Goal: Task Accomplishment & Management: Use online tool/utility

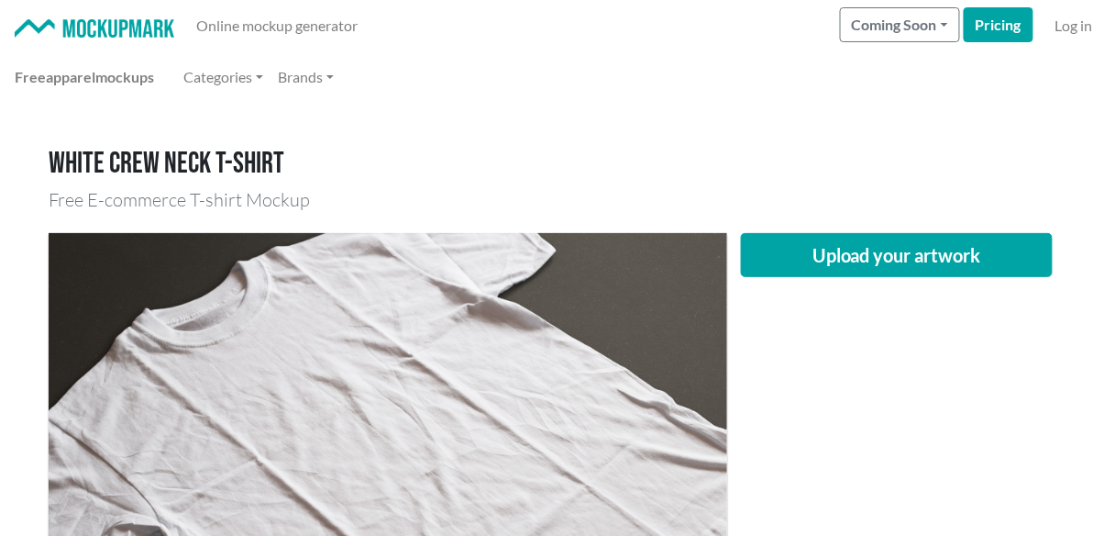
click at [856, 283] on div "Upload your artwork" at bounding box center [896, 459] width 339 height 452
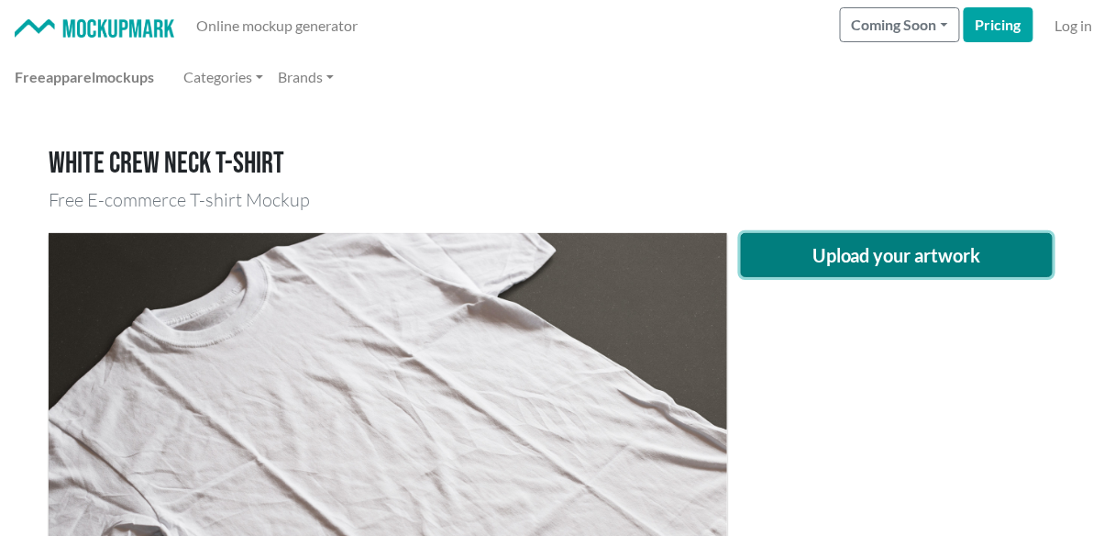
click at [775, 252] on button "Upload your artwork" at bounding box center [897, 255] width 312 height 44
click at [875, 246] on button "Upload your artwork" at bounding box center [897, 255] width 312 height 44
click at [826, 251] on button "Upload your artwork" at bounding box center [897, 255] width 312 height 44
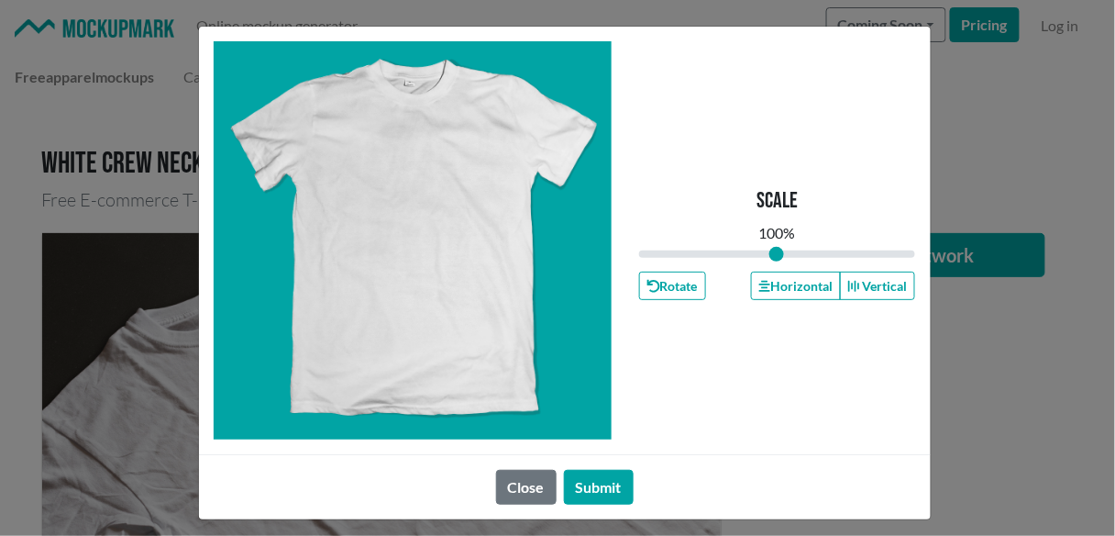
type input "1"
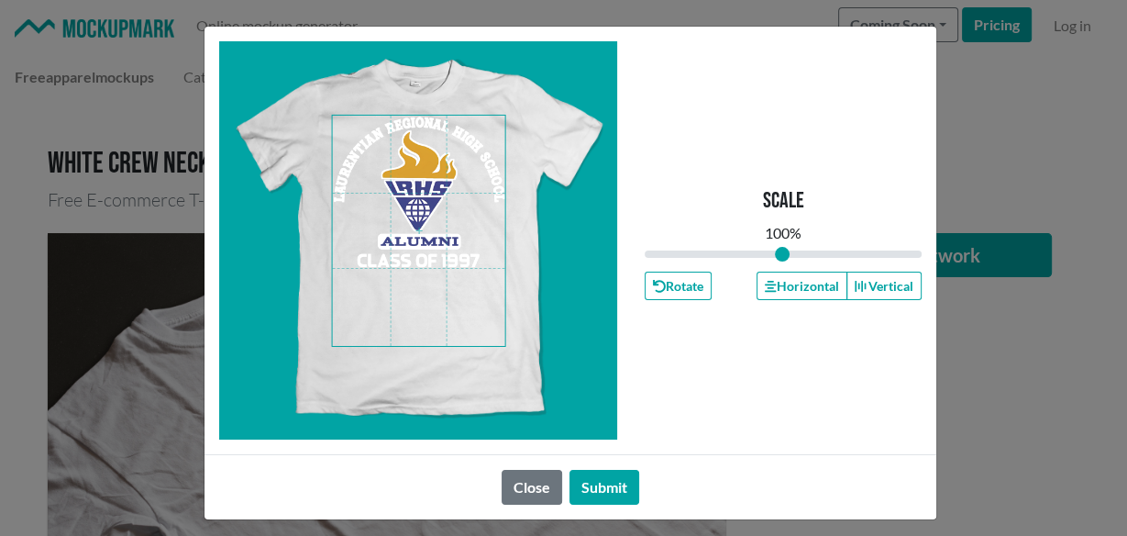
click at [450, 249] on span at bounding box center [419, 231] width 172 height 230
click at [757, 295] on button "Horizontal" at bounding box center [802, 285] width 90 height 28
click at [759, 295] on button "Horizontal" at bounding box center [802, 285] width 90 height 28
click at [787, 293] on button "Horizontal" at bounding box center [802, 285] width 90 height 28
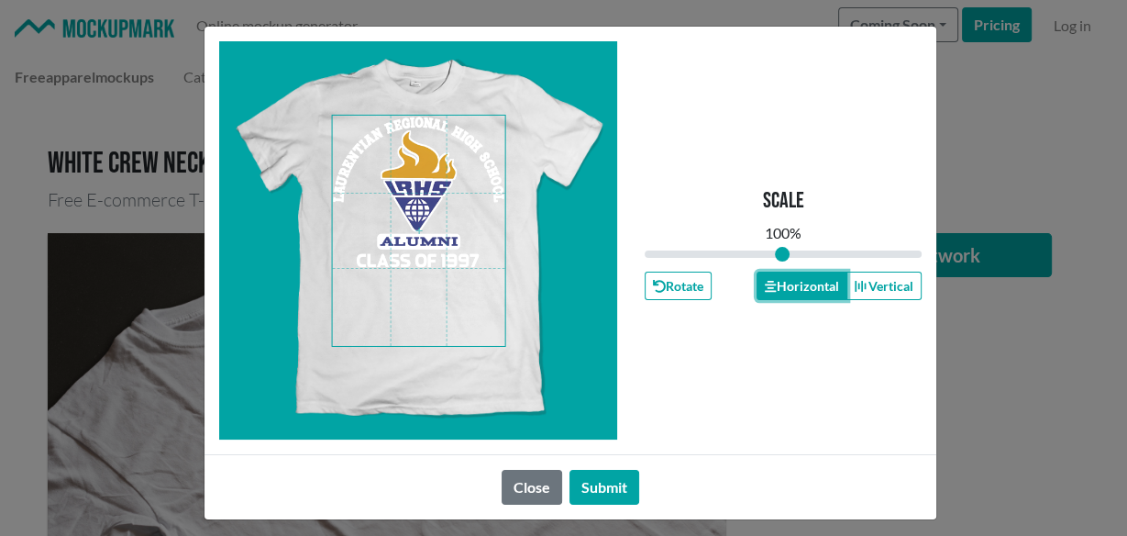
click at [787, 293] on button "Horizontal" at bounding box center [802, 285] width 90 height 28
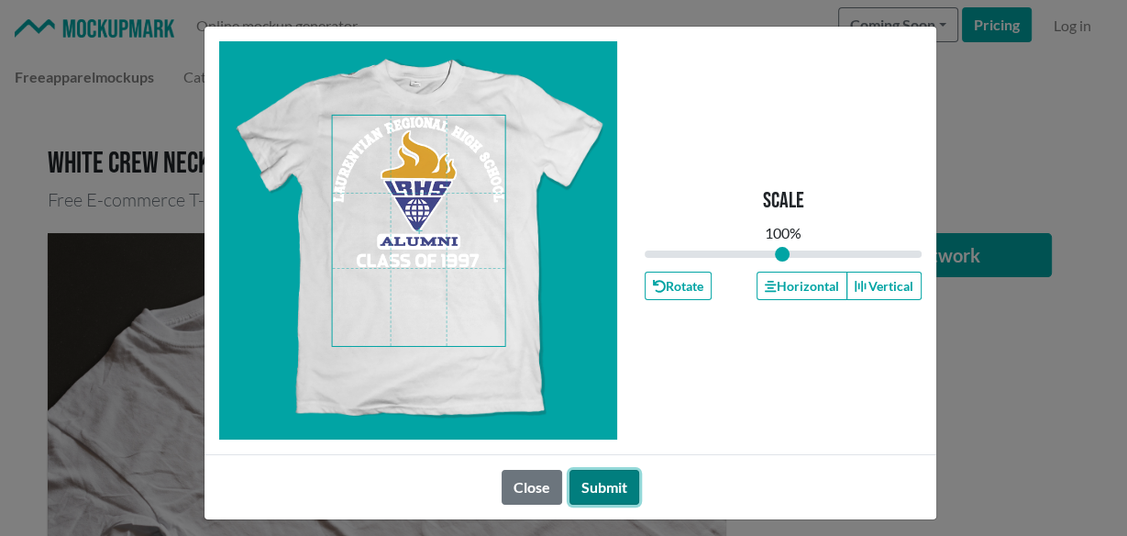
click at [609, 481] on button "Submit" at bounding box center [604, 487] width 70 height 35
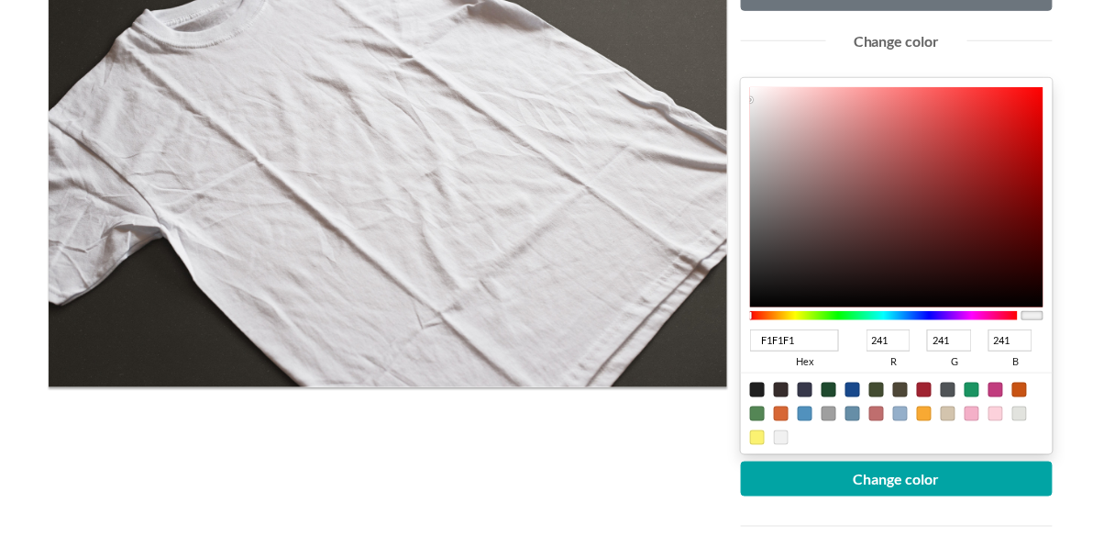
scroll to position [489, 0]
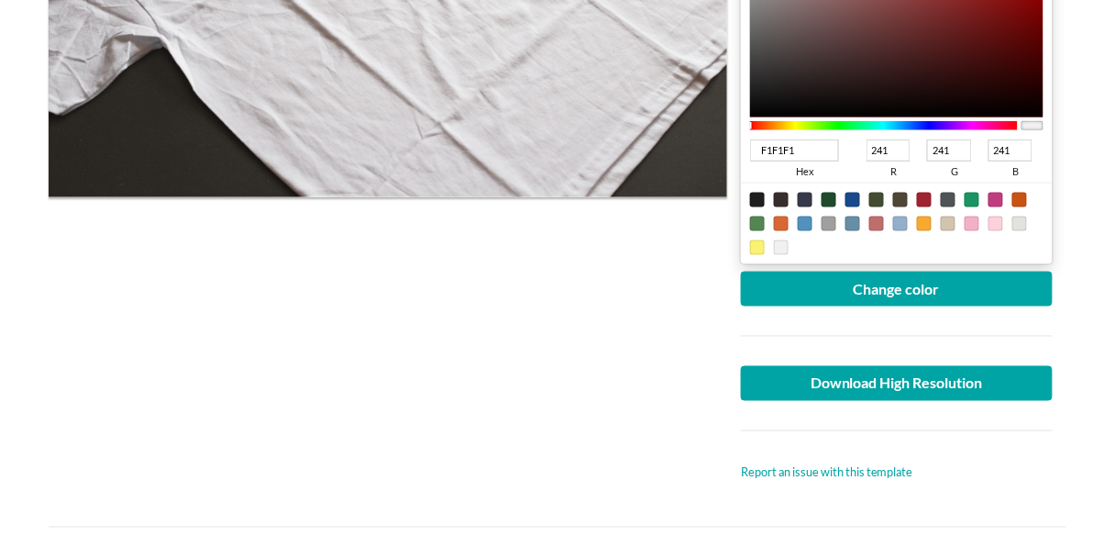
click at [853, 199] on div at bounding box center [852, 200] width 15 height 15
type input "18498C"
type input "24"
type input "73"
type input "140"
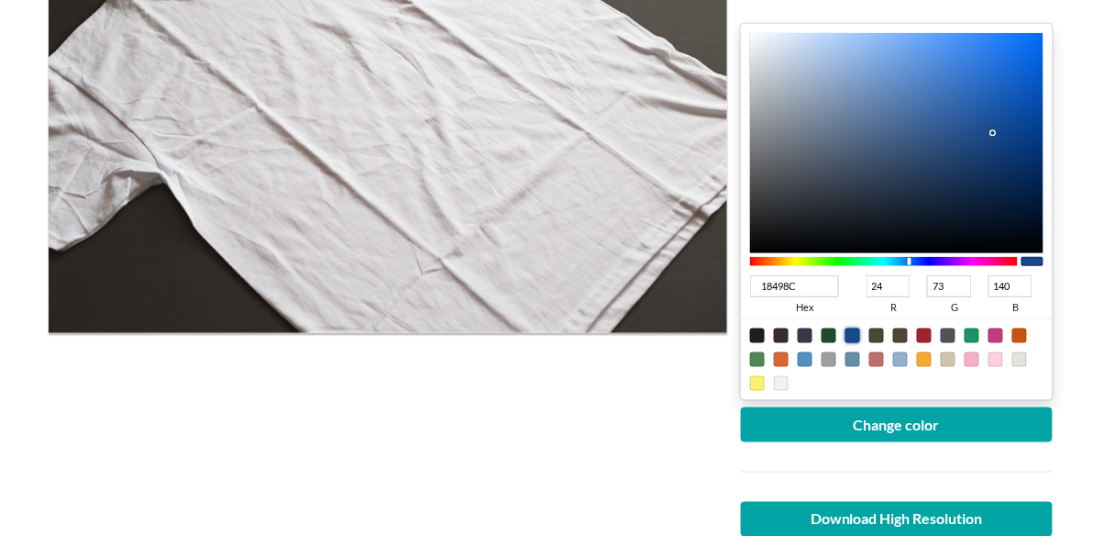
scroll to position [244, 0]
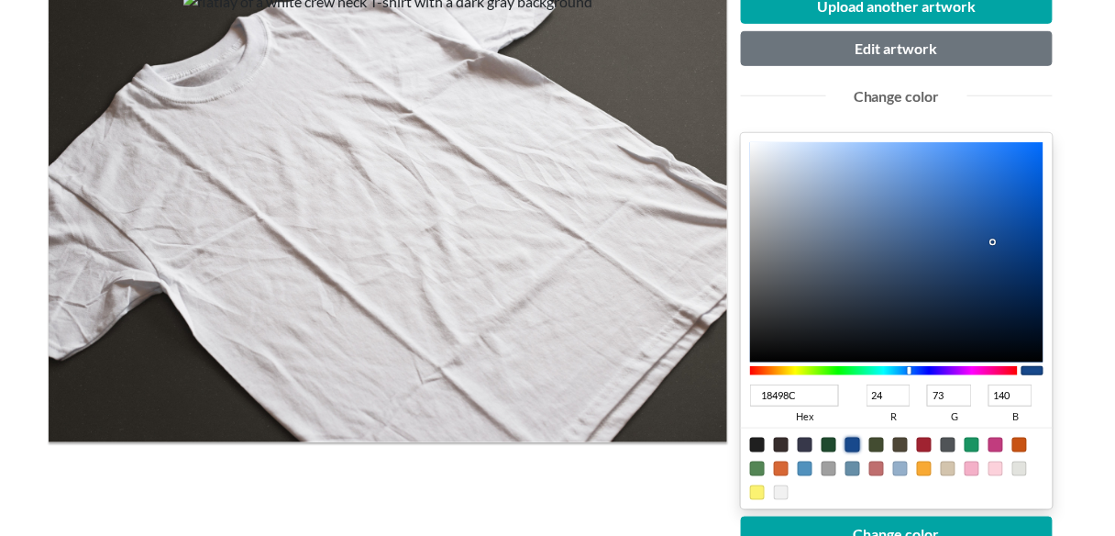
type input "043982"
type input "4"
type input "57"
type input "130"
click at [1035, 248] on div at bounding box center [896, 252] width 293 height 220
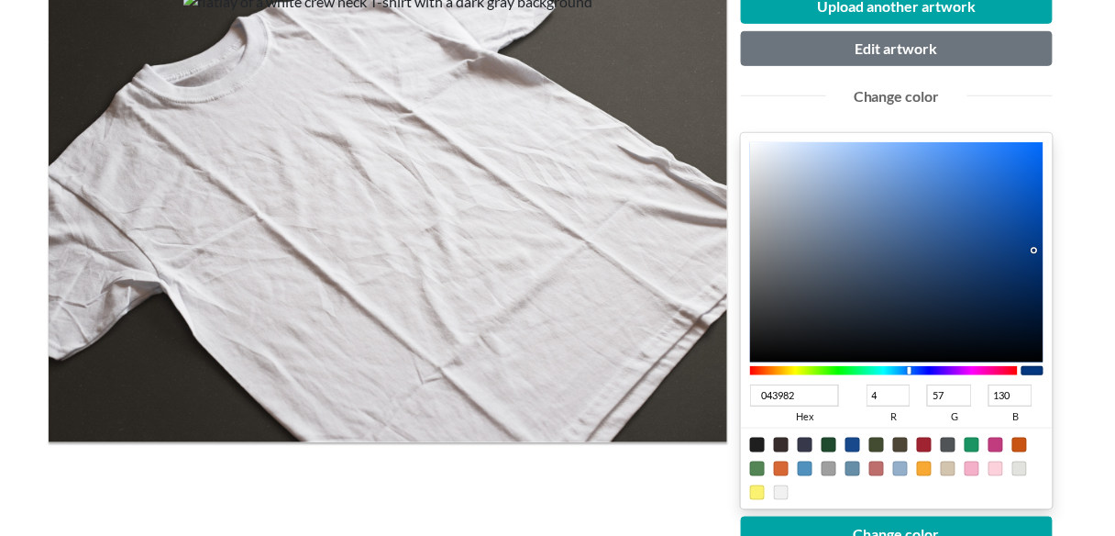
type input "05306C"
type input "5"
type input "48"
type input "108"
click at [1030, 267] on div at bounding box center [896, 252] width 293 height 220
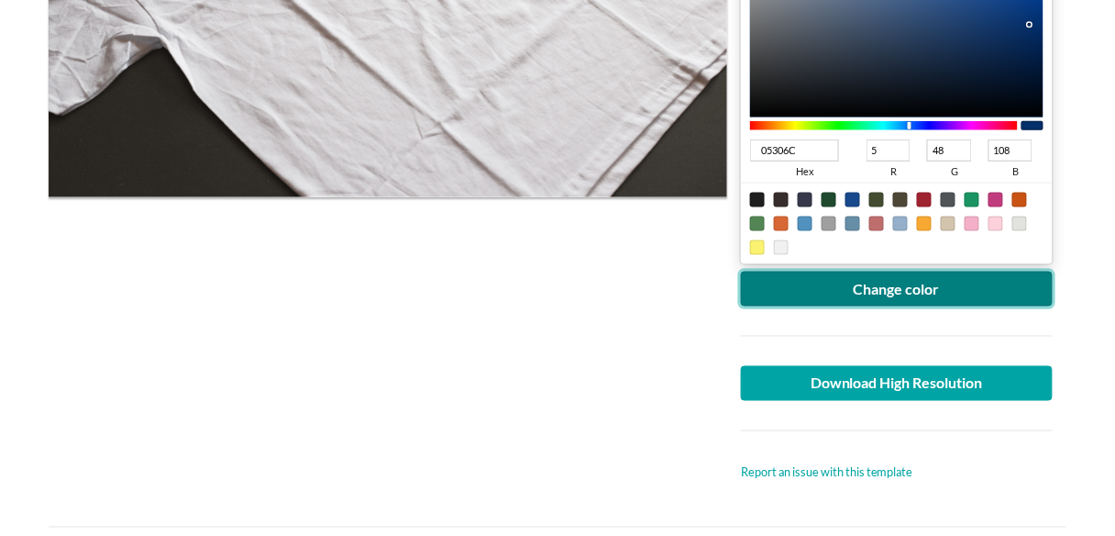
click at [822, 294] on button "Change color" at bounding box center [897, 288] width 312 height 35
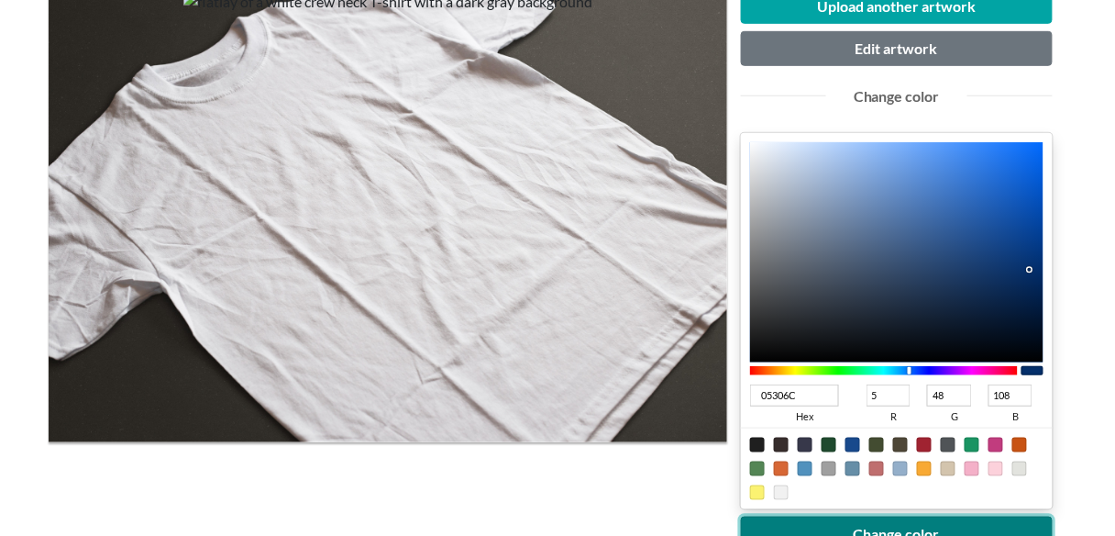
scroll to position [489, 0]
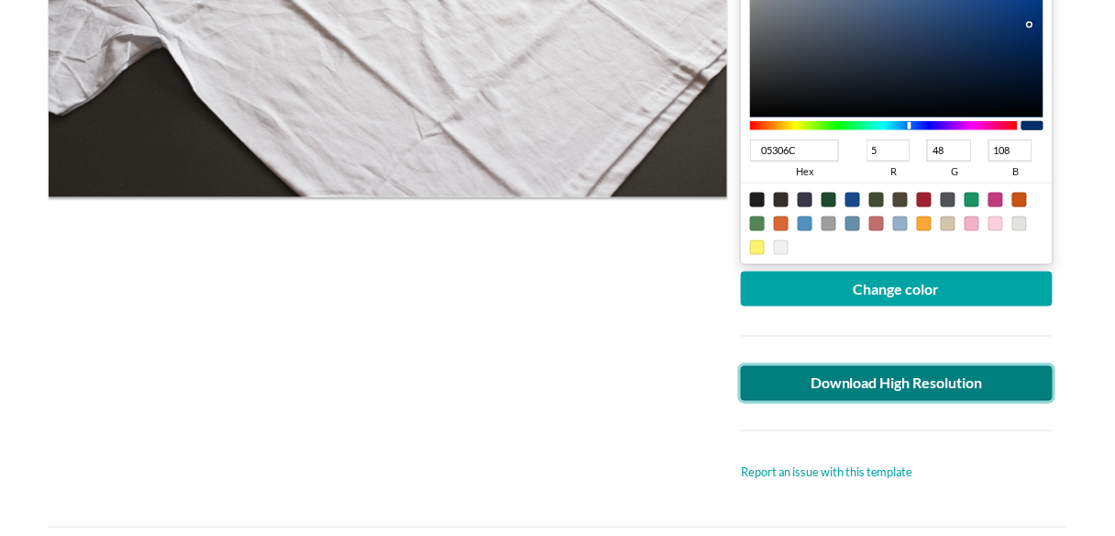
click at [848, 386] on link "Download High Resolution" at bounding box center [897, 383] width 312 height 35
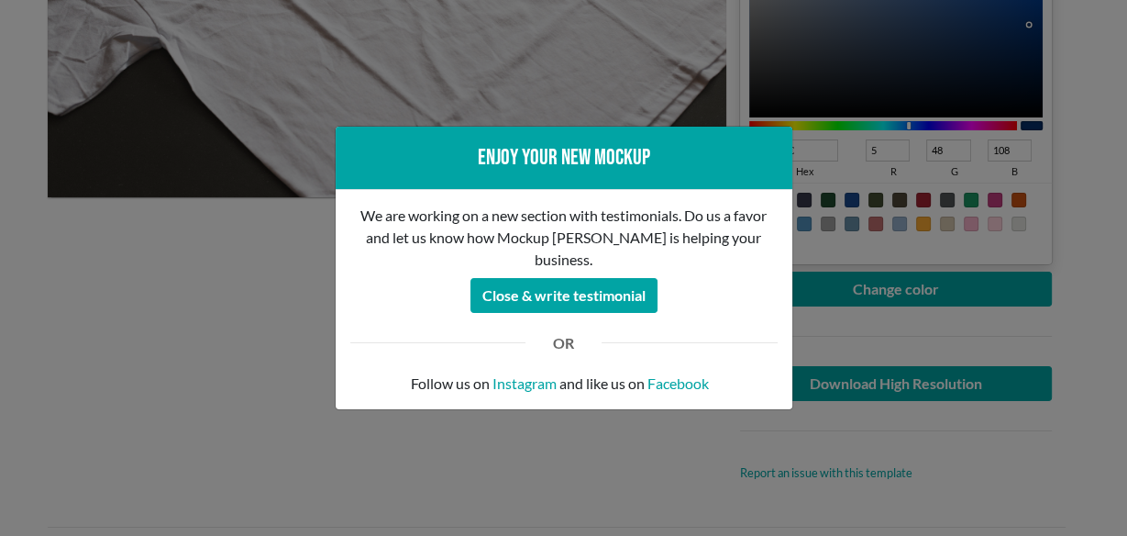
click at [202, 369] on div "Enjoy your new mockup We are working on a new section with testimonials. Do us …" at bounding box center [563, 268] width 1127 height 536
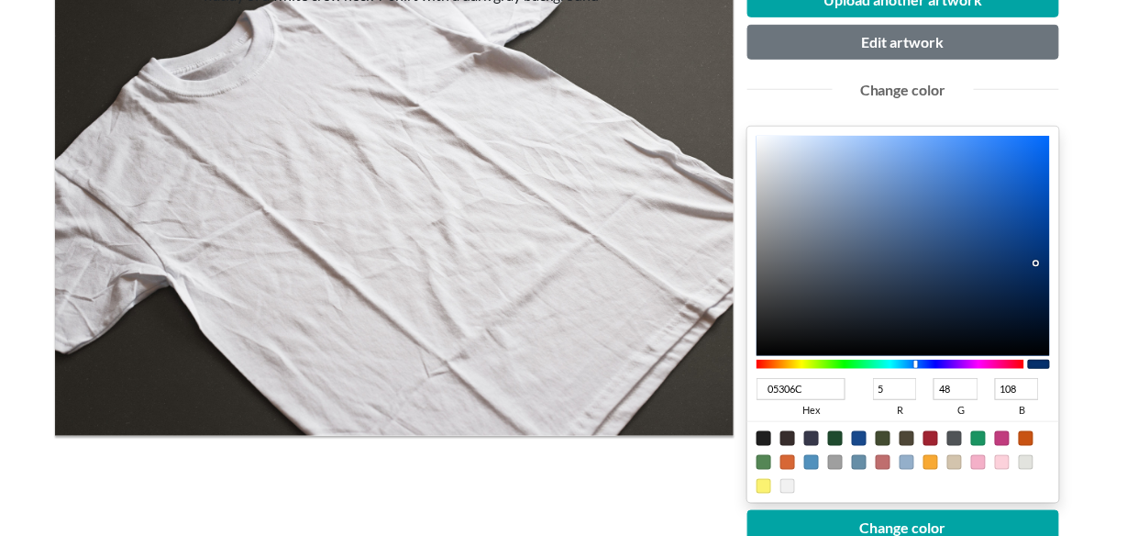
scroll to position [122, 0]
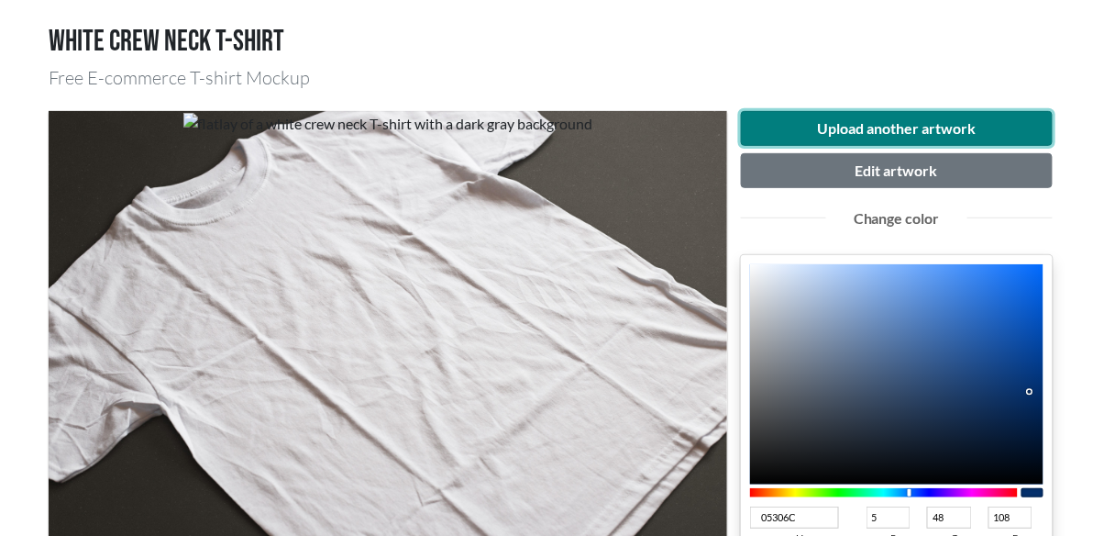
click at [863, 116] on button "Upload another artwork" at bounding box center [897, 128] width 312 height 35
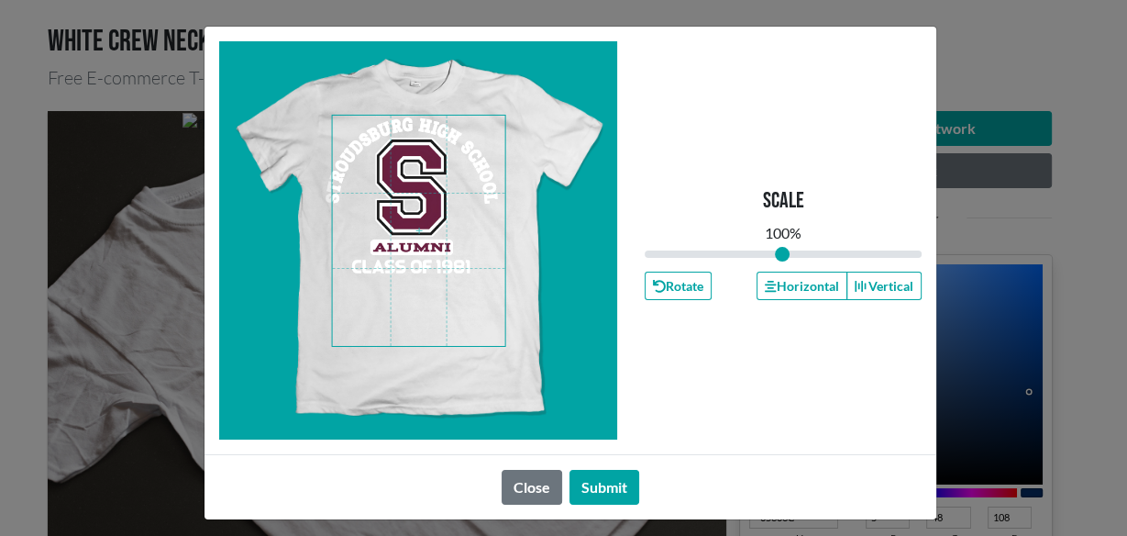
click at [436, 220] on span at bounding box center [419, 231] width 172 height 230
click at [770, 279] on button "Horizontal" at bounding box center [802, 285] width 90 height 28
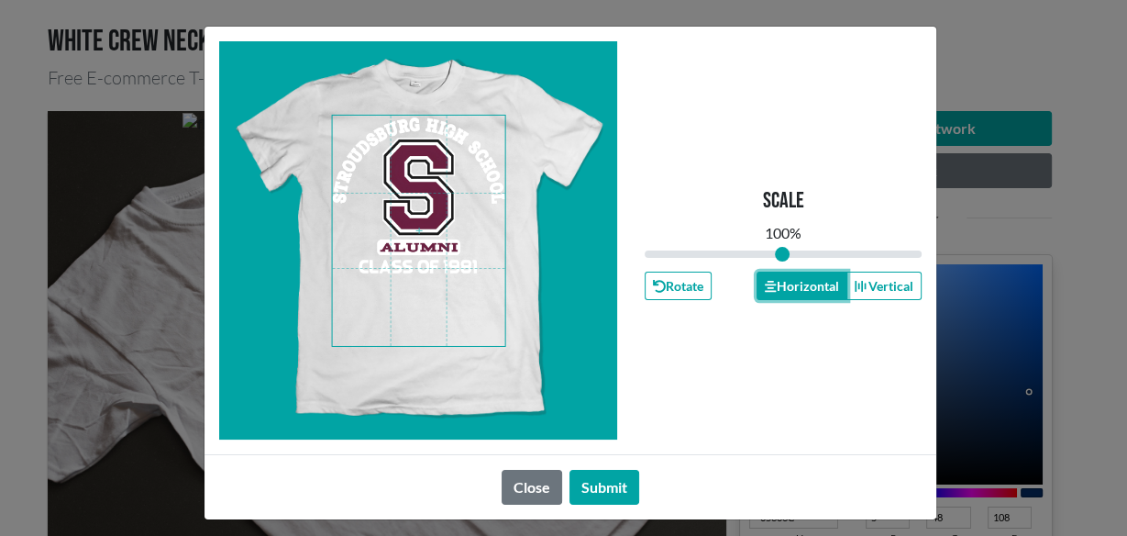
click at [770, 279] on button "Horizontal" at bounding box center [802, 285] width 90 height 28
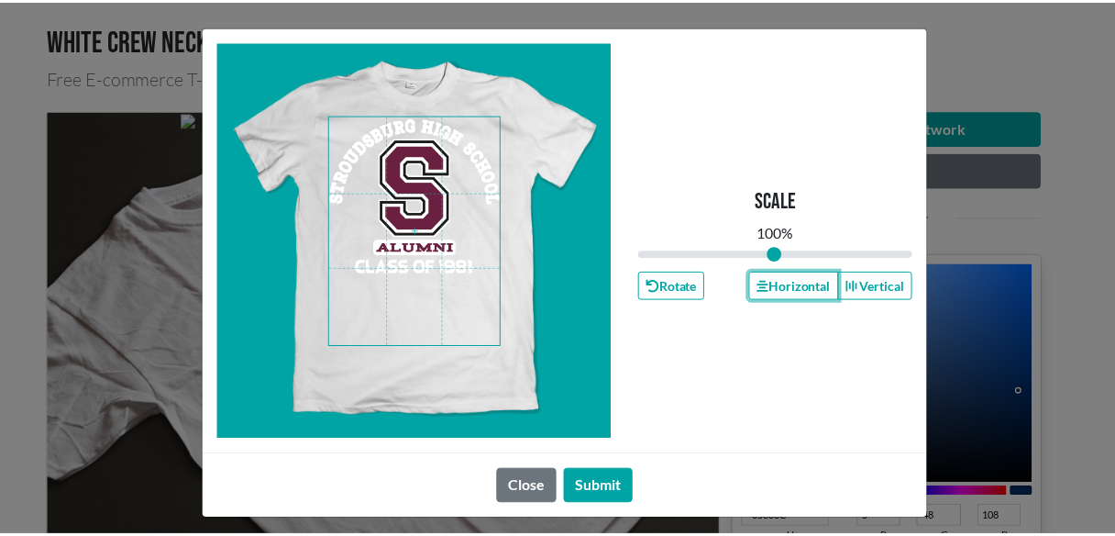
scroll to position [9, 0]
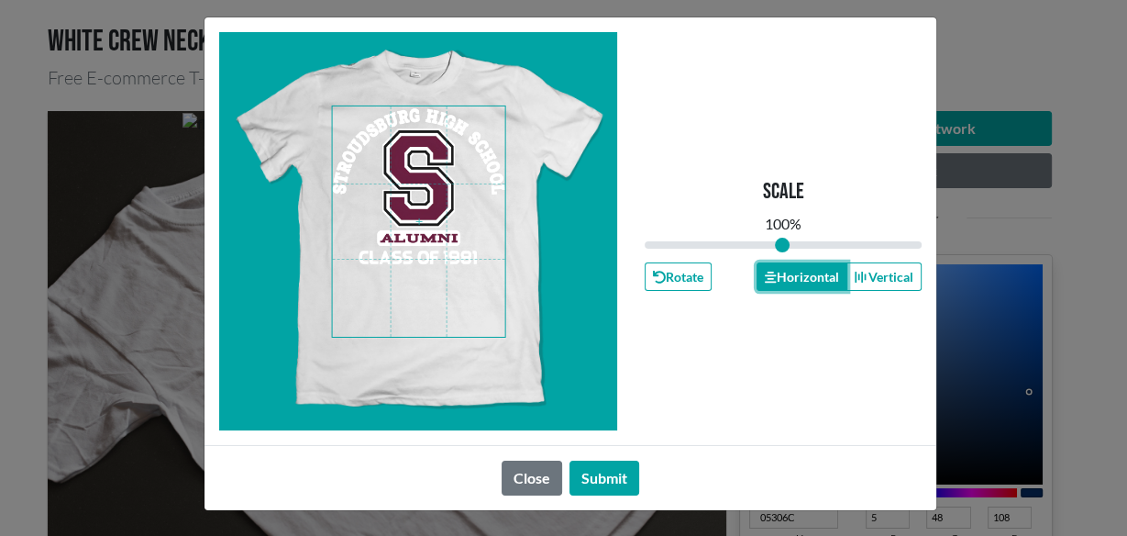
click at [810, 287] on button "Horizontal" at bounding box center [802, 276] width 90 height 28
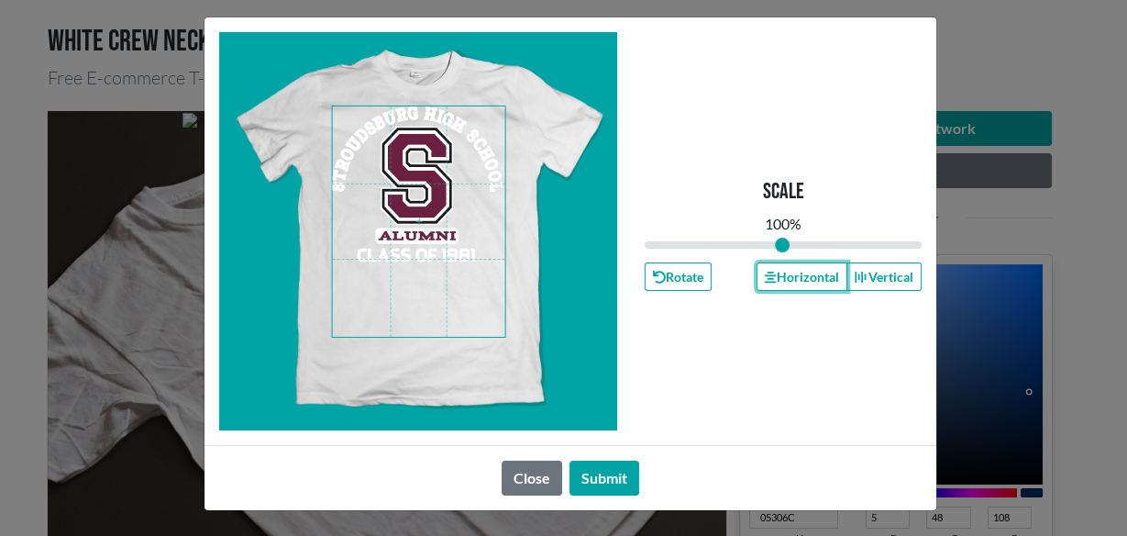
click at [432, 207] on span at bounding box center [419, 221] width 172 height 230
click at [808, 270] on button "Horizontal" at bounding box center [802, 276] width 90 height 28
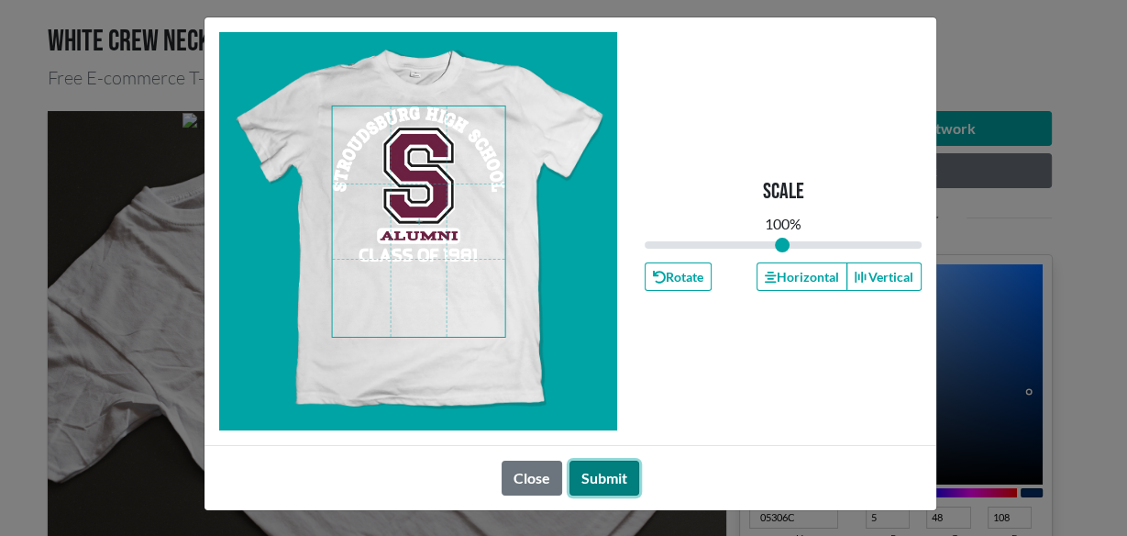
click at [591, 465] on button "Submit" at bounding box center [604, 477] width 70 height 35
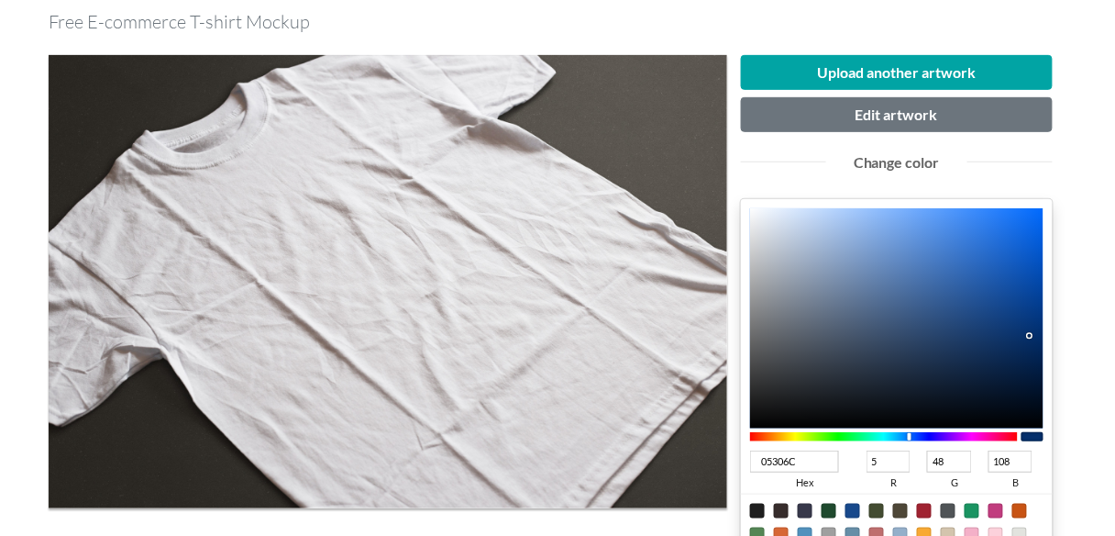
scroll to position [244, 0]
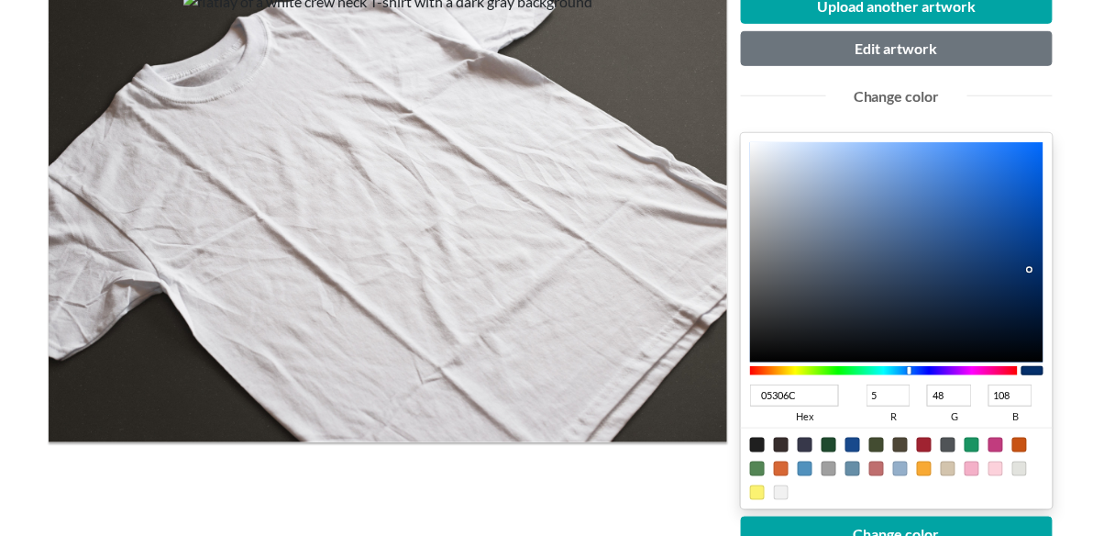
click at [924, 444] on div at bounding box center [924, 444] width 15 height 15
type input "A02331"
type input "160"
type input "35"
type input "49"
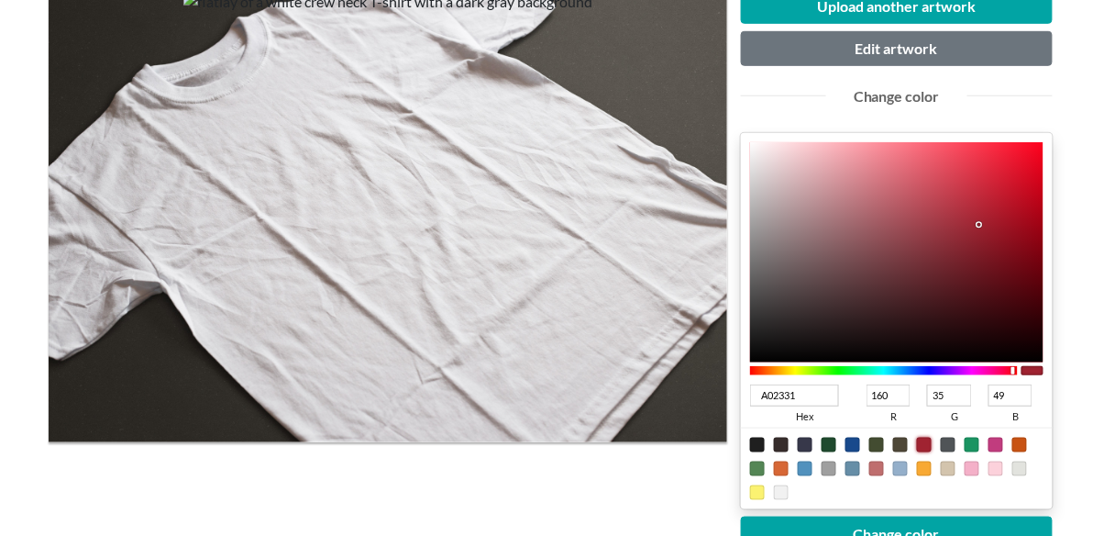
click at [924, 444] on div at bounding box center [924, 444] width 15 height 15
type input "430209"
type input "67"
type input "2"
type input "9"
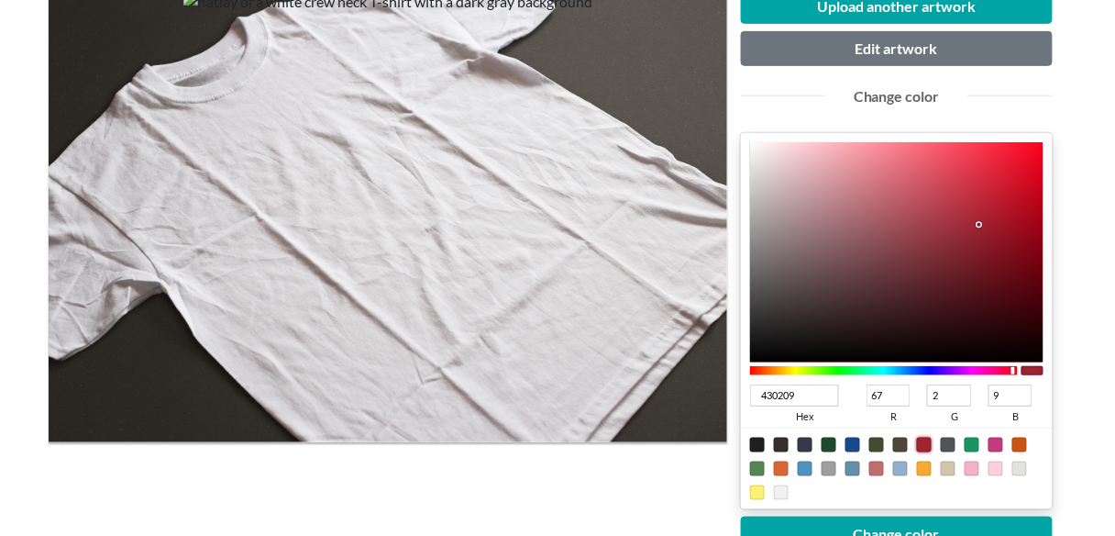
drag, startPoint x: 1034, startPoint y: 304, endPoint x: 1033, endPoint y: 314, distance: 10.1
click at [1034, 306] on div at bounding box center [896, 252] width 293 height 220
type input "3E0208"
type input "62"
type input "8"
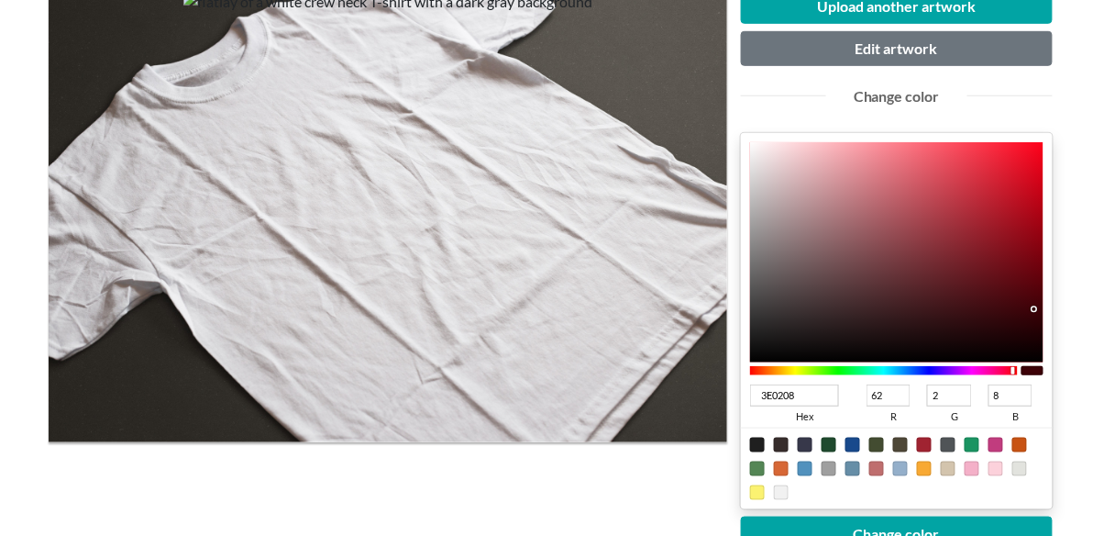
type input "360207"
type input "54"
type input "7"
click at [1033, 314] on div at bounding box center [896, 252] width 293 height 220
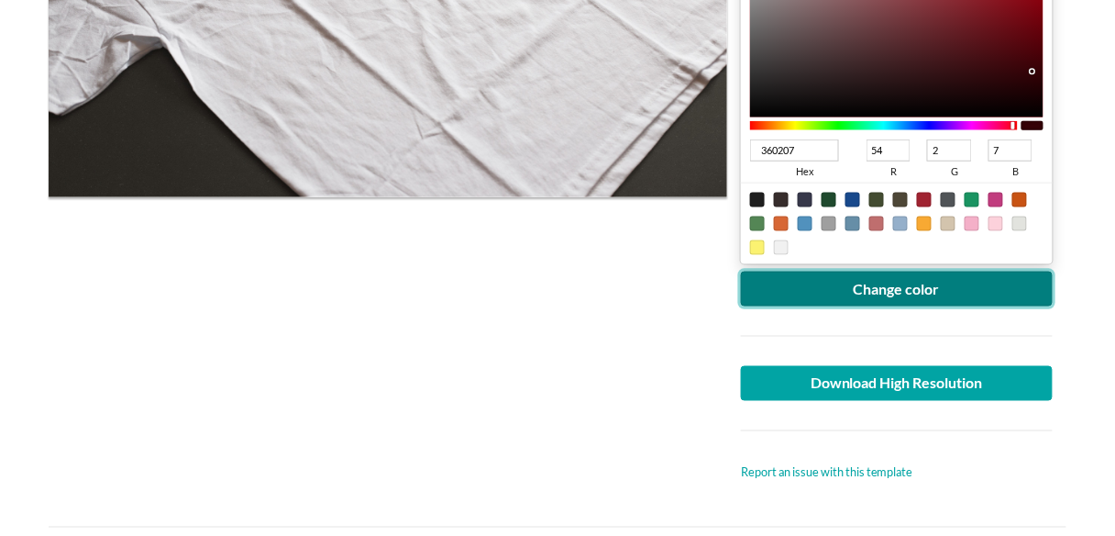
click at [906, 292] on button "Change color" at bounding box center [897, 288] width 312 height 35
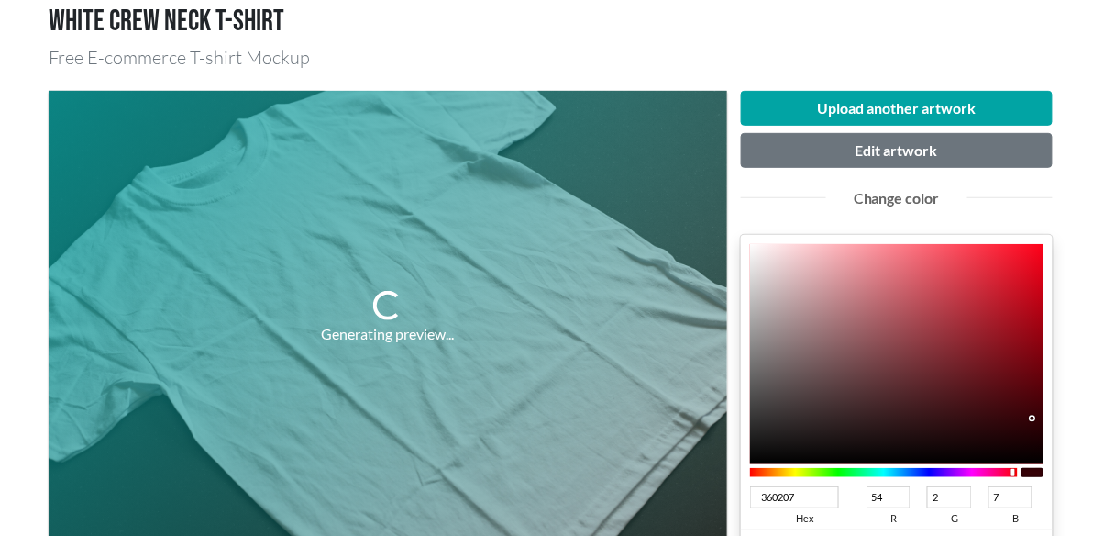
scroll to position [122, 0]
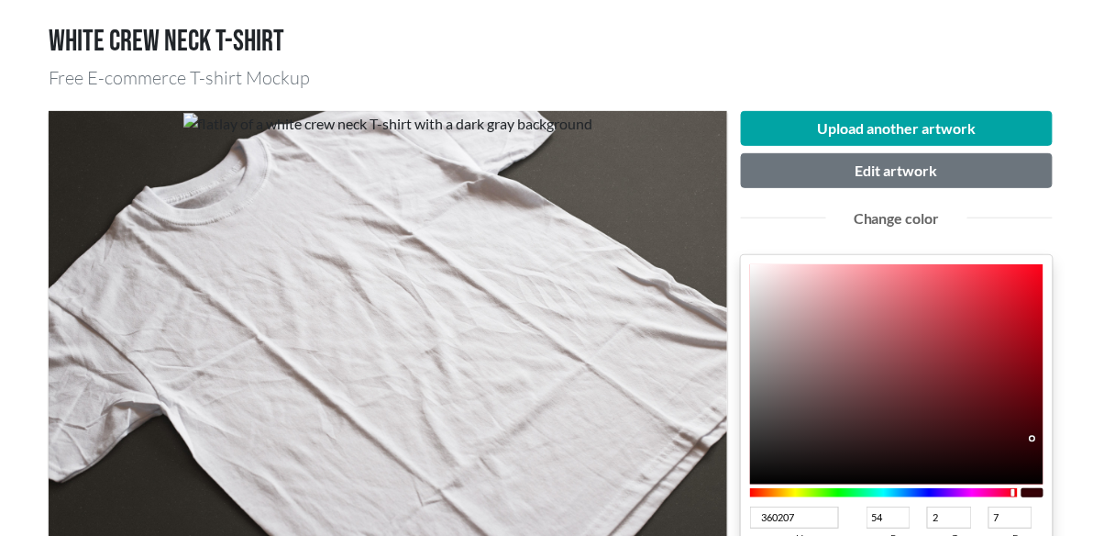
type input "480108"
type input "72"
type input "1"
type input "8"
click at [1040, 421] on div at bounding box center [896, 374] width 293 height 220
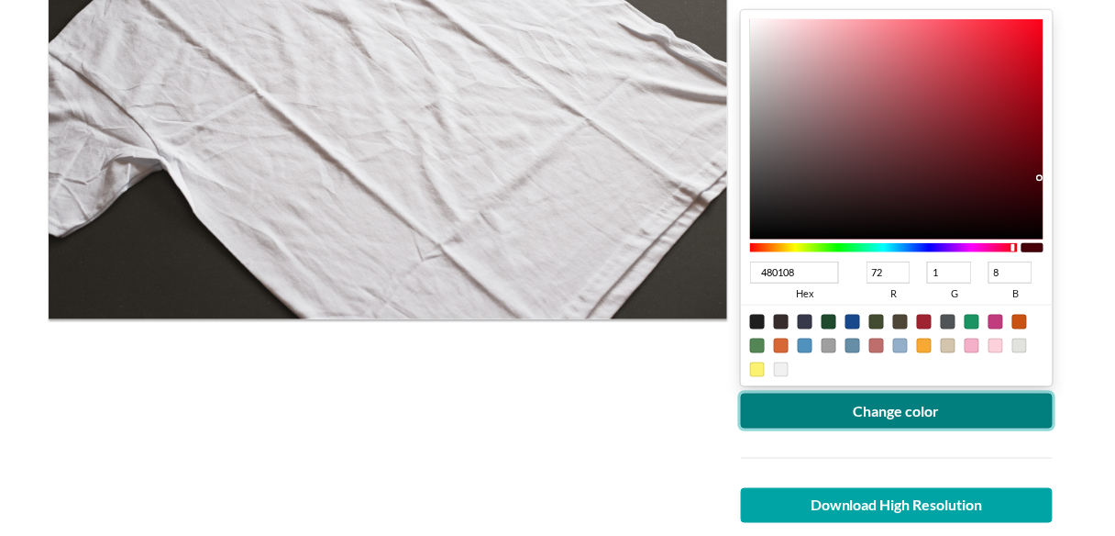
click at [924, 409] on button "Change color" at bounding box center [897, 410] width 312 height 35
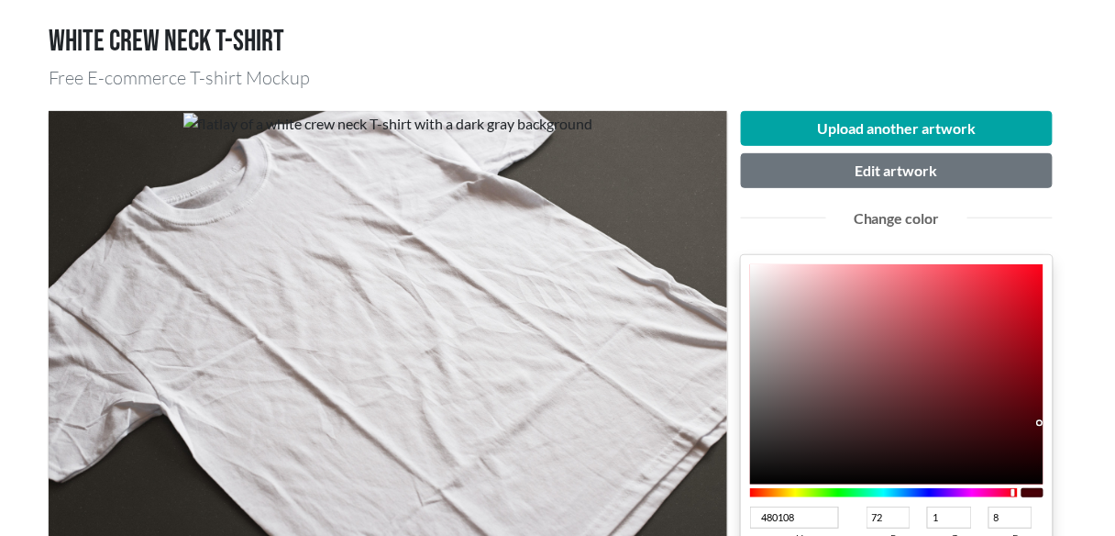
type input "3E0F14"
type input "62"
type input "15"
type input "20"
click at [971, 429] on div at bounding box center [896, 374] width 293 height 220
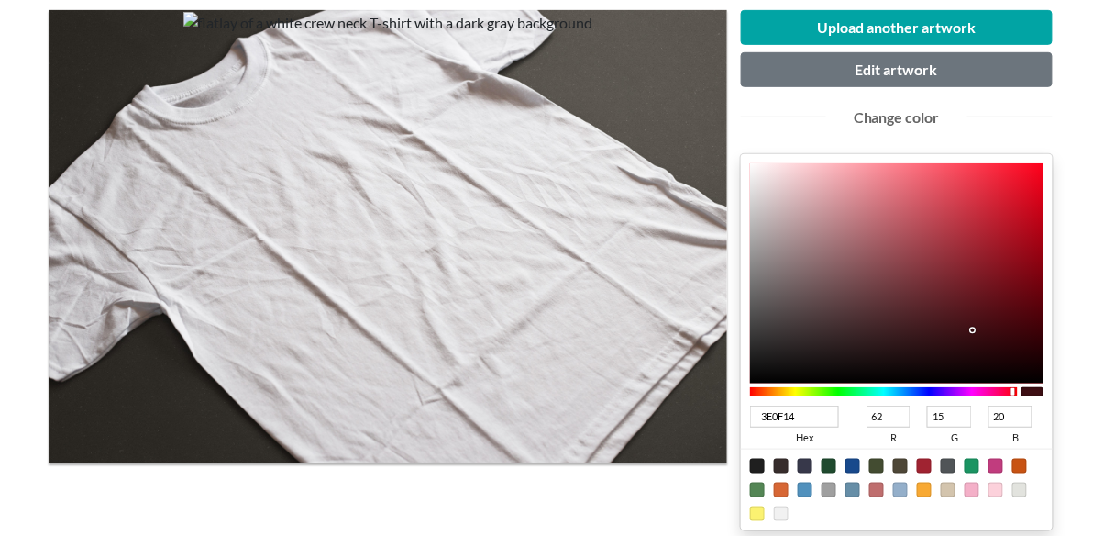
scroll to position [244, 0]
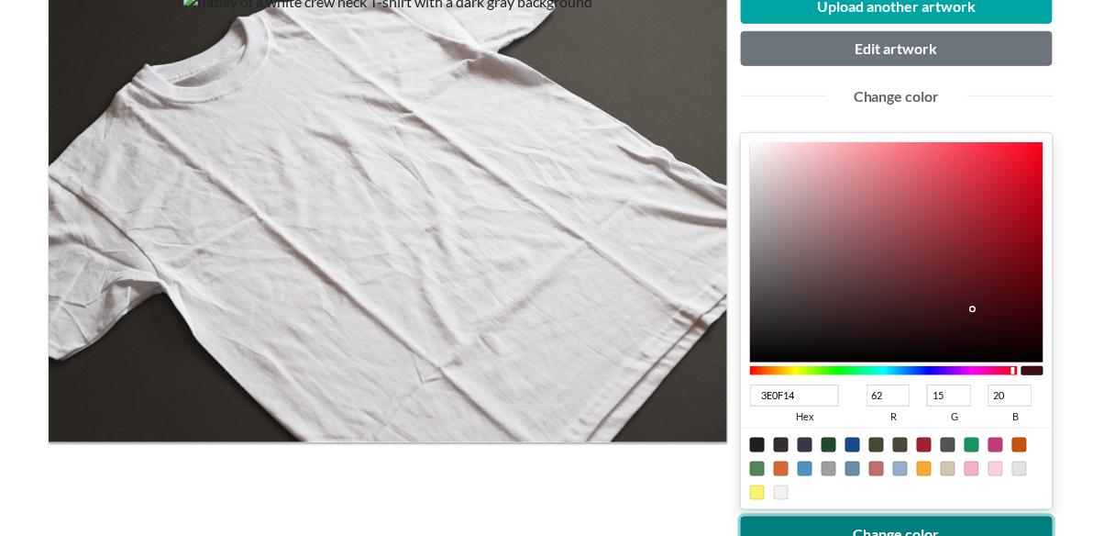
drag, startPoint x: 834, startPoint y: 527, endPoint x: 745, endPoint y: 495, distance: 94.6
click at [832, 527] on button "Change color" at bounding box center [897, 533] width 312 height 35
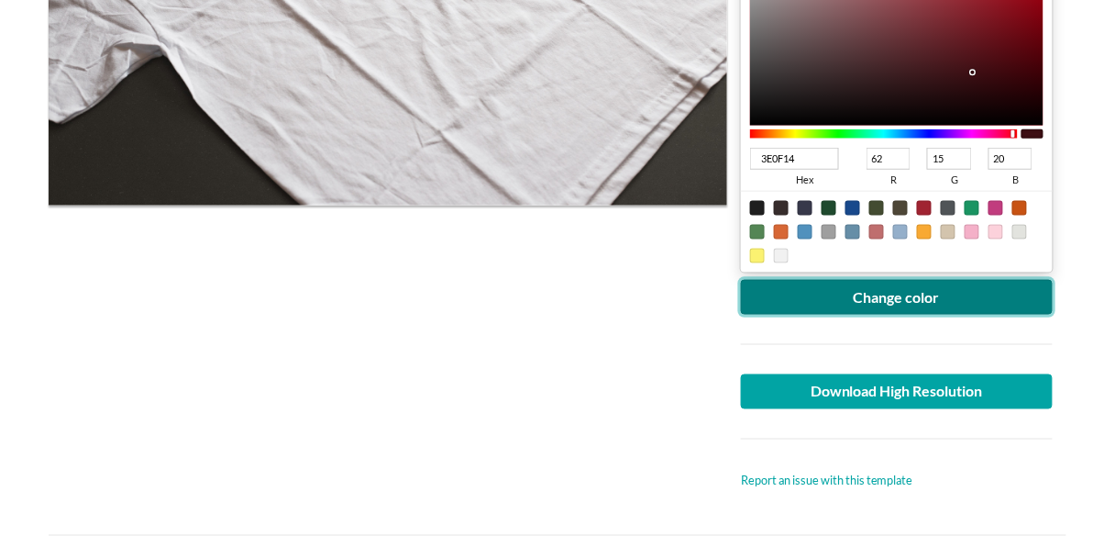
scroll to position [611, 0]
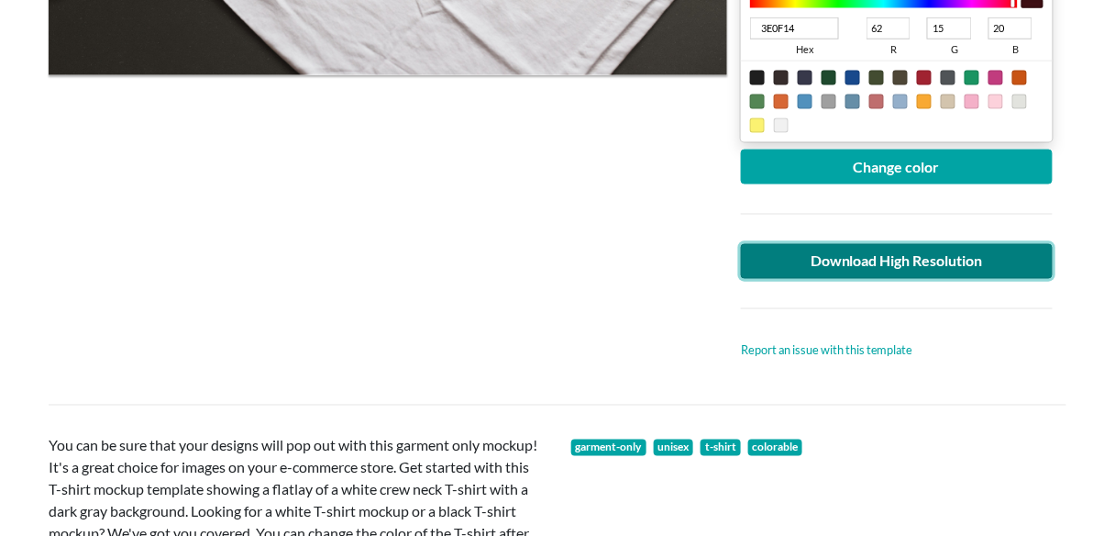
click at [841, 260] on link "Download High Resolution" at bounding box center [897, 261] width 312 height 35
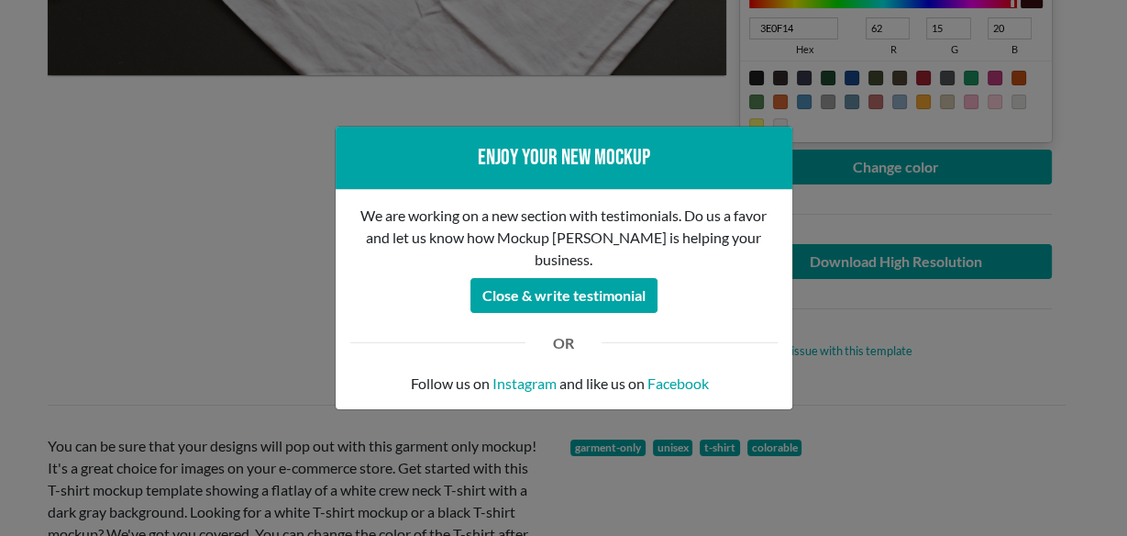
drag, startPoint x: 322, startPoint y: 297, endPoint x: 271, endPoint y: 242, distance: 75.3
click at [316, 293] on div "Enjoy your new mockup We are working on a new section with testimonials. Do us …" at bounding box center [563, 268] width 1127 height 536
click at [298, 205] on div "Enjoy your new mockup We are working on a new section with testimonials. Do us …" at bounding box center [563, 268] width 1127 height 536
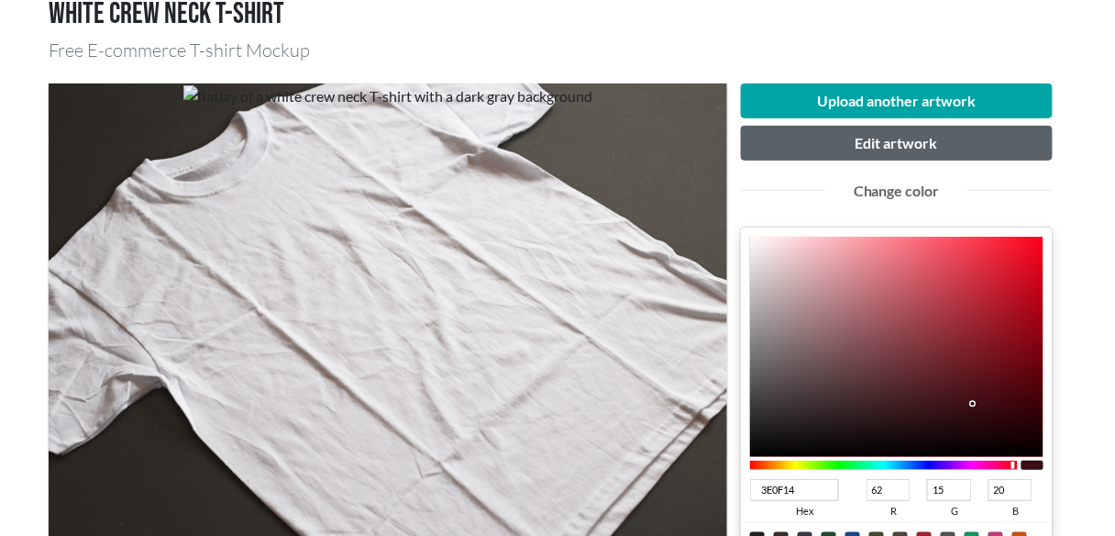
scroll to position [122, 0]
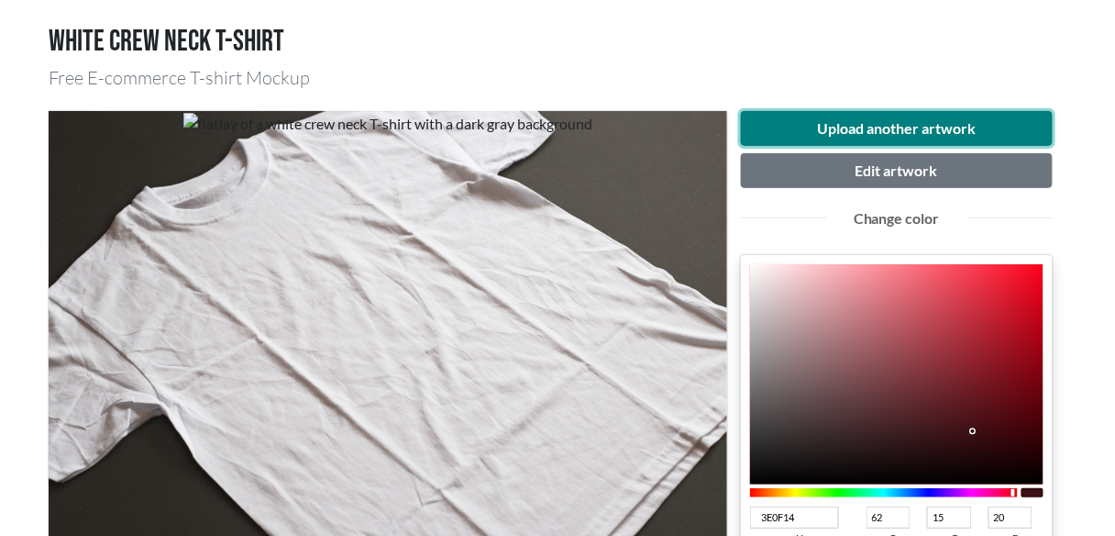
click at [821, 132] on button "Upload another artwork" at bounding box center [897, 128] width 312 height 35
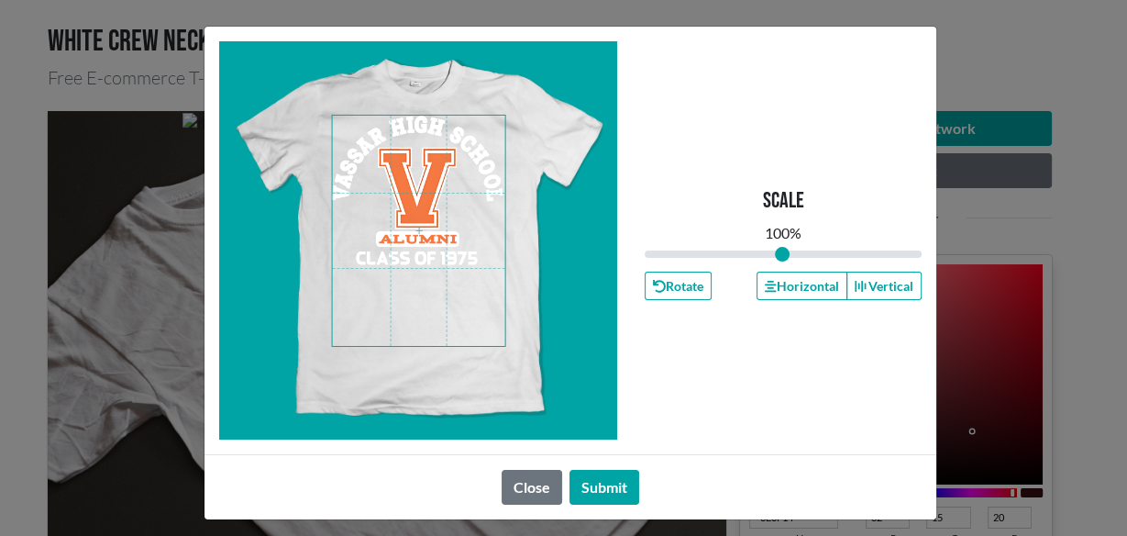
click at [414, 210] on span at bounding box center [419, 231] width 172 height 230
click at [826, 281] on button "Horizontal" at bounding box center [802, 285] width 90 height 28
click at [417, 195] on span at bounding box center [419, 231] width 172 height 230
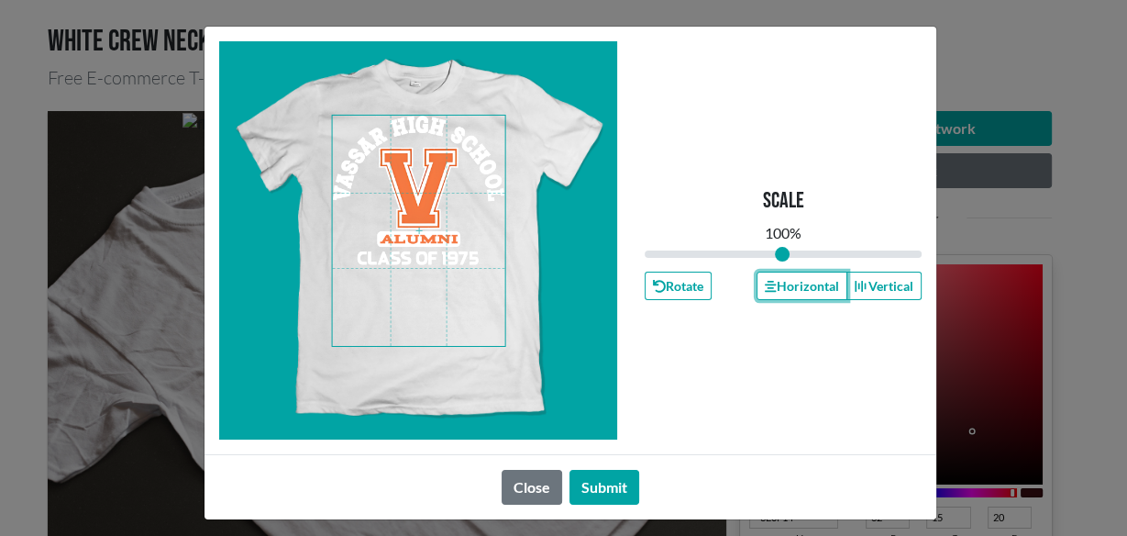
click at [417, 195] on span at bounding box center [419, 231] width 172 height 230
click at [794, 271] on button "Horizontal" at bounding box center [802, 285] width 90 height 28
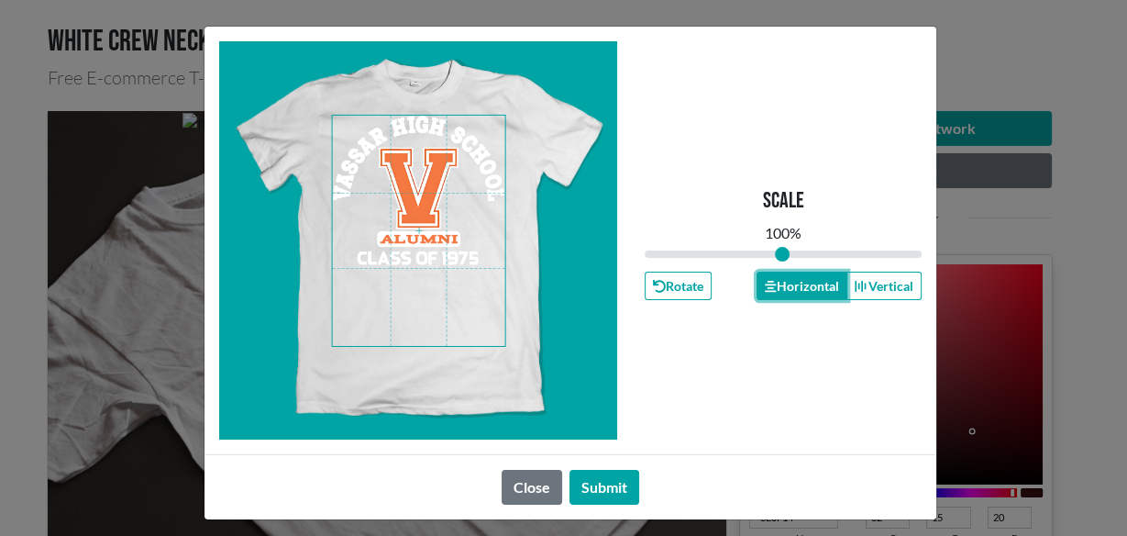
click at [771, 292] on button "Horizontal" at bounding box center [802, 285] width 90 height 28
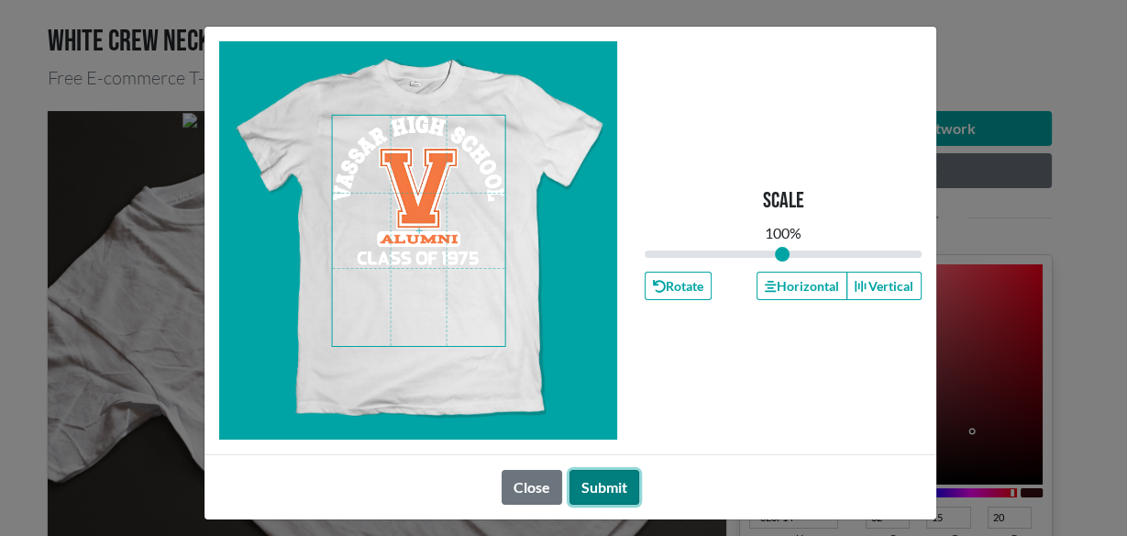
click at [599, 475] on button "Submit" at bounding box center [604, 487] width 70 height 35
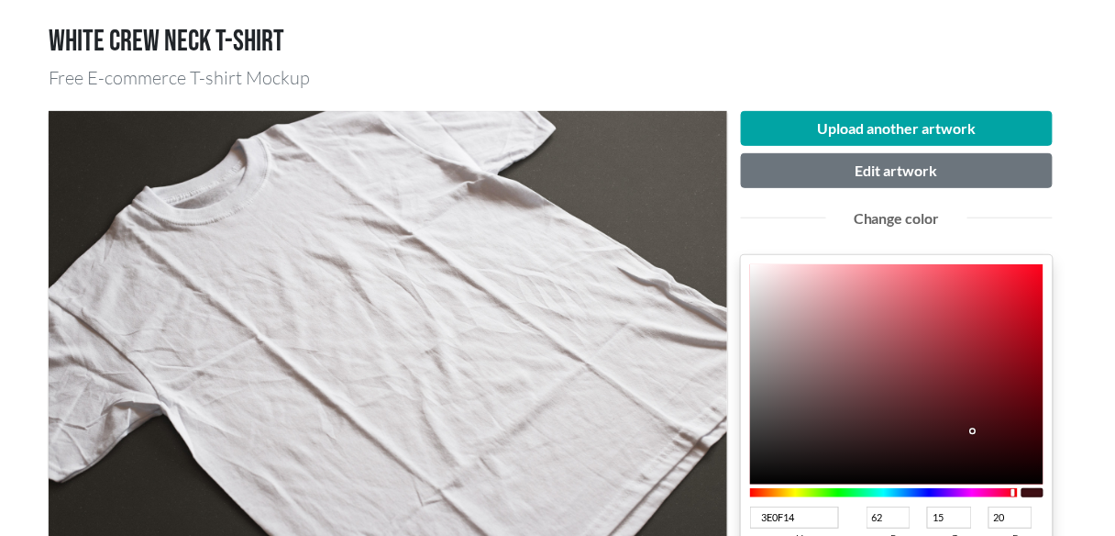
scroll to position [244, 0]
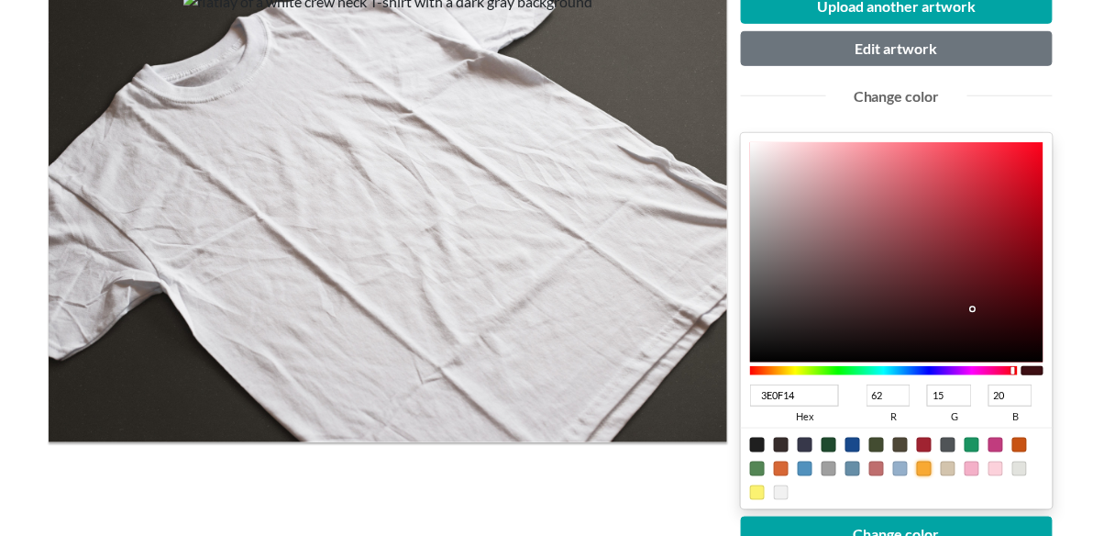
click at [925, 463] on div at bounding box center [924, 468] width 15 height 15
type input "F8A933"
type input "248"
type input "169"
type input "51"
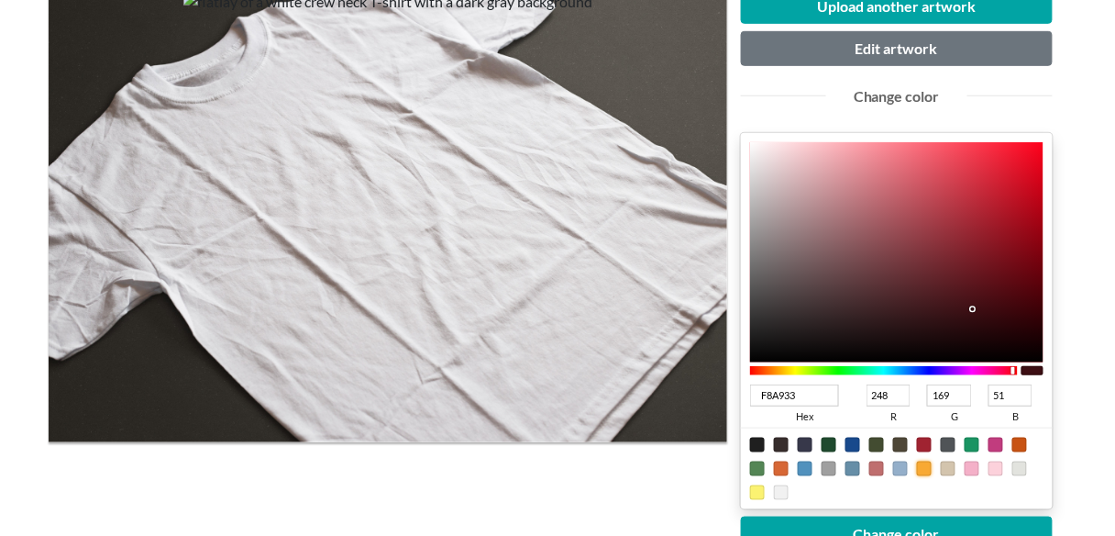
click at [925, 463] on div at bounding box center [924, 468] width 15 height 15
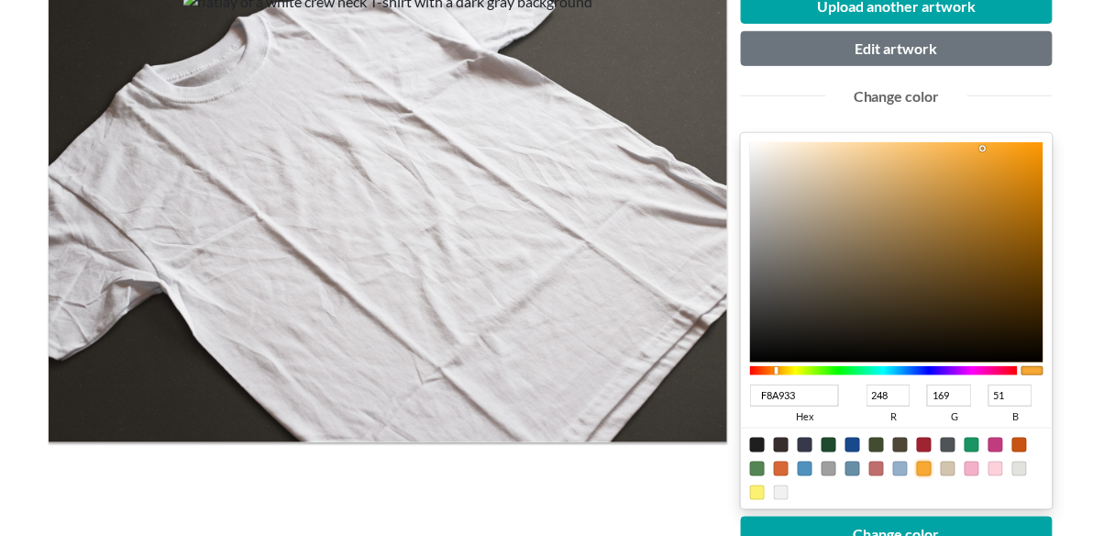
type input "F89733"
type input "151"
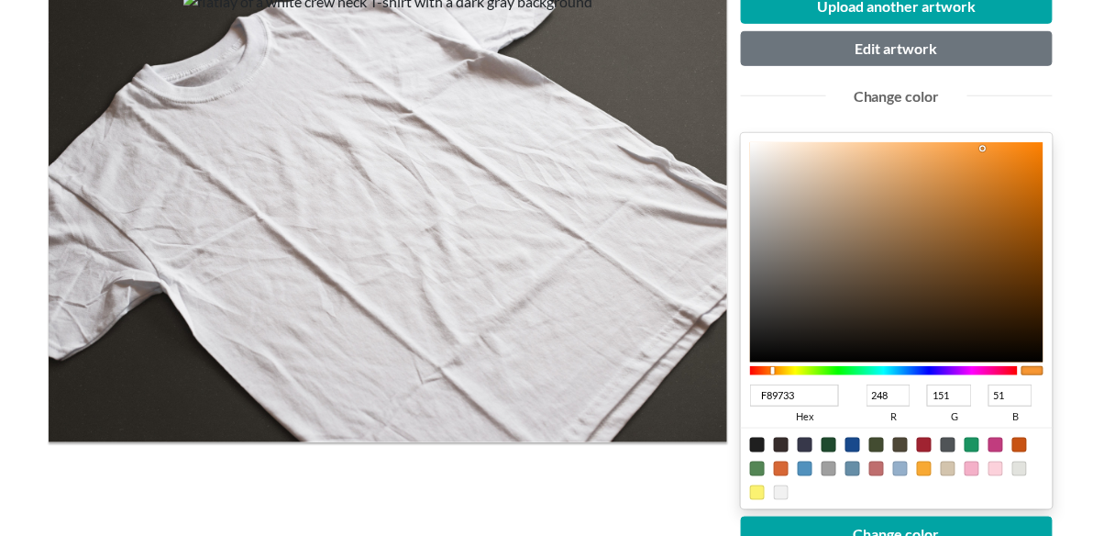
type input "F89B33"
type input "155"
type input "F89F33"
type input "159"
type input "F8A333"
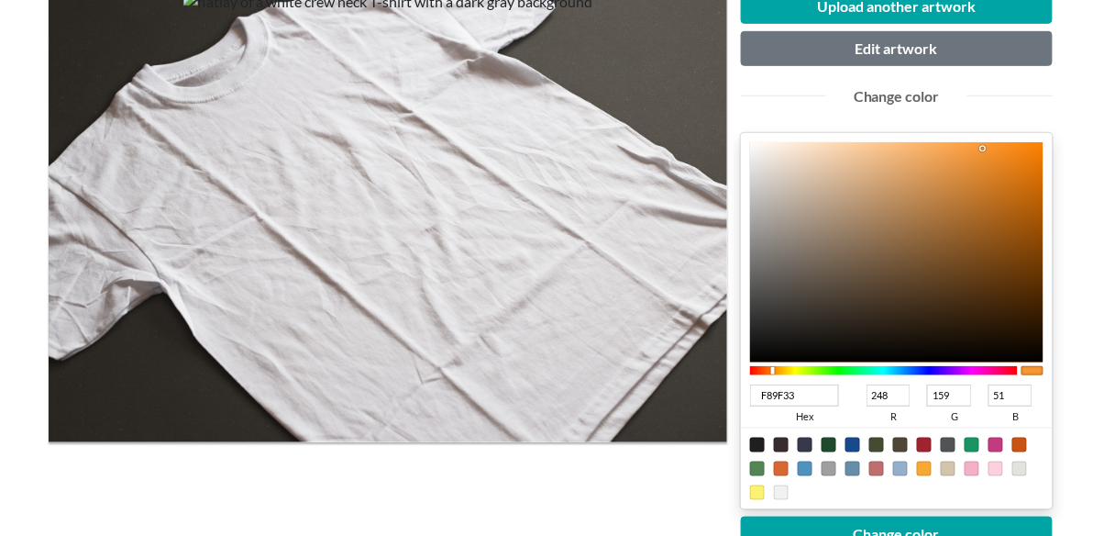
type input "163"
type input "F8A733"
type input "167"
type input "F8AF33"
type input "175"
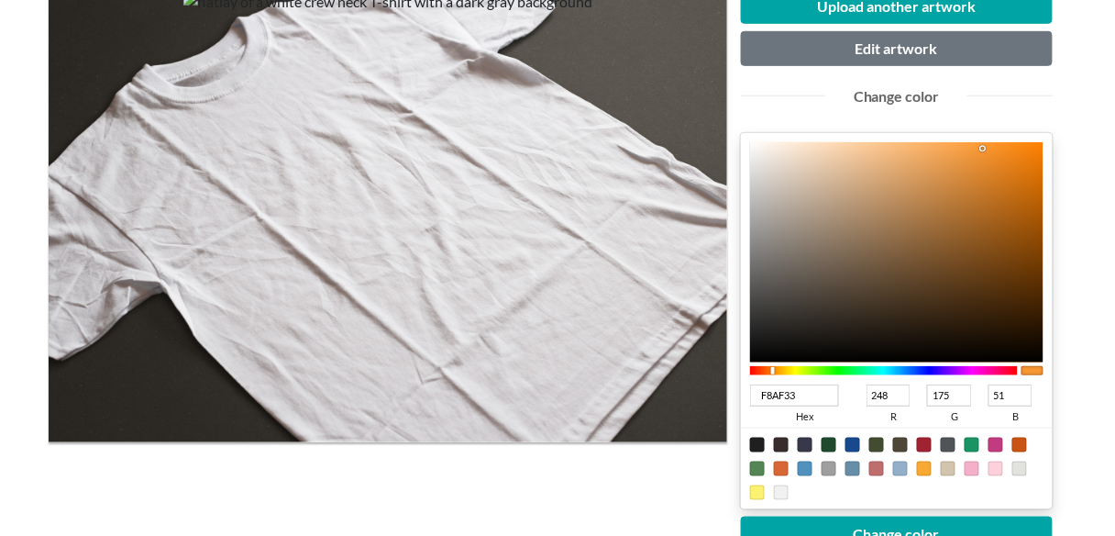
type input "F8B733"
type input "183"
type input "F8BB33"
type input "187"
type input "F8BF33"
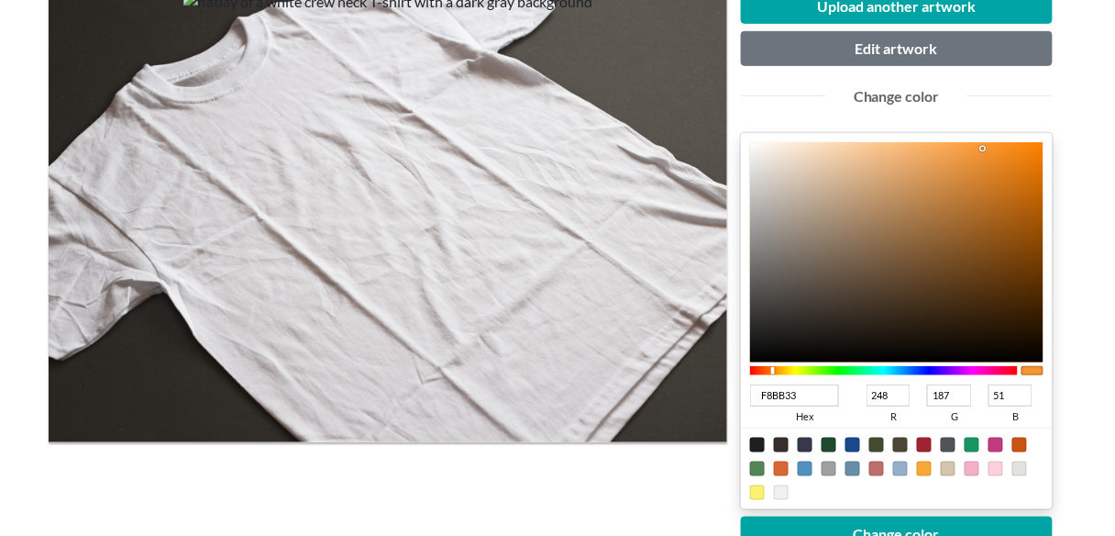
type input "191"
type input "F8C333"
type input "195"
type input "F8CC33"
type input "204"
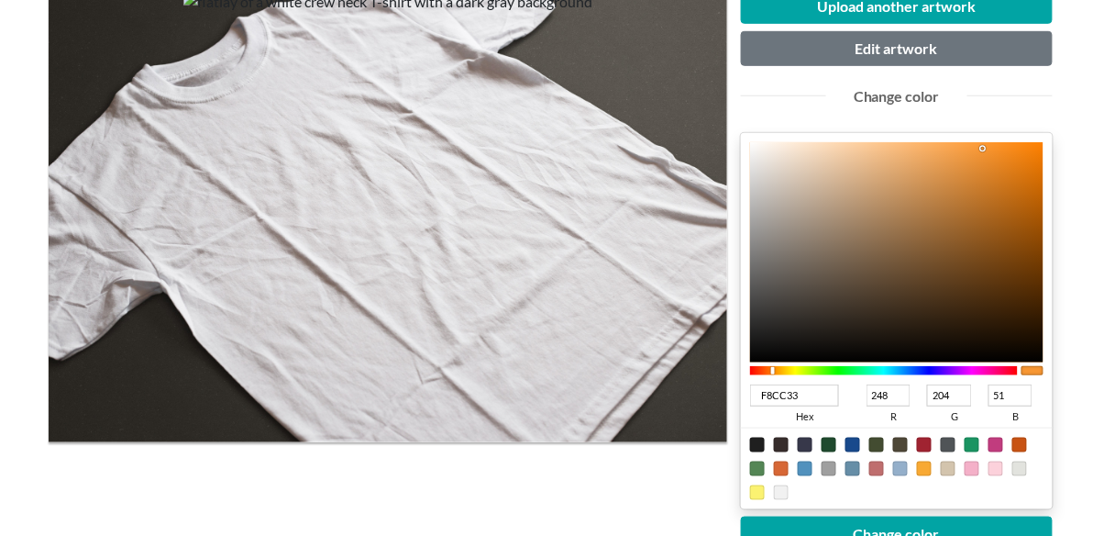
type input "F8D433"
type input "212"
type input "F8DC33"
type input "220"
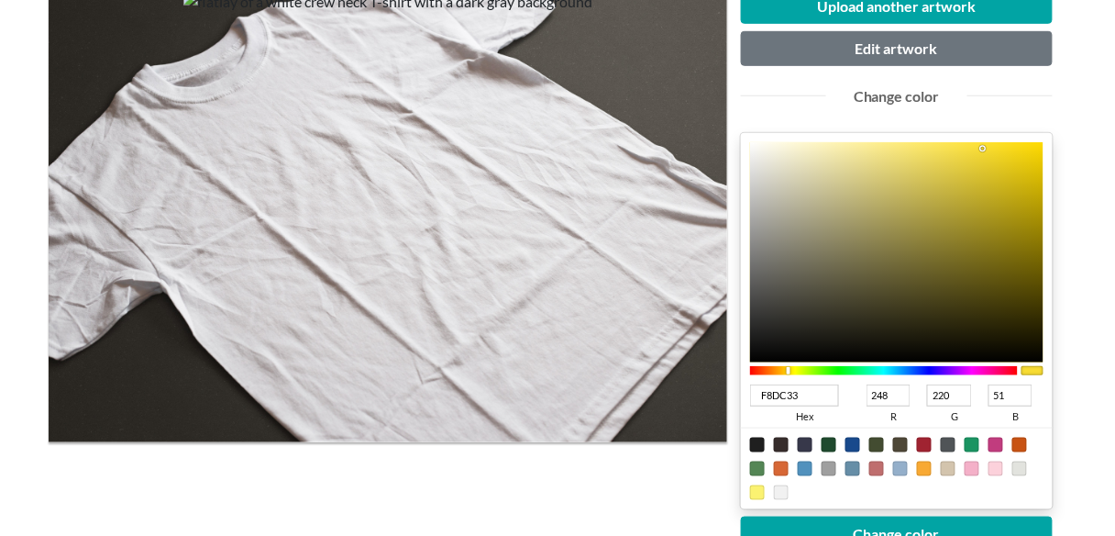
type input "F8E433"
type input "228"
type input "F8E833"
type input "232"
type input "F8EC33"
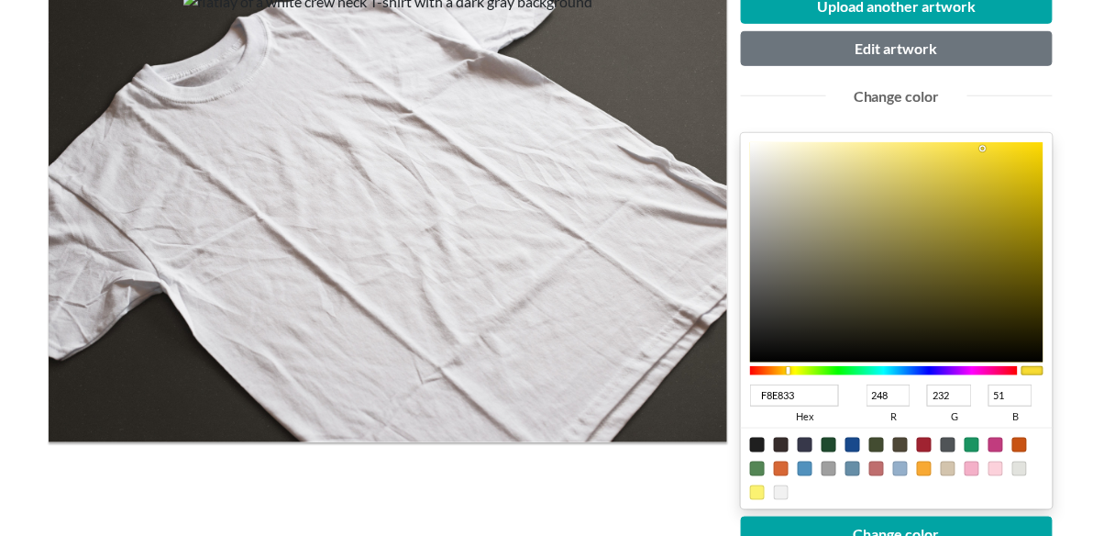
type input "236"
type input "F8F033"
type input "240"
type input "F8F433"
type input "244"
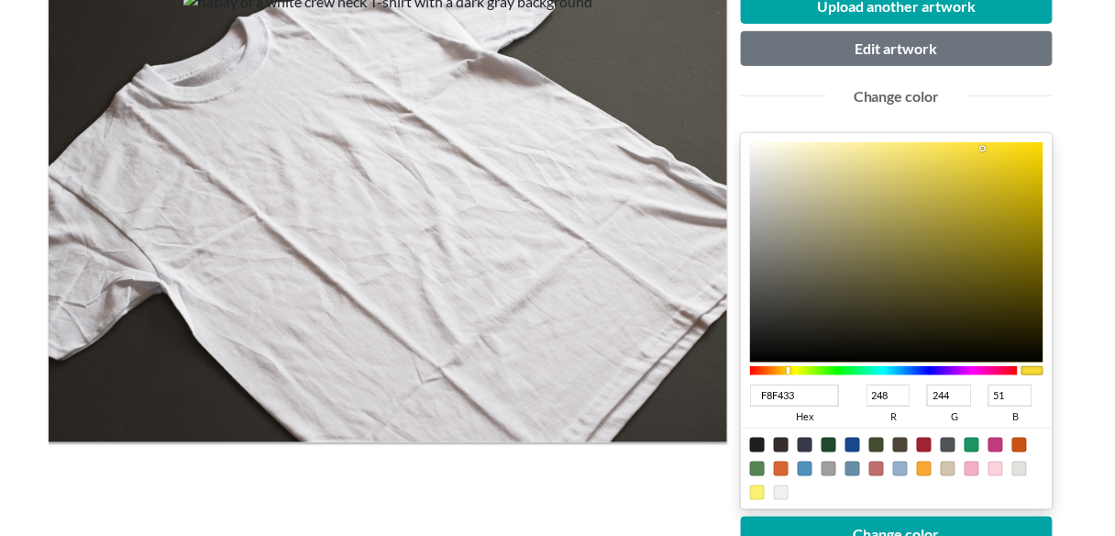
type input "F8F833"
type input "248"
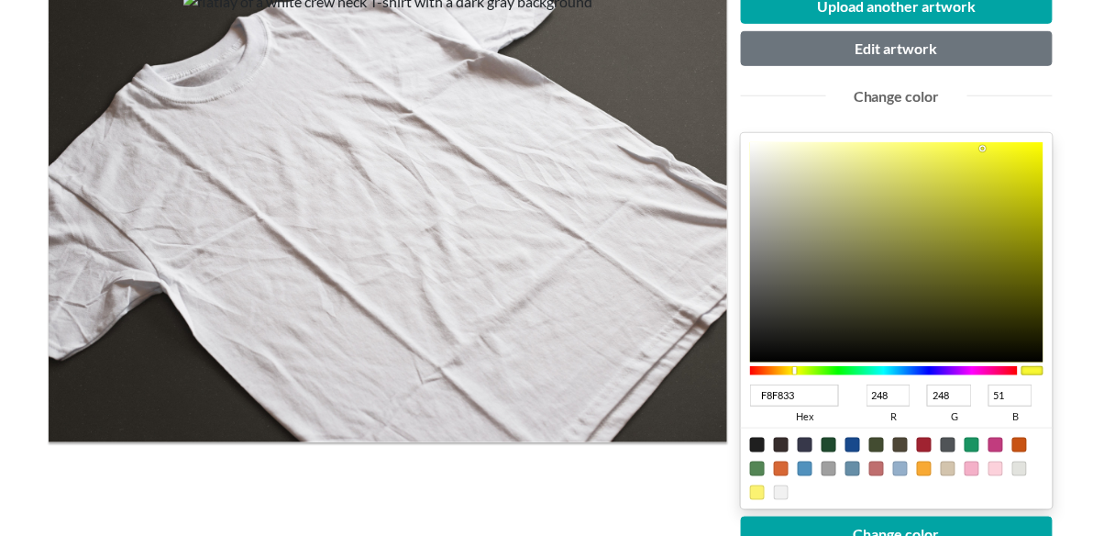
type input "F8F033"
type input "240"
type input "F8EC33"
type input "236"
type input "F8E033"
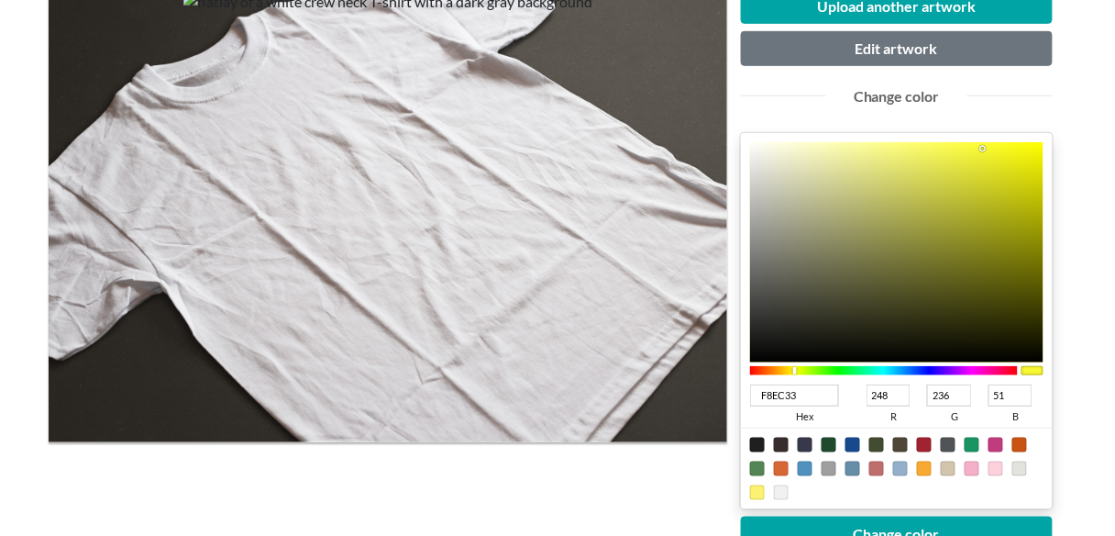
type input "224"
type input "F8D833"
type input "216"
type input "F8D033"
type input "208"
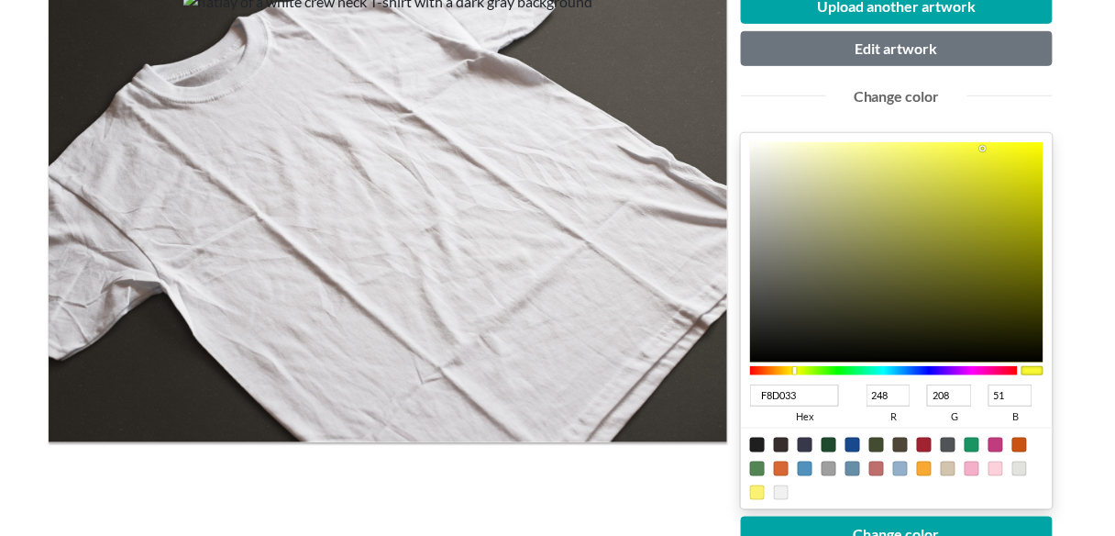
type input "F8C733"
type input "199"
type input "F8BF33"
type input "191"
type input "F8BB33"
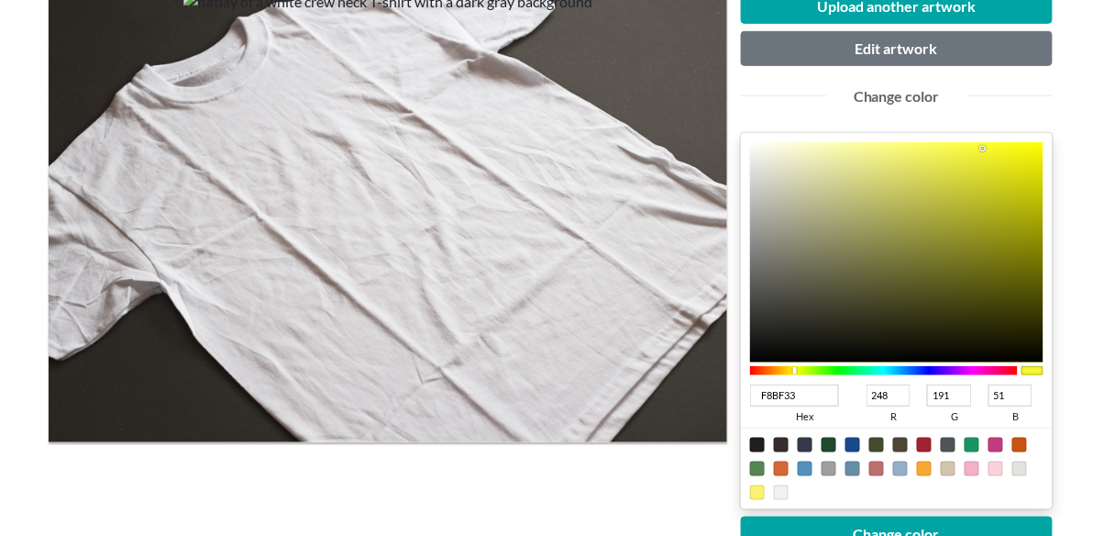
type input "187"
type input "F8B733"
type input "183"
type input "F8B333"
type input "179"
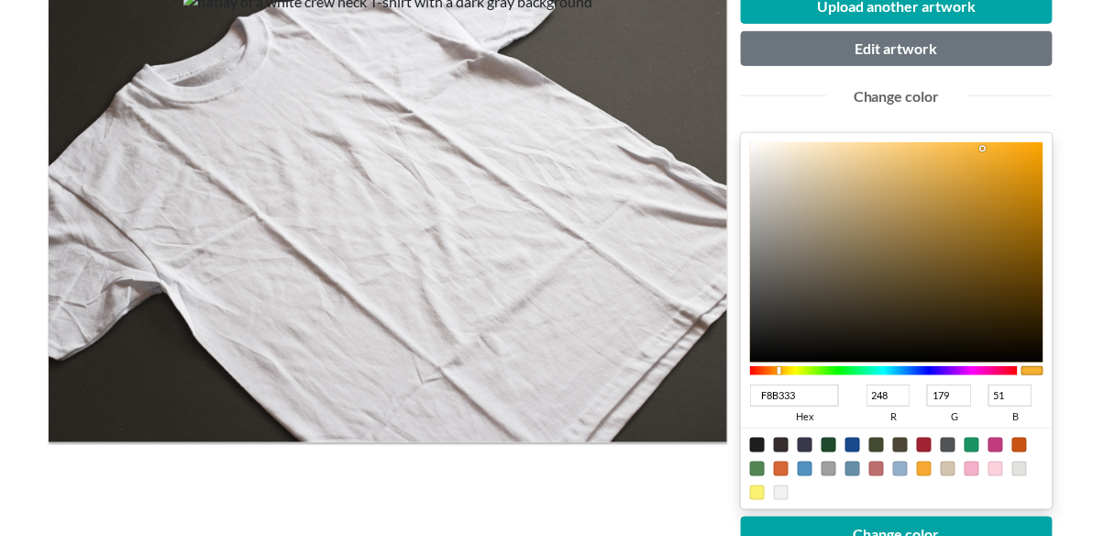
type input "F8AF33"
type input "175"
type input "F8AB33"
type input "171"
type input "F8A733"
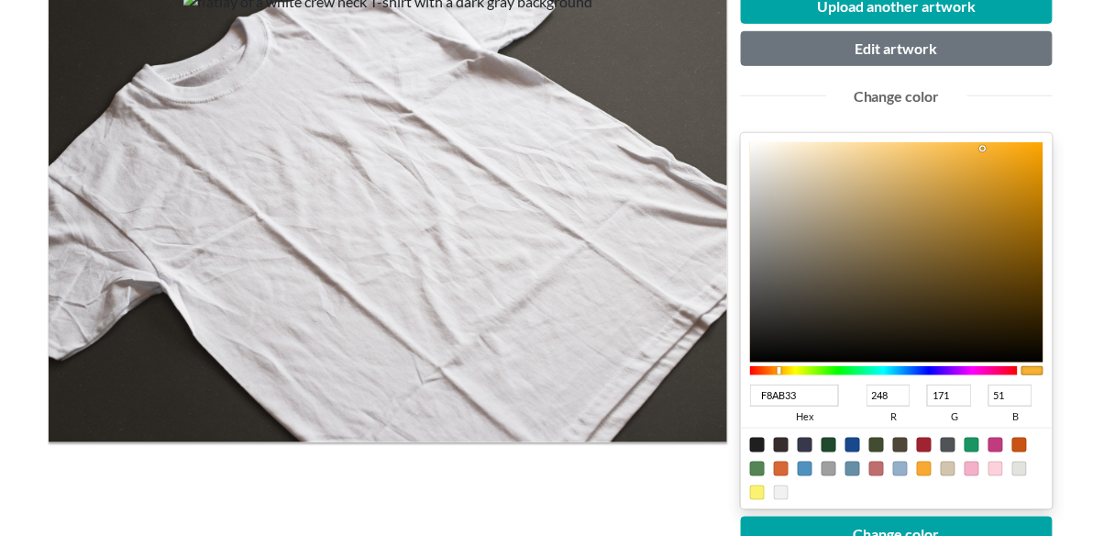
type input "167"
type input "F8A333"
type input "163"
type input "F89B33"
type input "155"
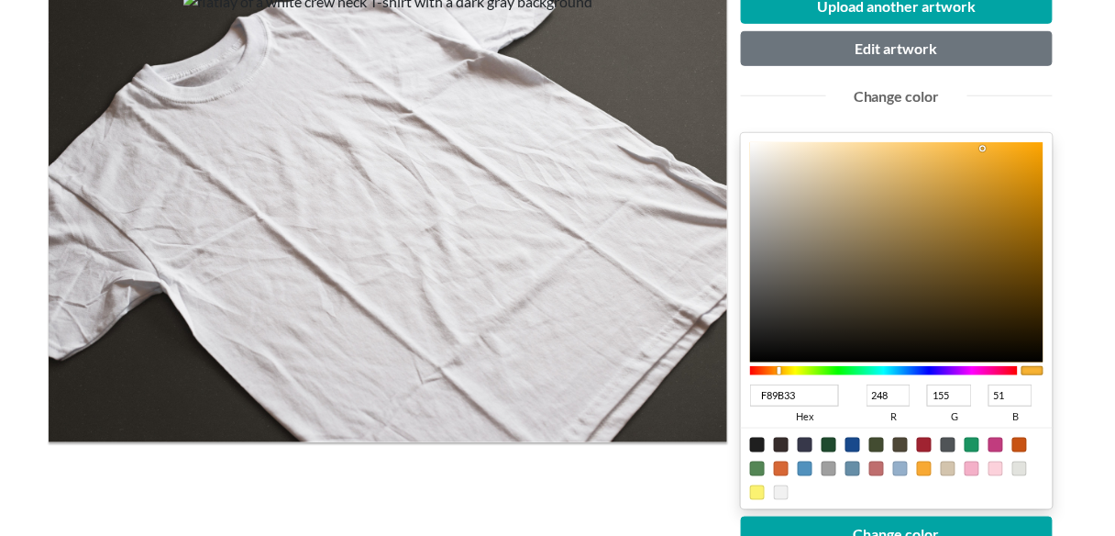
type input "F89333"
type input "147"
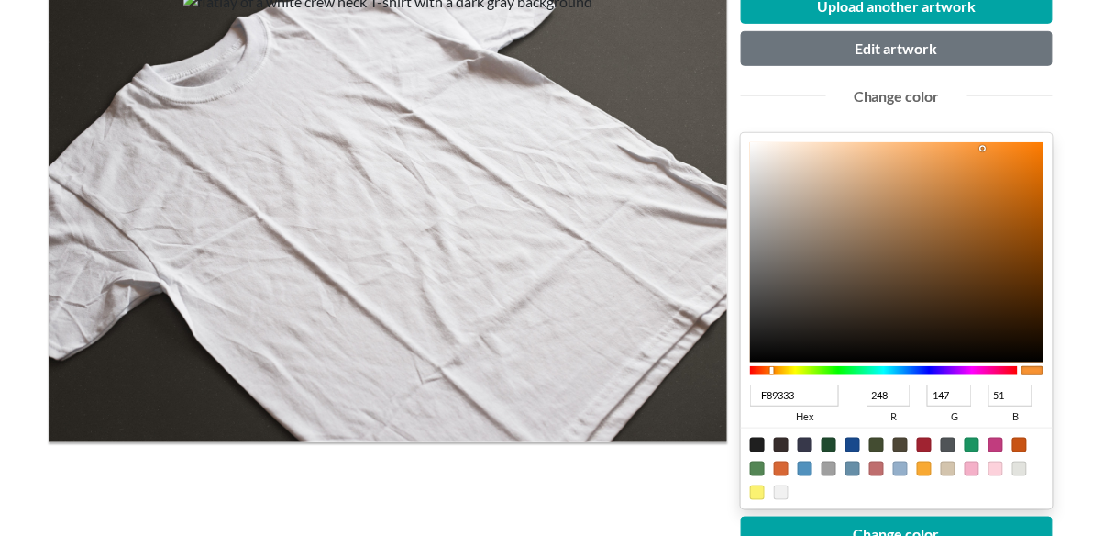
type input "F88F33"
type input "143"
type input "F88B33"
type input "139"
type input "F88733"
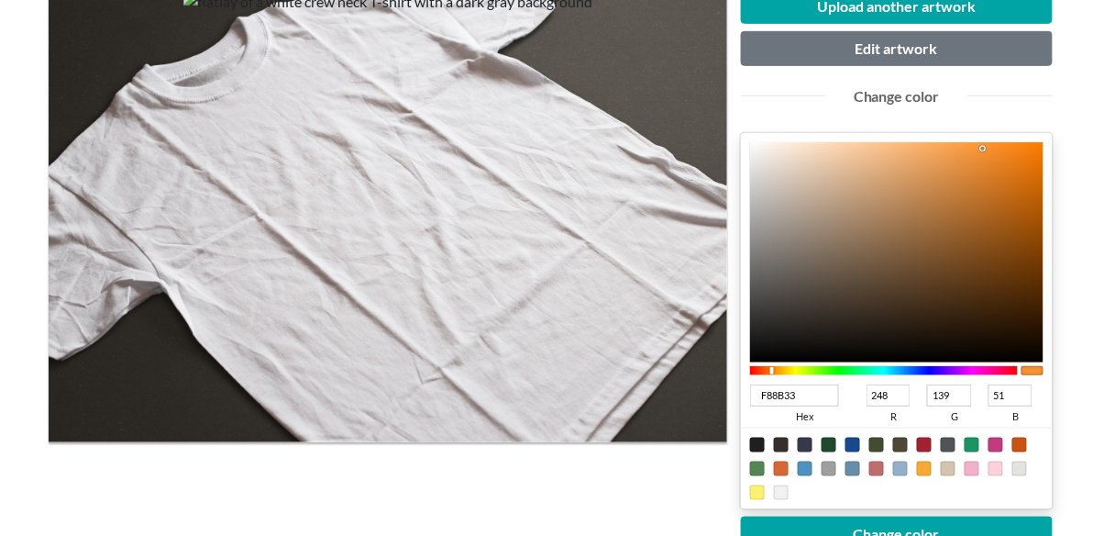
type input "135"
type input "F88333"
type input "131"
type input "F87F33"
type input "127"
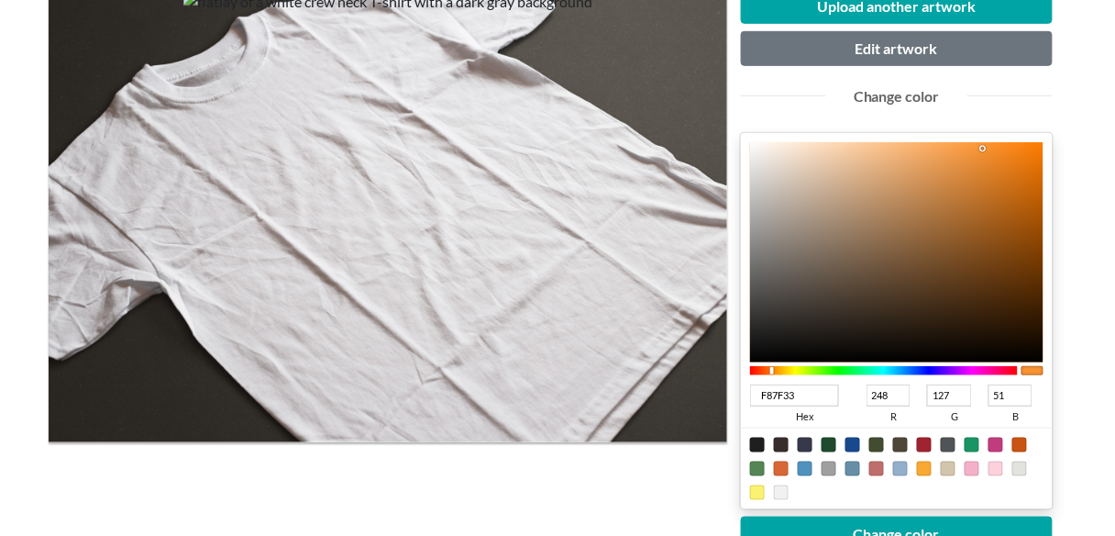
type input "F87B33"
type input "123"
type input "F87633"
type input "118"
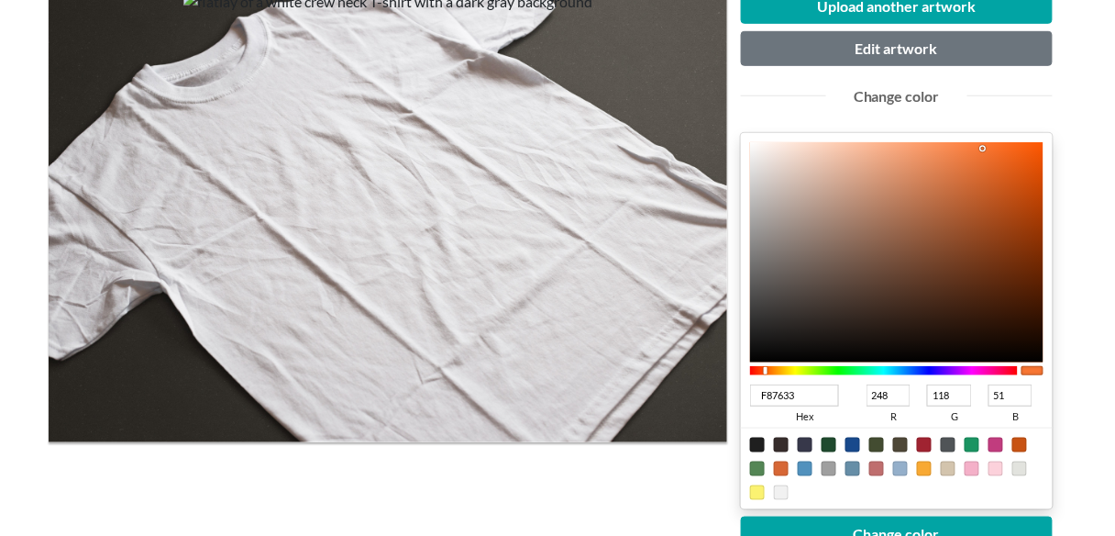
type input "F86E33"
type input "110"
type input "F86A33"
type input "106"
type input "F86633"
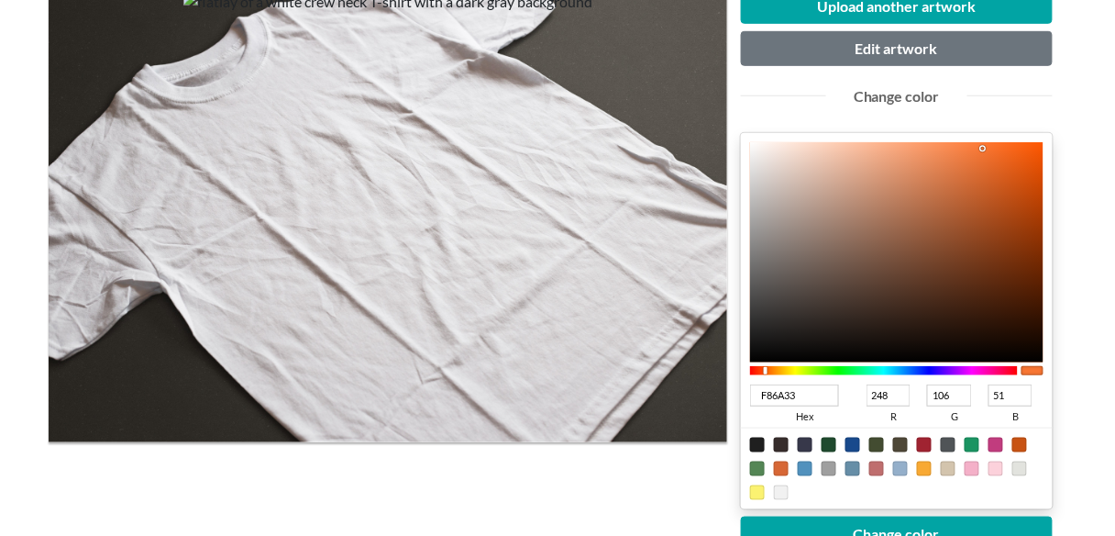
type input "102"
type input "F86233"
type input "98"
type input "F85E33"
type input "94"
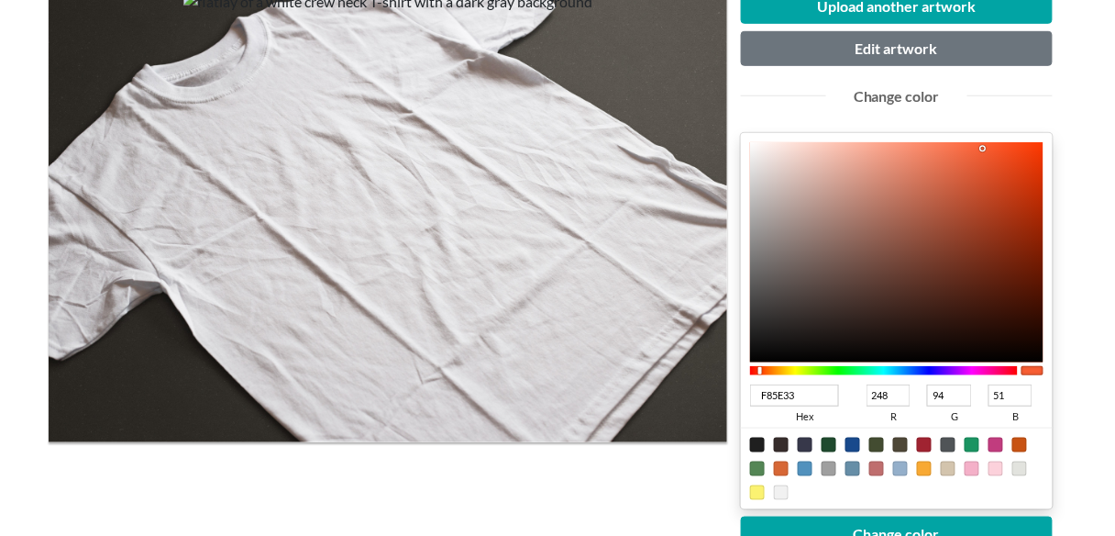
type input "F86233"
type input "98"
type input "F86633"
type input "102"
type input "F86E33"
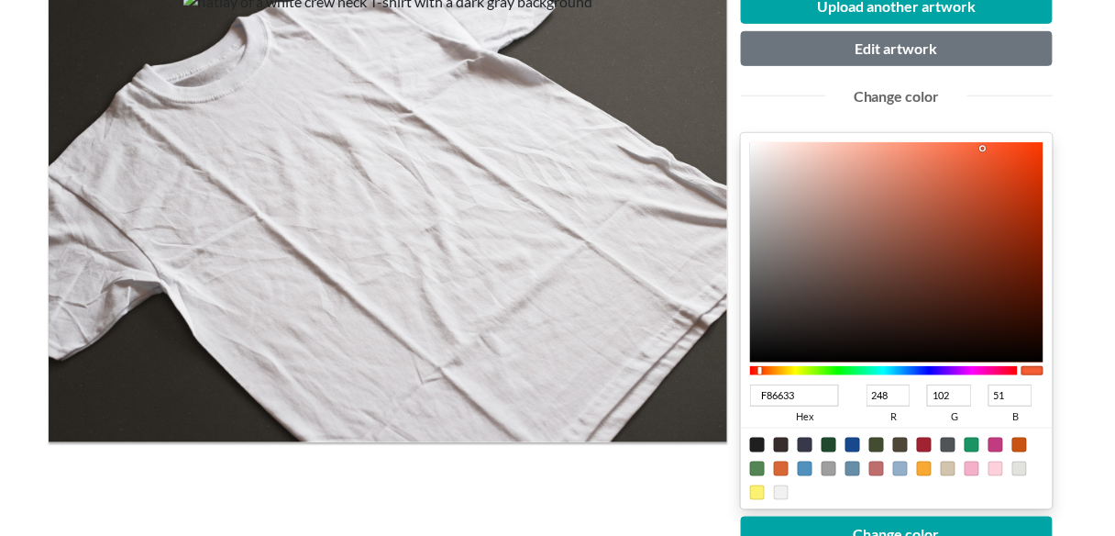
type input "110"
type input "F87233"
type input "114"
type input "F87633"
type input "118"
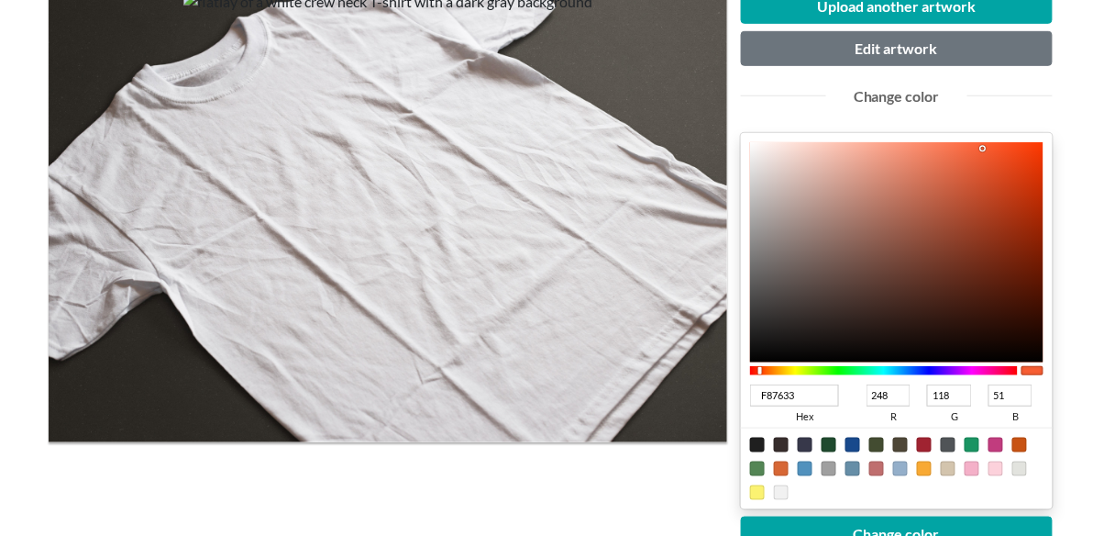
type input "F87F33"
type input "127"
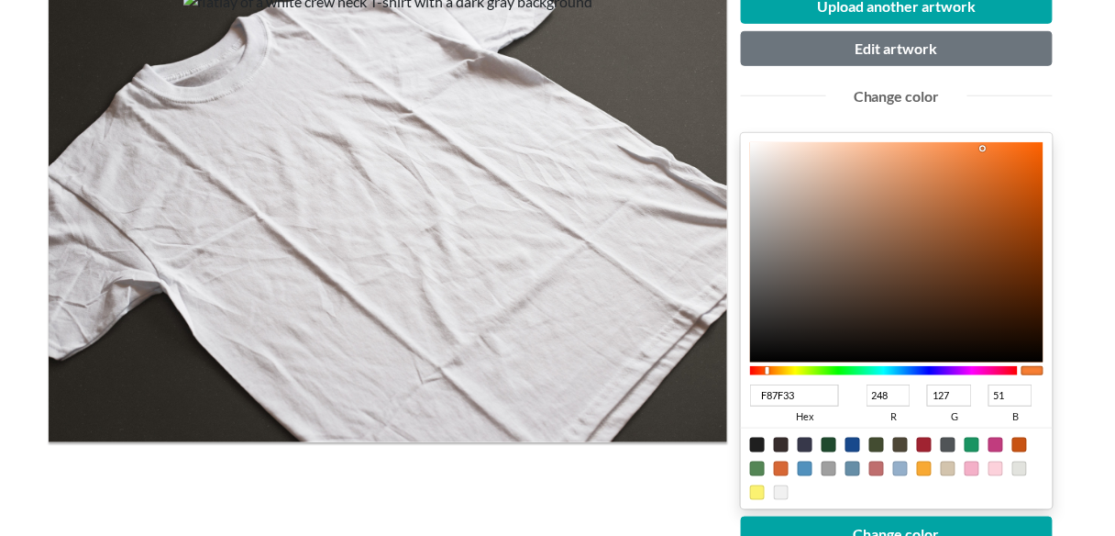
type input "F88733"
type input "135"
type input "F88333"
type input "131"
type input "F87F33"
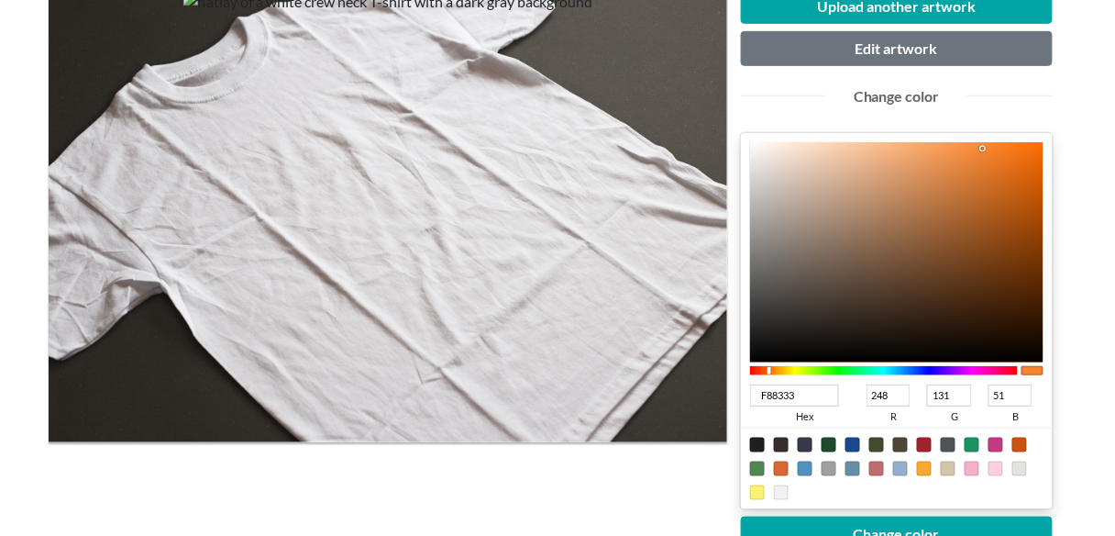
type input "127"
type input "F87B33"
type input "123"
type input "F87633"
type input "118"
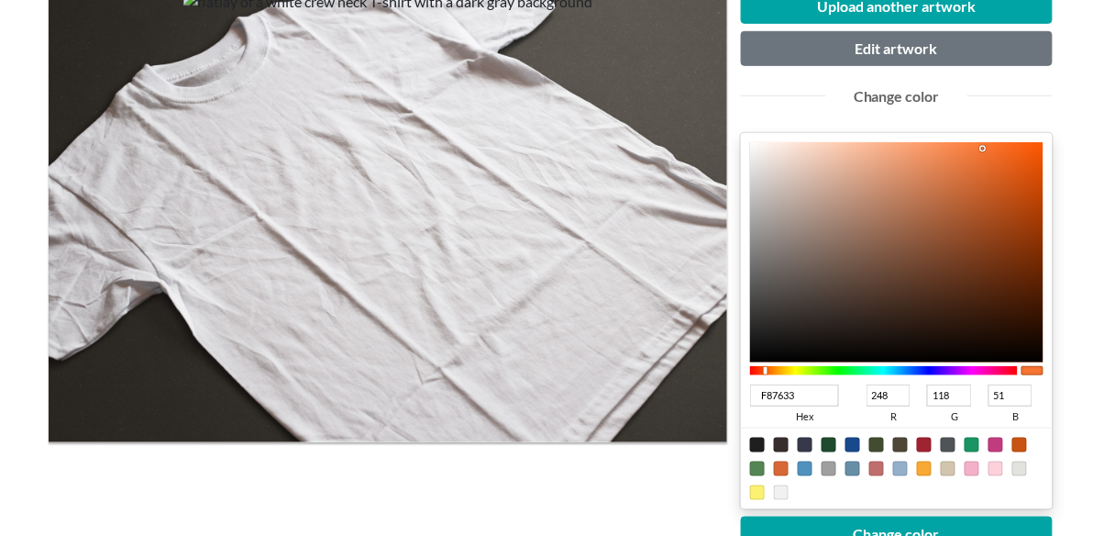
type input "F86E33"
type input "110"
type input "F87233"
type input "114"
click at [765, 368] on div at bounding box center [884, 370] width 268 height 9
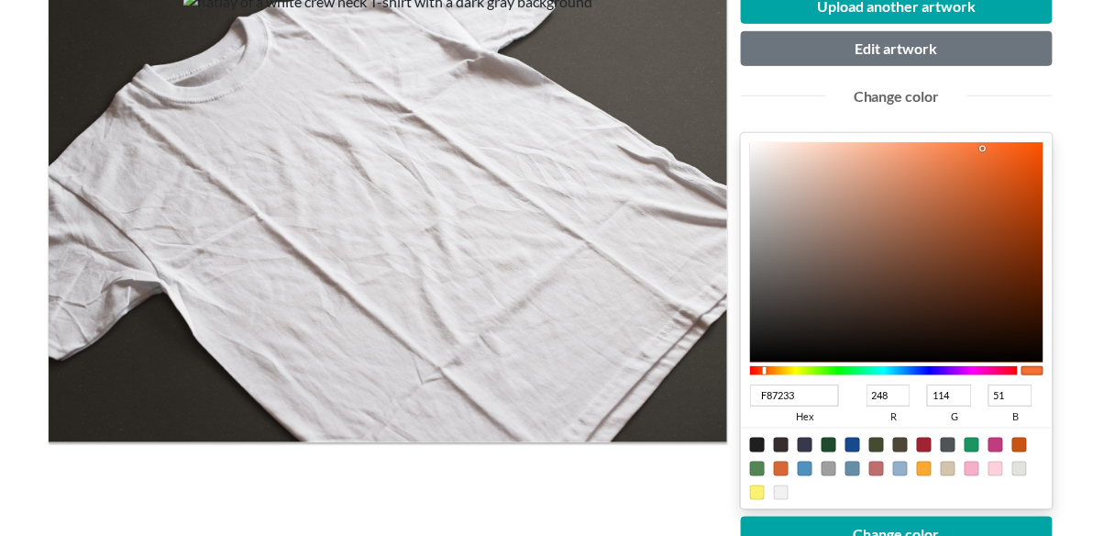
type input "E6520C"
type input "230"
type input "82"
type input "12"
type input "E6530D"
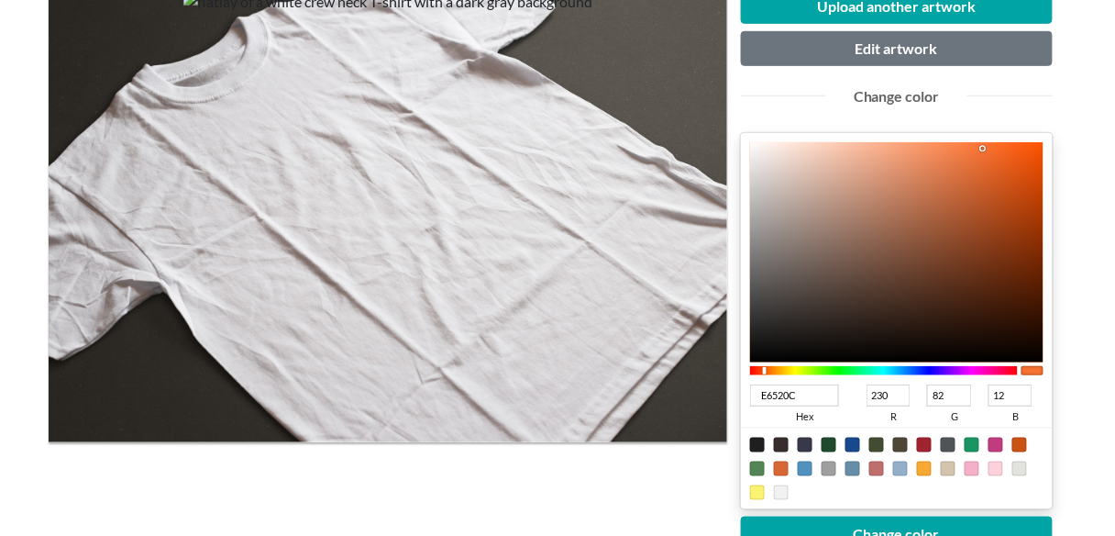
type input "83"
type input "13"
click at [1027, 161] on div at bounding box center [896, 252] width 293 height 220
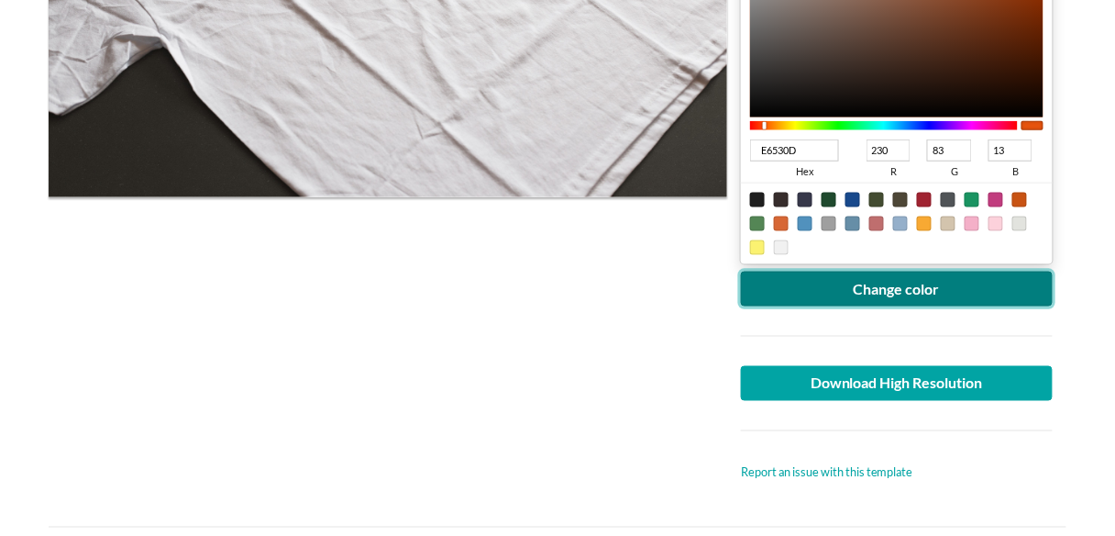
click at [880, 291] on button "Change color" at bounding box center [897, 288] width 312 height 35
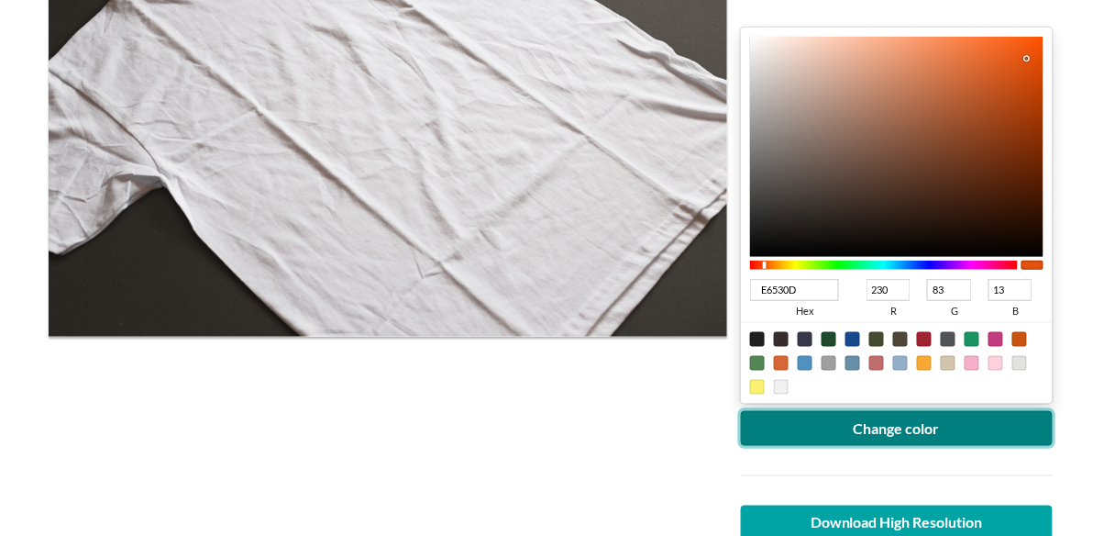
scroll to position [489, 0]
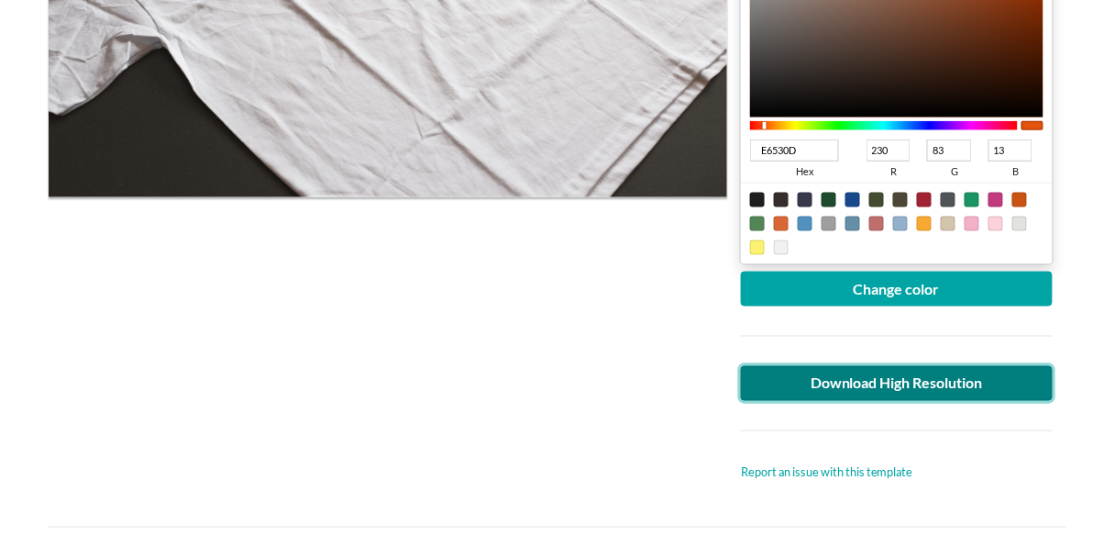
click at [834, 378] on link "Download High Resolution" at bounding box center [897, 383] width 312 height 35
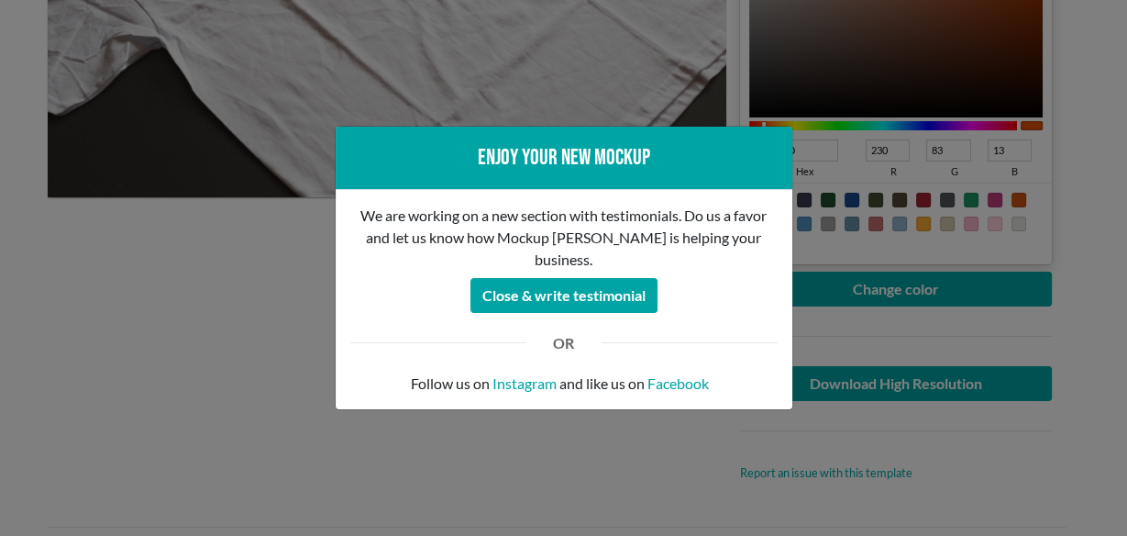
drag, startPoint x: 373, startPoint y: 370, endPoint x: 355, endPoint y: 362, distance: 19.8
click at [363, 372] on p "Follow us on Instagram and like us on Facebook" at bounding box center [563, 383] width 427 height 22
drag, startPoint x: 235, startPoint y: 289, endPoint x: 202, endPoint y: 84, distance: 207.1
click at [235, 288] on div "Enjoy your new mockup We are working on a new section with testimonials. Do us …" at bounding box center [563, 268] width 1127 height 536
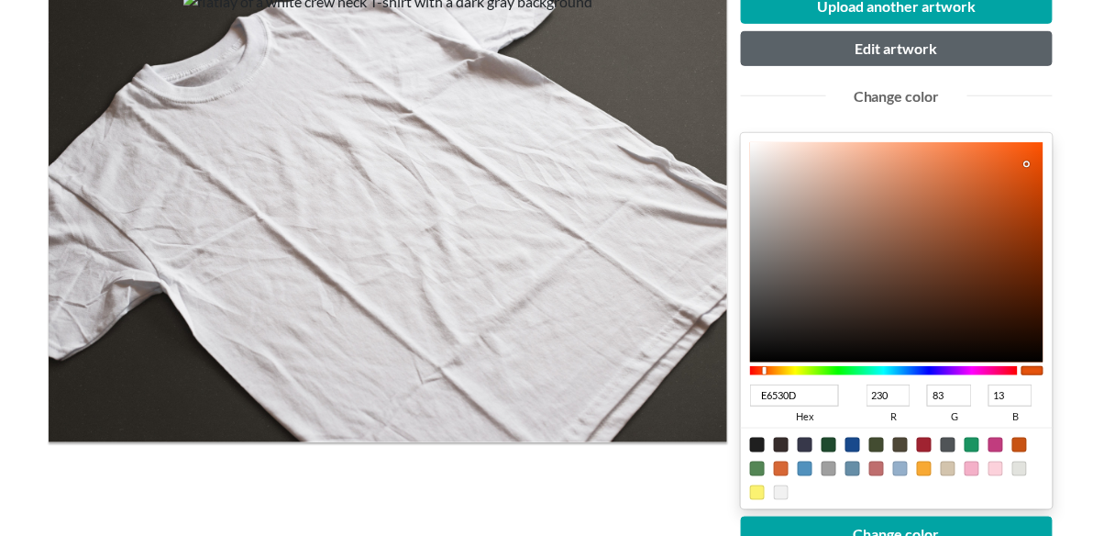
scroll to position [122, 0]
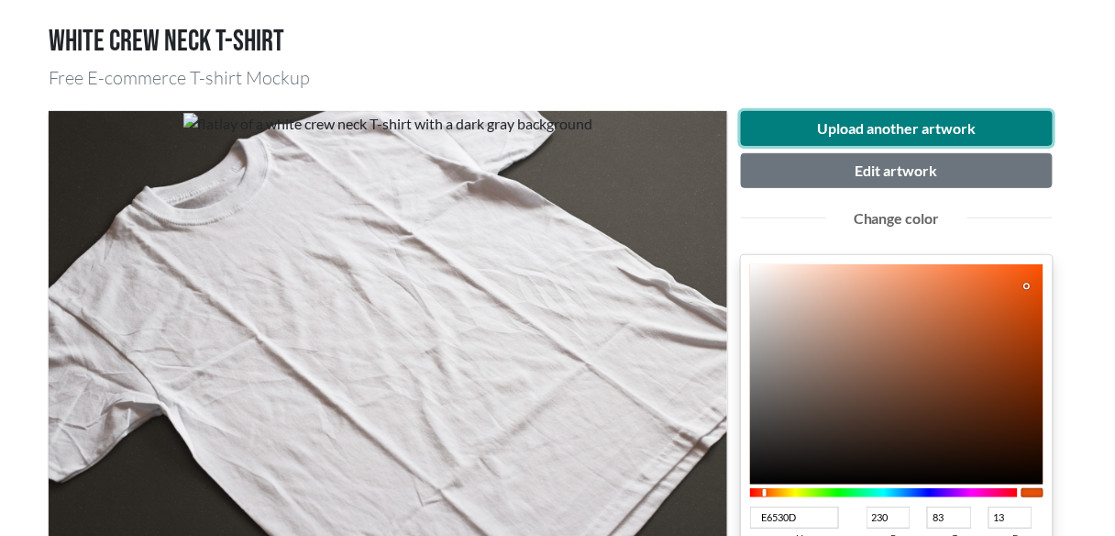
click at [911, 126] on button "Upload another artwork" at bounding box center [897, 128] width 312 height 35
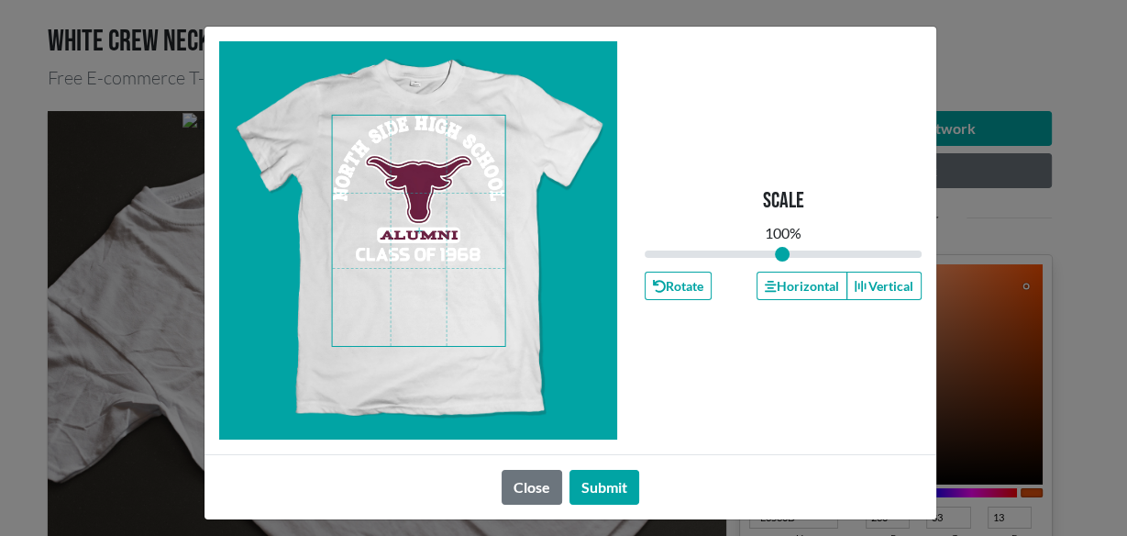
click at [453, 224] on span at bounding box center [419, 231] width 172 height 230
click at [812, 277] on button "Horizontal" at bounding box center [802, 285] width 90 height 28
click at [472, 222] on span at bounding box center [419, 231] width 172 height 230
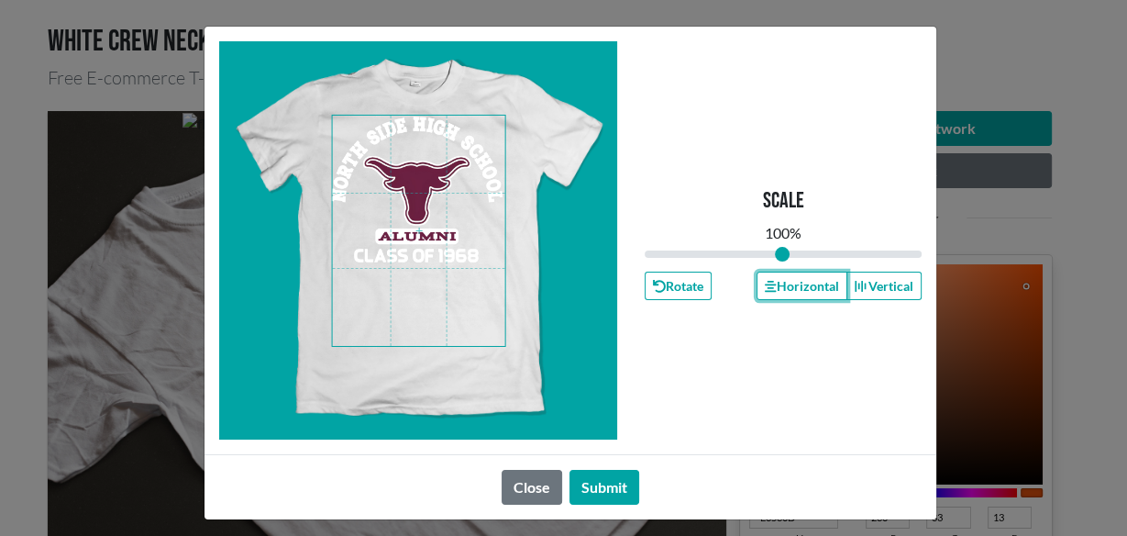
click at [441, 213] on span at bounding box center [419, 231] width 172 height 230
click at [757, 292] on button "Horizontal" at bounding box center [802, 285] width 90 height 28
click at [765, 289] on icon "button" at bounding box center [770, 286] width 11 height 13
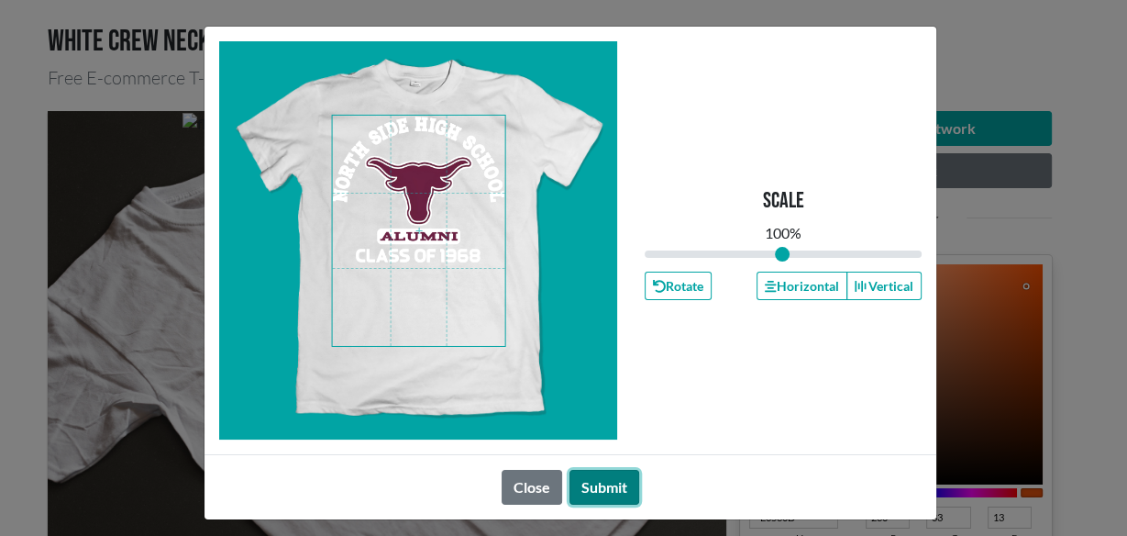
click at [601, 484] on button "Submit" at bounding box center [604, 487] width 70 height 35
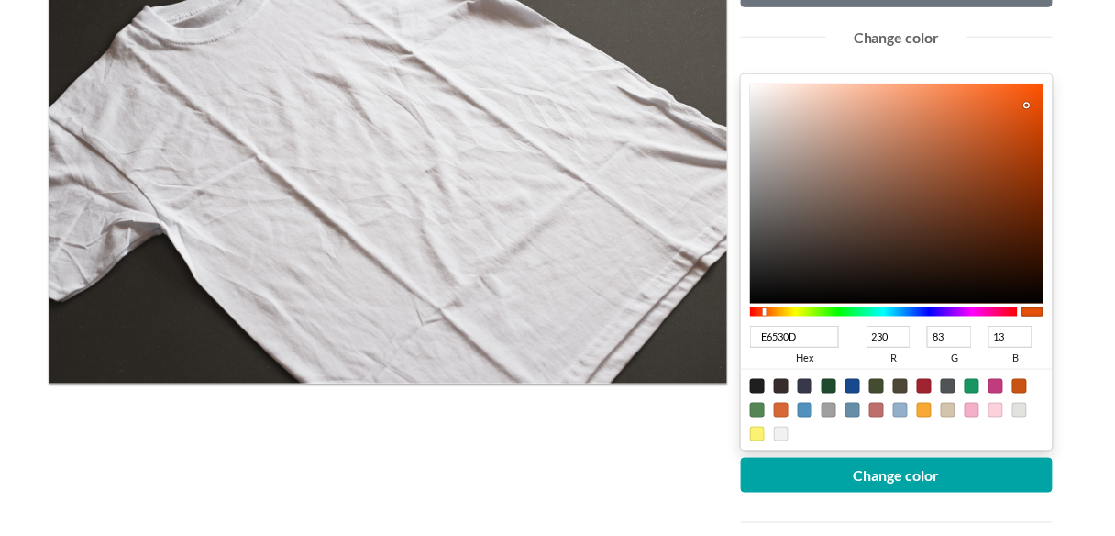
scroll to position [367, 0]
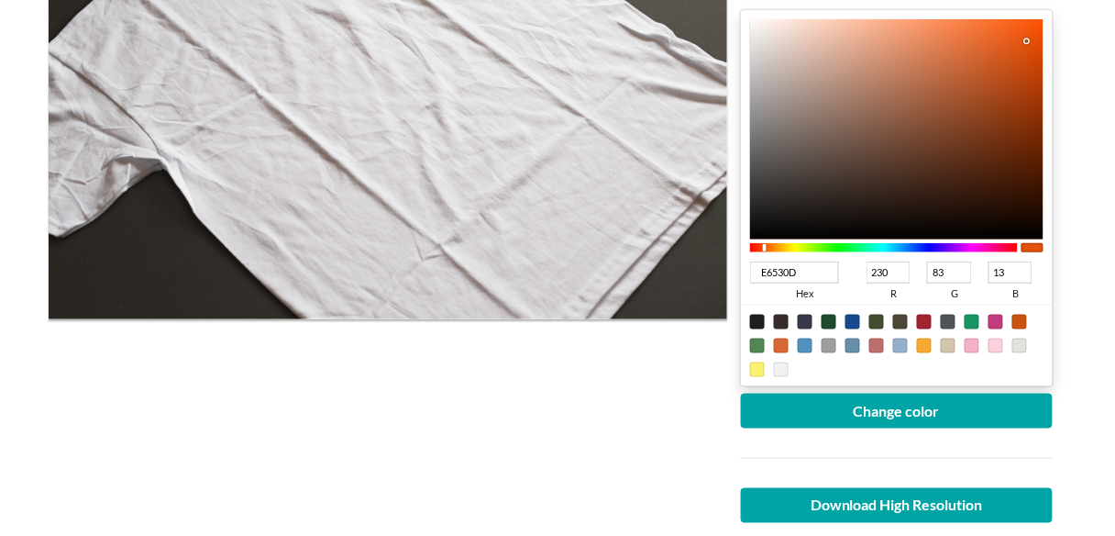
click at [931, 315] on div at bounding box center [924, 322] width 15 height 15
type input "A02331"
type input "160"
type input "35"
type input "49"
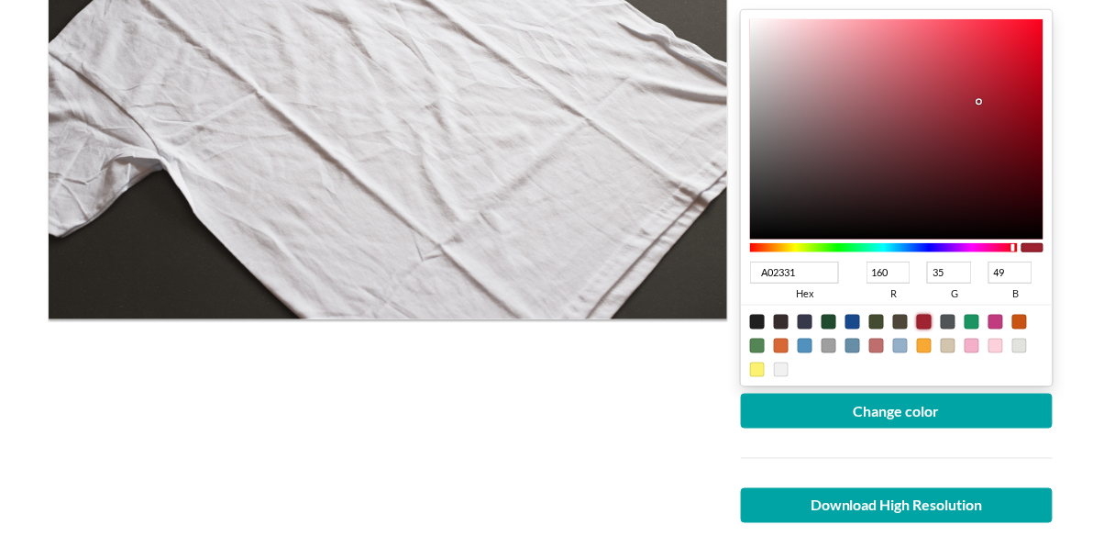
type input "680611"
type input "104"
type input "6"
type input "17"
click at [1028, 149] on div at bounding box center [896, 129] width 293 height 220
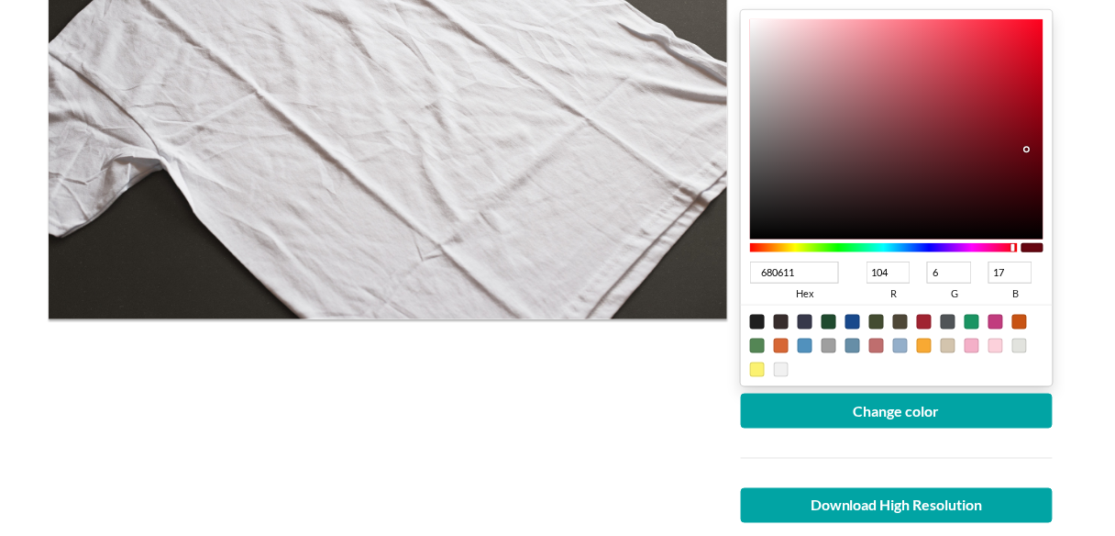
type input "4D040C"
type input "77"
type input "4"
type input "12"
click at [1028, 171] on div at bounding box center [896, 129] width 293 height 220
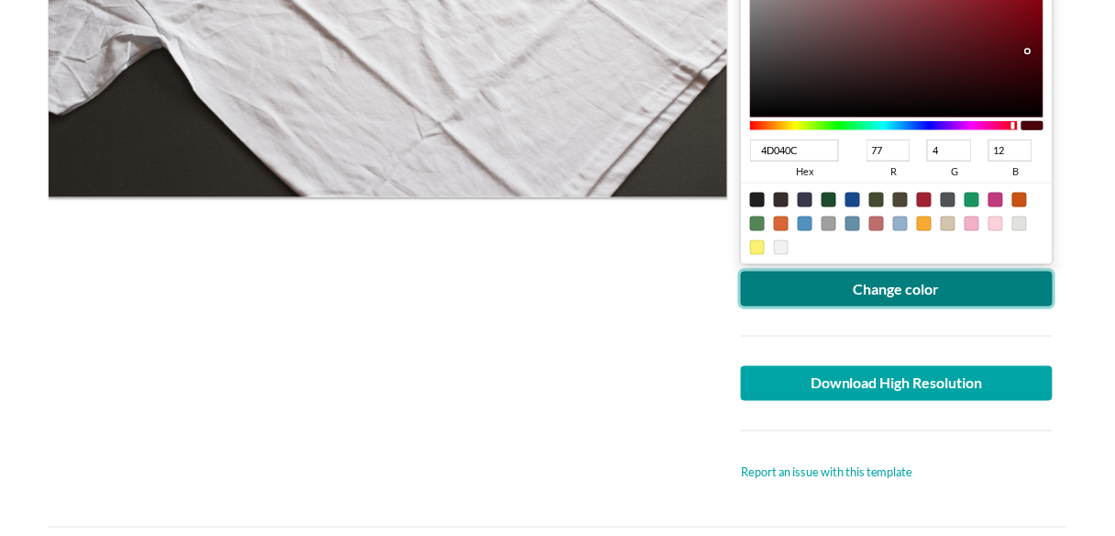
click at [907, 273] on button "Change color" at bounding box center [897, 288] width 312 height 35
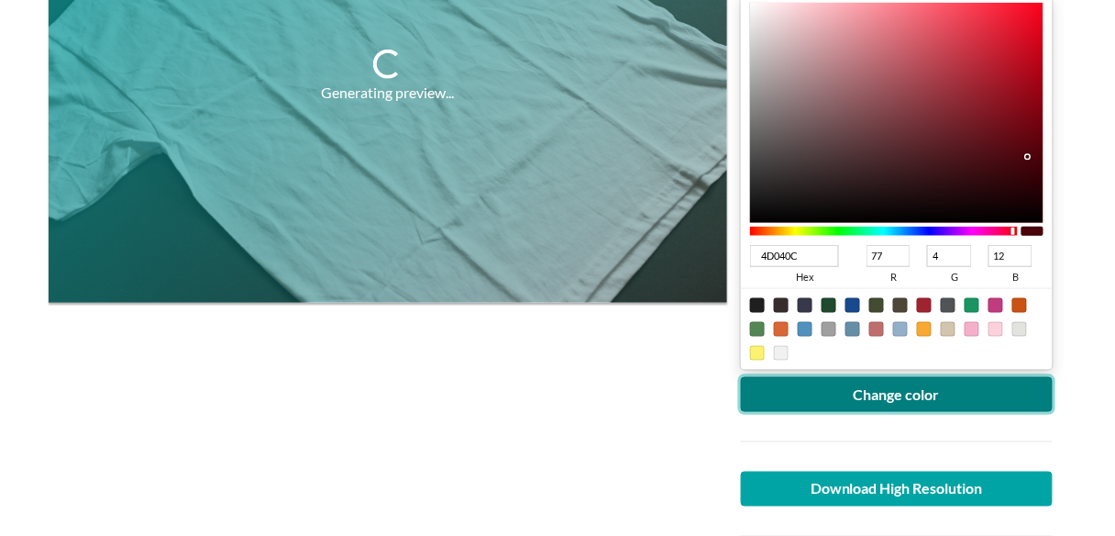
scroll to position [244, 0]
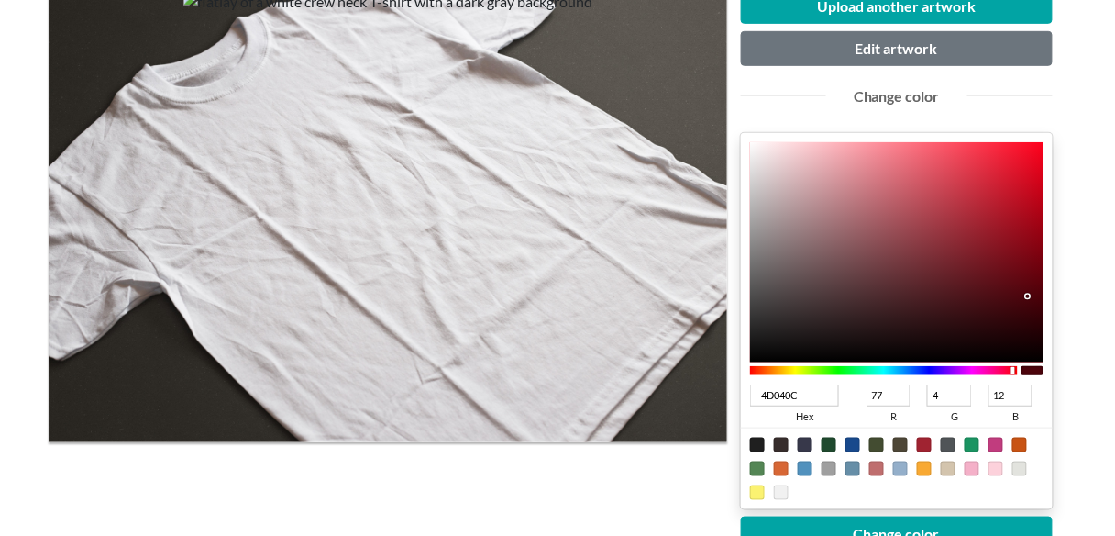
type input "4B141A"
type input "75"
type input "20"
type input "26"
click at [964, 295] on div at bounding box center [896, 252] width 293 height 220
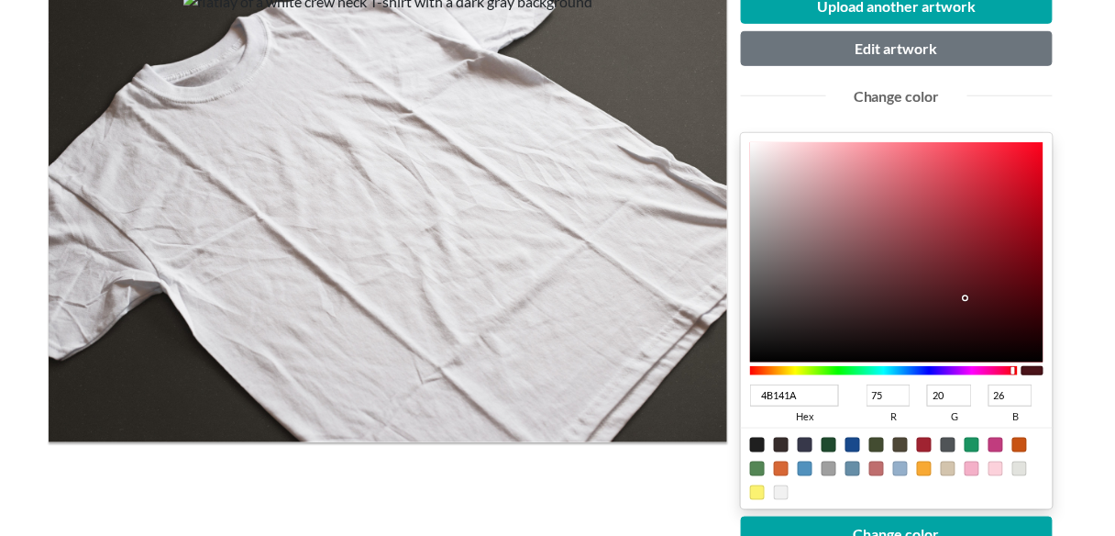
type input "401116"
type input "64"
type input "17"
type input "22"
type input "3F1015"
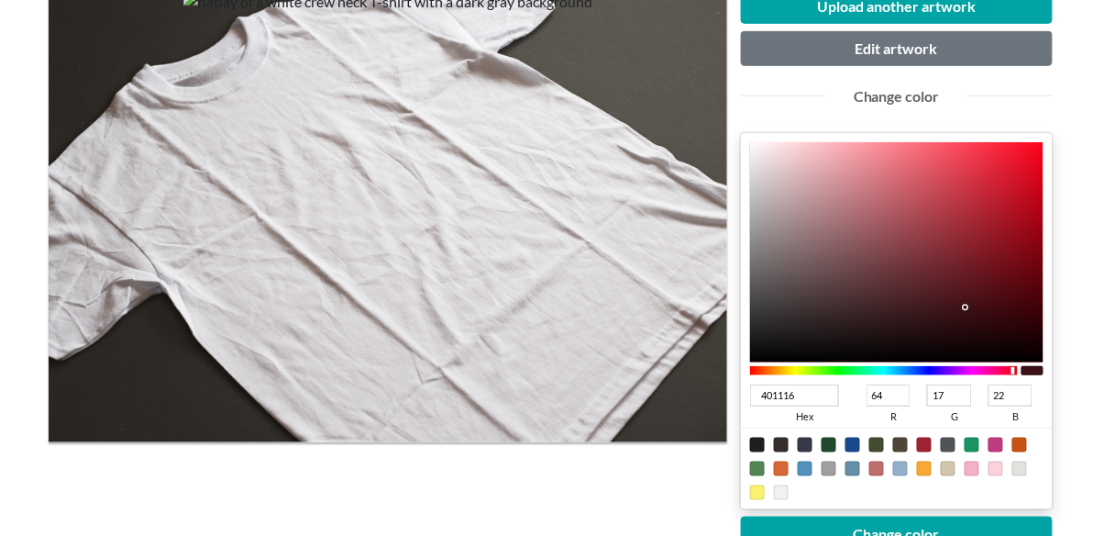
type input "63"
type input "16"
type input "21"
click at [968, 305] on div at bounding box center [896, 252] width 293 height 220
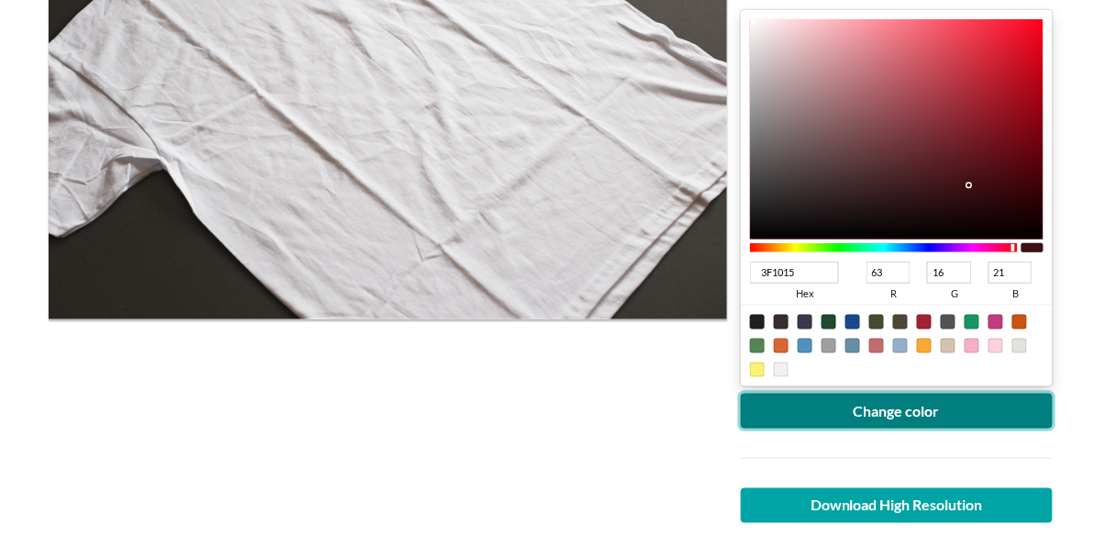
click at [847, 406] on button "Change color" at bounding box center [897, 410] width 312 height 35
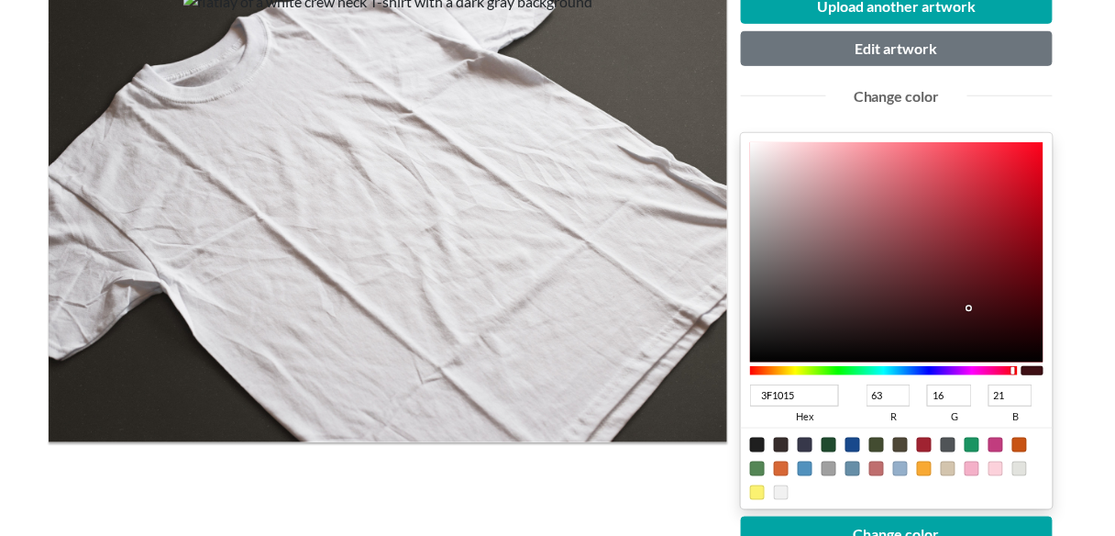
type input "4D161C"
type input "77"
type input "22"
type input "28"
click at [961, 293] on div at bounding box center [896, 252] width 293 height 220
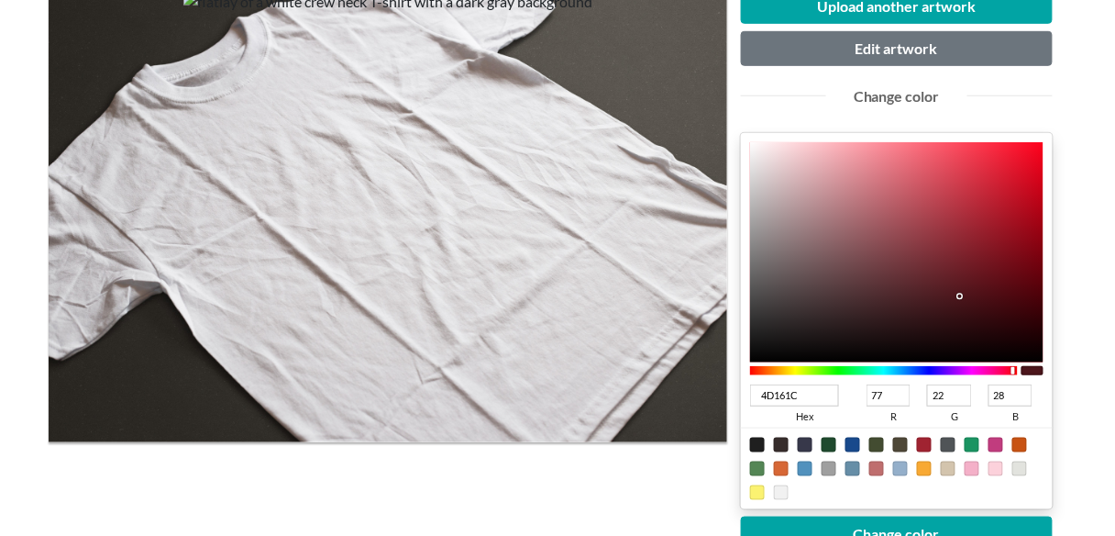
type input "431116"
type input "67"
type input "17"
type input "22"
click at [970, 304] on div at bounding box center [896, 252] width 293 height 220
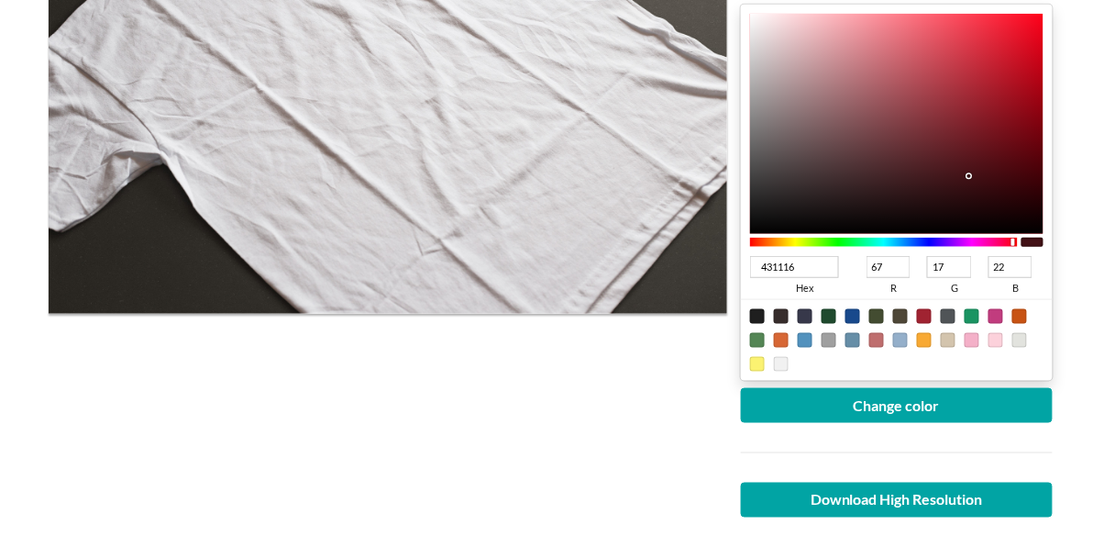
scroll to position [489, 0]
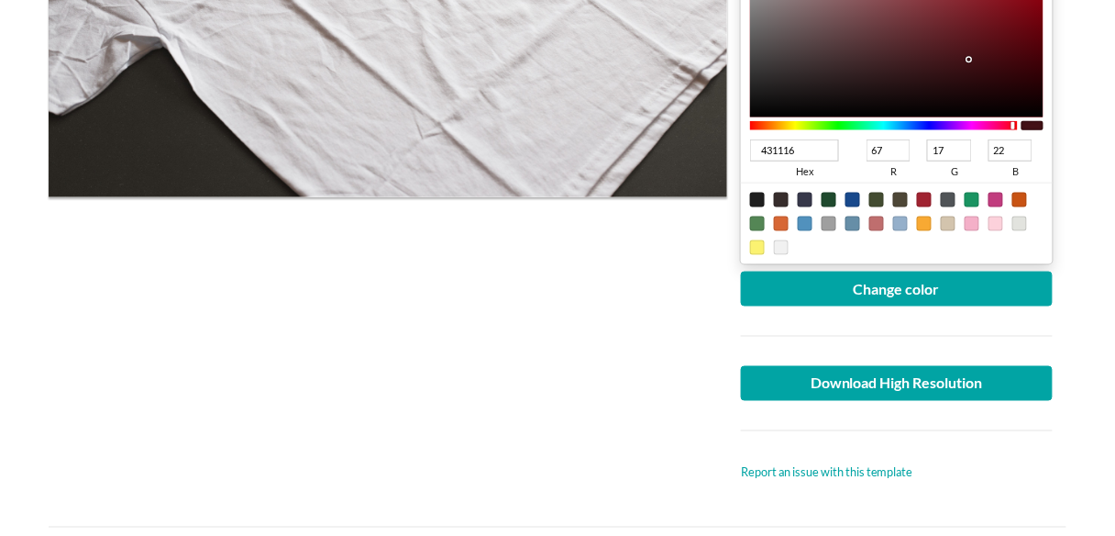
click at [823, 250] on div at bounding box center [897, 223] width 312 height 82
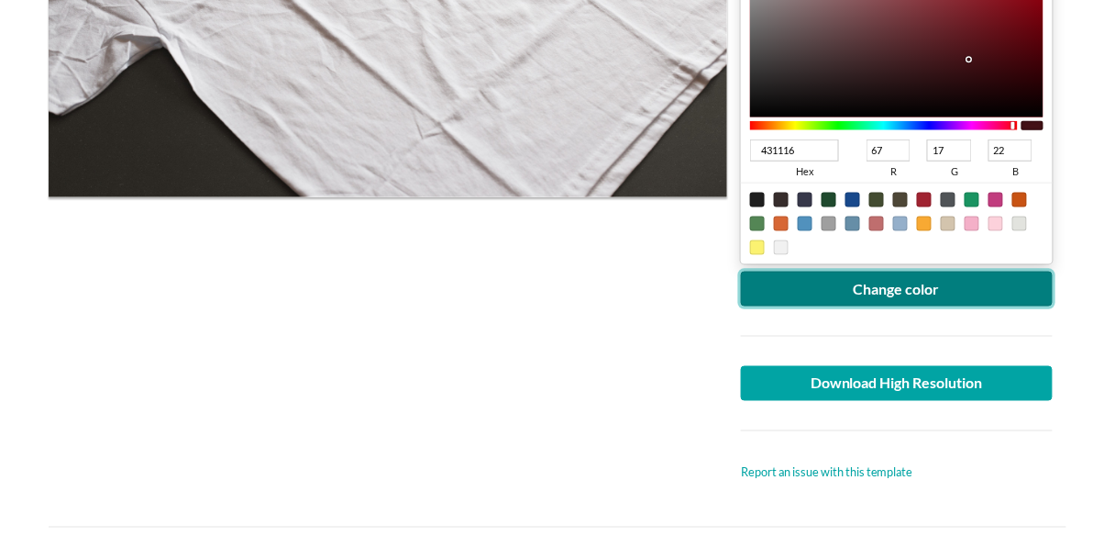
click at [815, 282] on button "Change color" at bounding box center [897, 288] width 312 height 35
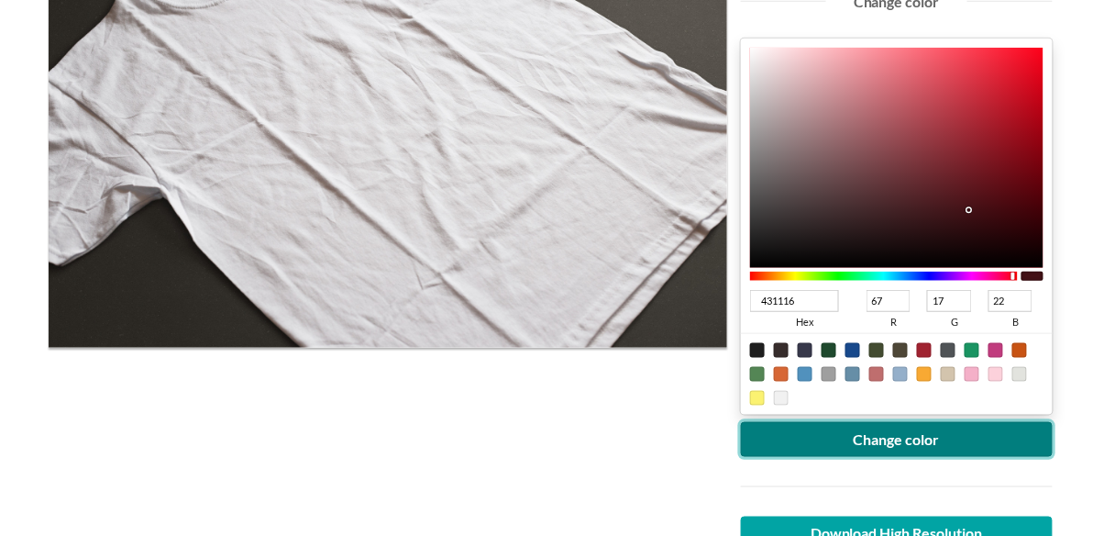
scroll to position [367, 0]
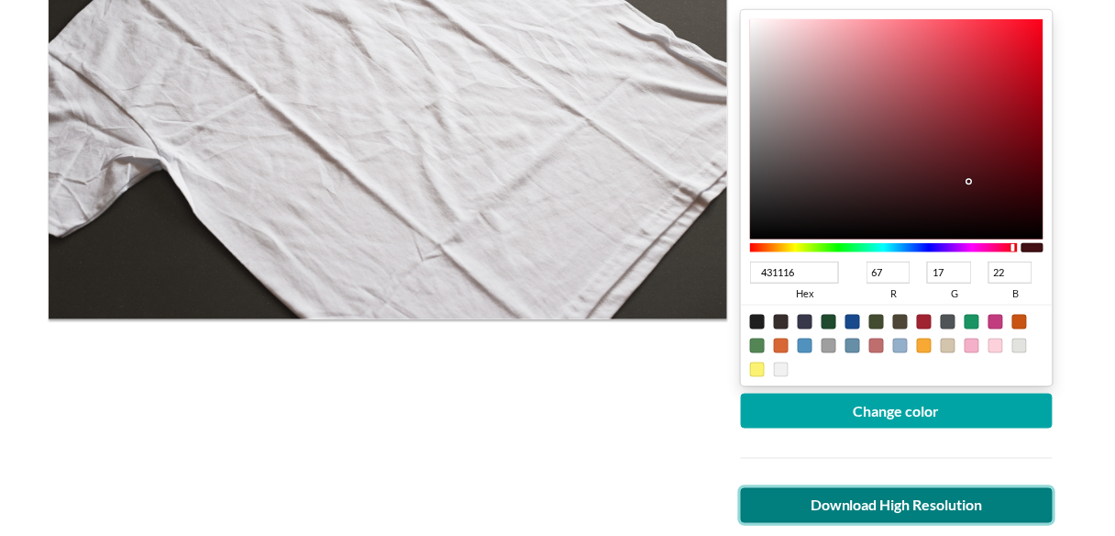
click at [898, 495] on link "Download High Resolution" at bounding box center [897, 505] width 312 height 35
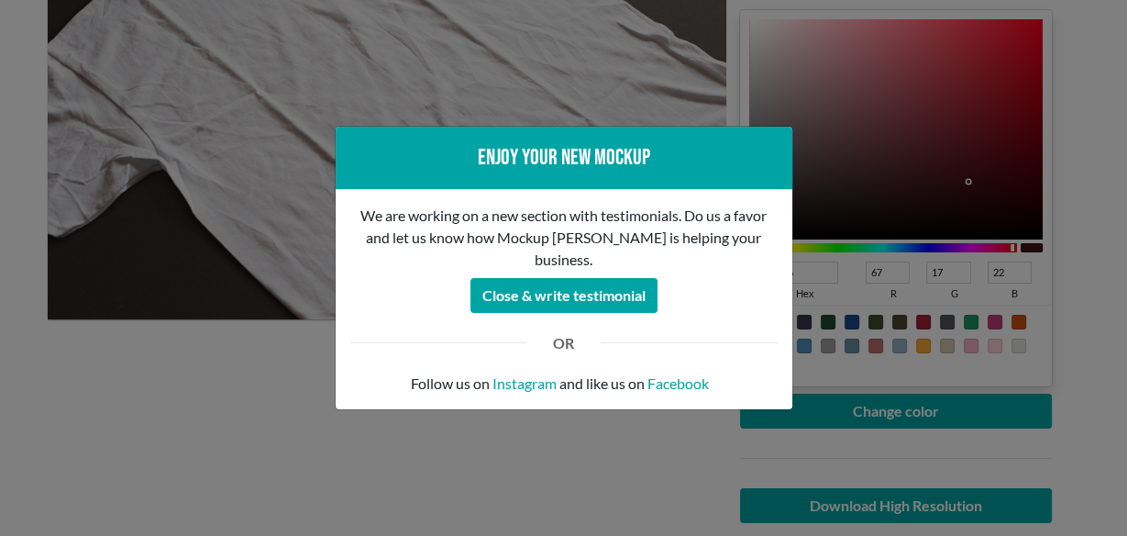
drag, startPoint x: 238, startPoint y: 401, endPoint x: 233, endPoint y: 381, distance: 20.0
click at [238, 396] on div "Enjoy your new mockup We are working on a new section with testimonials. Do us …" at bounding box center [563, 268] width 1127 height 536
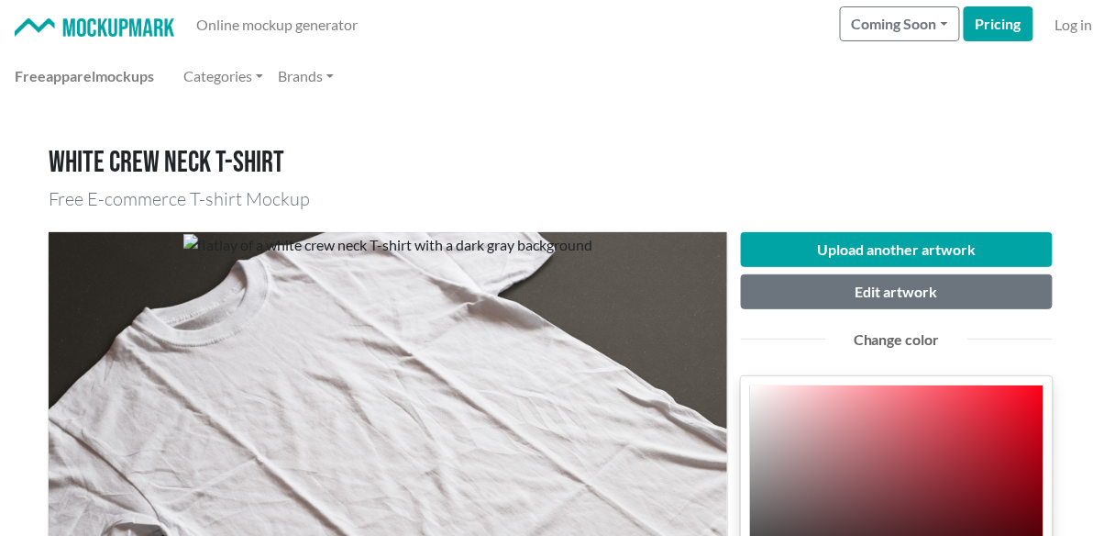
scroll to position [0, 0]
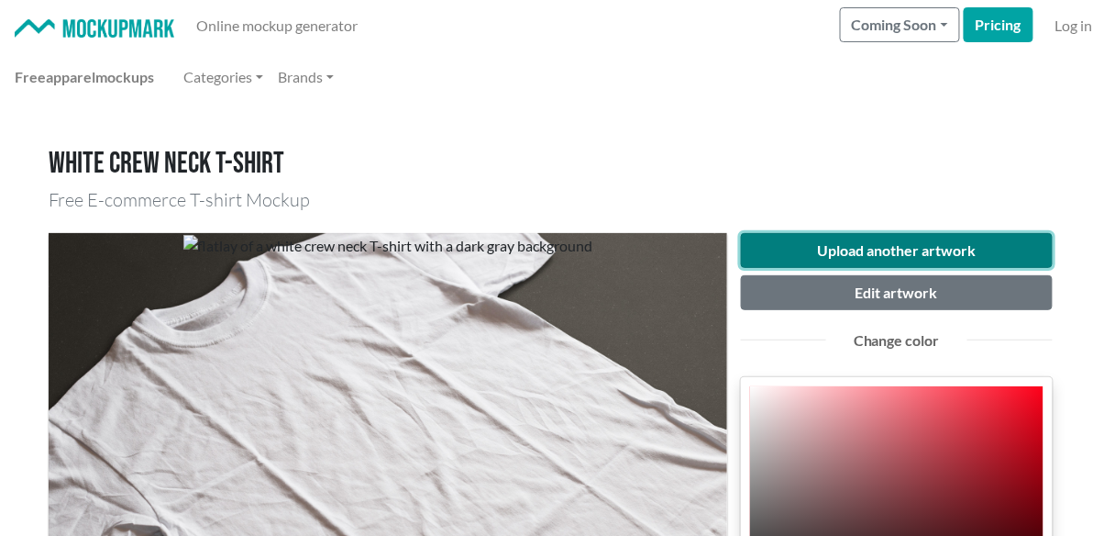
click at [843, 245] on button "Upload another artwork" at bounding box center [897, 250] width 312 height 35
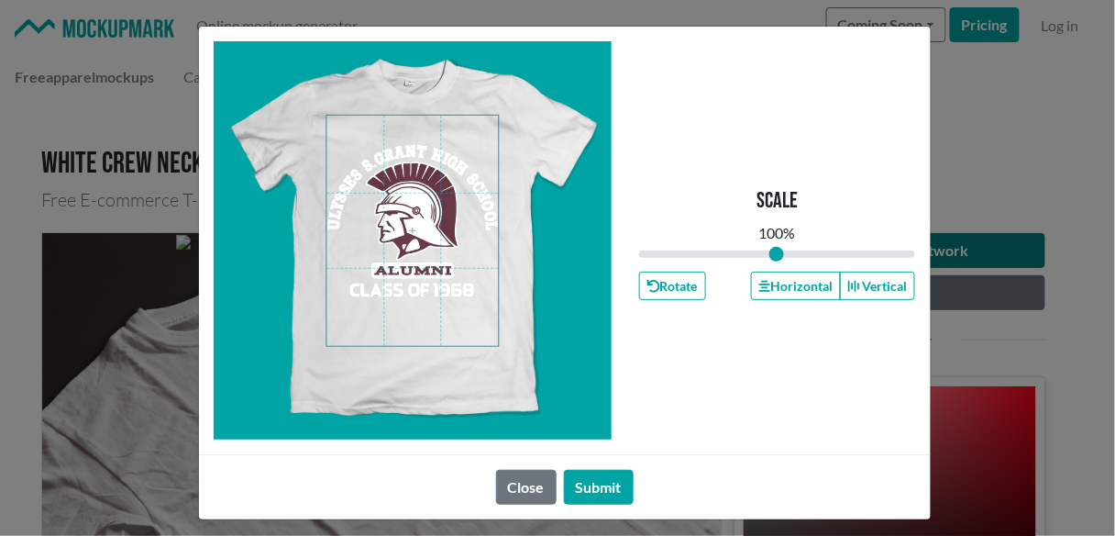
click at [507, 82] on div at bounding box center [413, 240] width 399 height 399
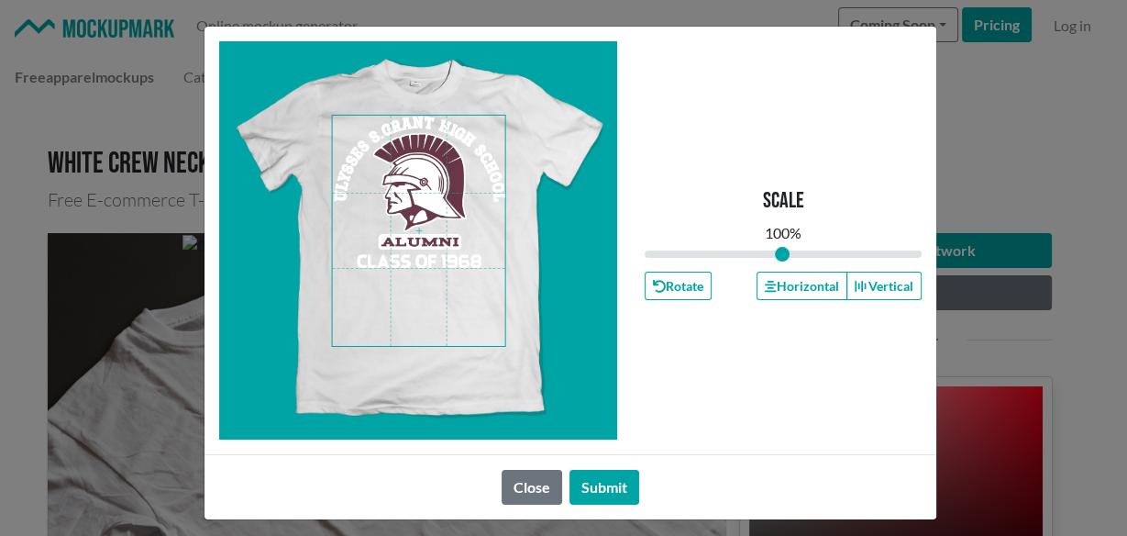
click at [442, 224] on span at bounding box center [419, 231] width 172 height 230
click at [770, 282] on button "Horizontal" at bounding box center [802, 285] width 90 height 28
click at [782, 282] on button "Horizontal" at bounding box center [802, 285] width 90 height 28
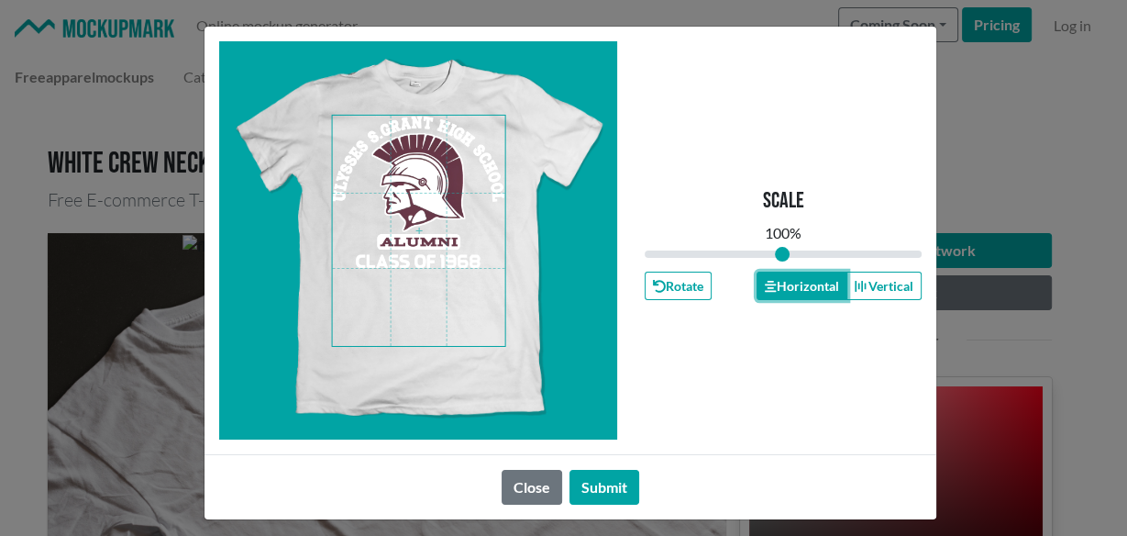
click at [782, 282] on button "Horizontal" at bounding box center [802, 285] width 90 height 28
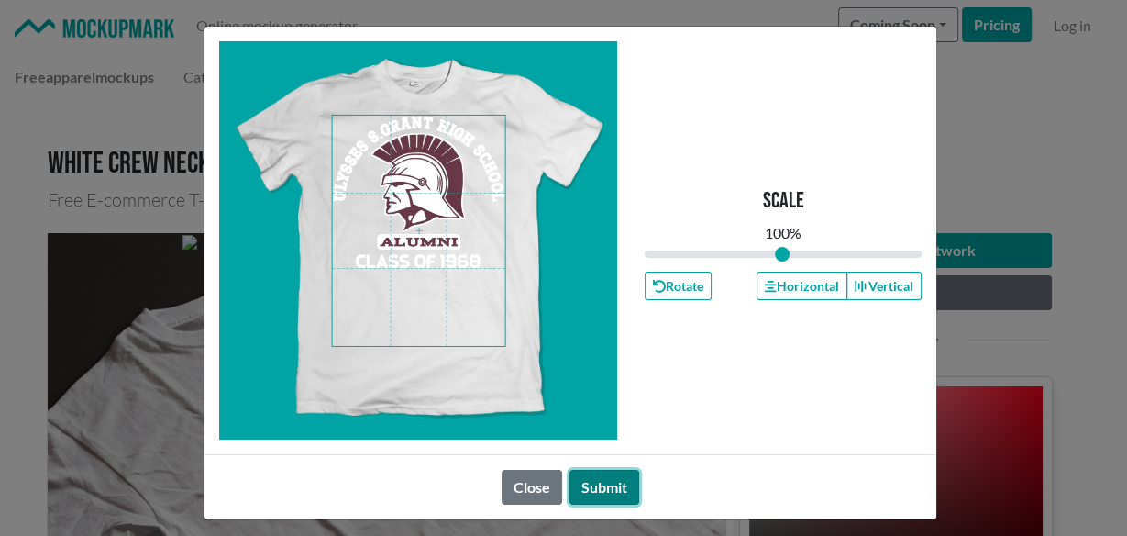
click at [613, 486] on button "Submit" at bounding box center [604, 487] width 70 height 35
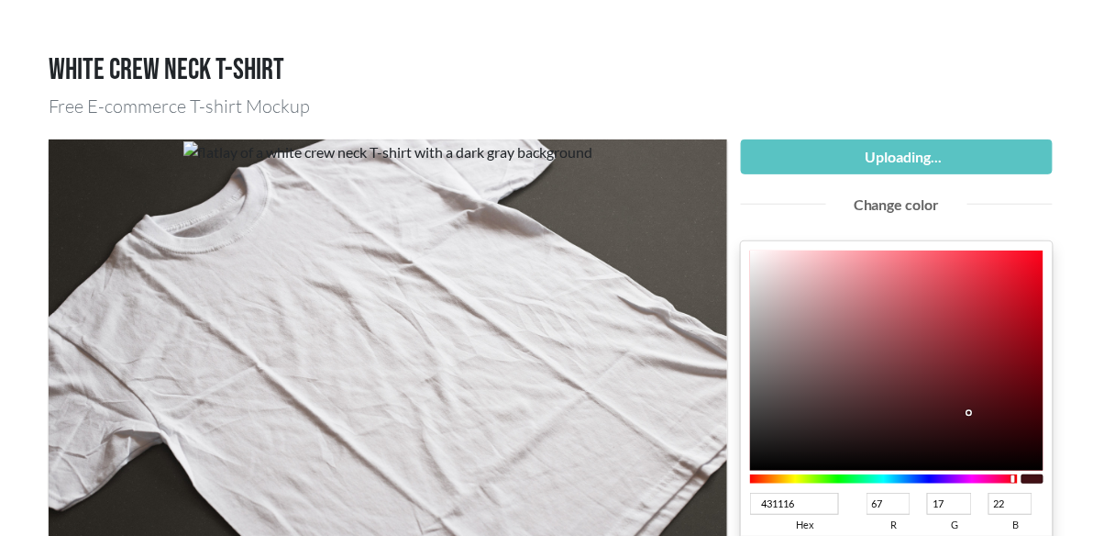
scroll to position [122, 0]
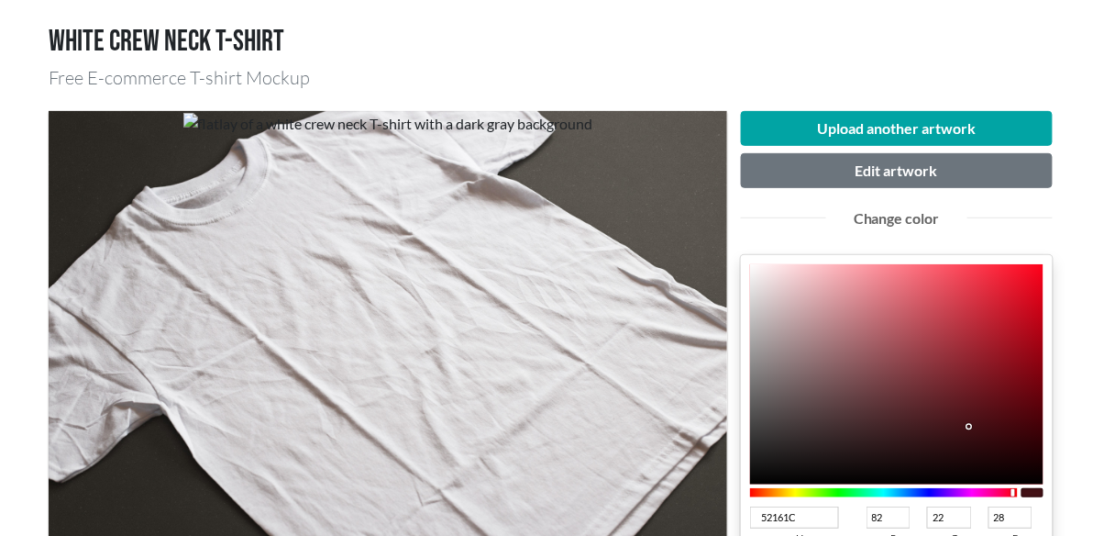
click at [964, 412] on div at bounding box center [896, 374] width 293 height 220
click at [967, 416] on div at bounding box center [968, 418] width 4 height 4
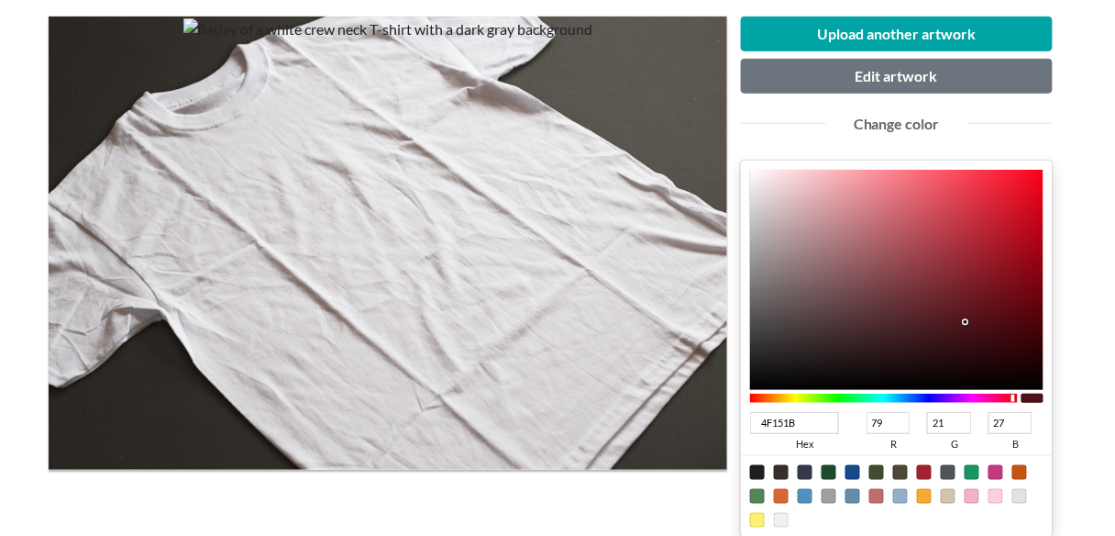
scroll to position [367, 0]
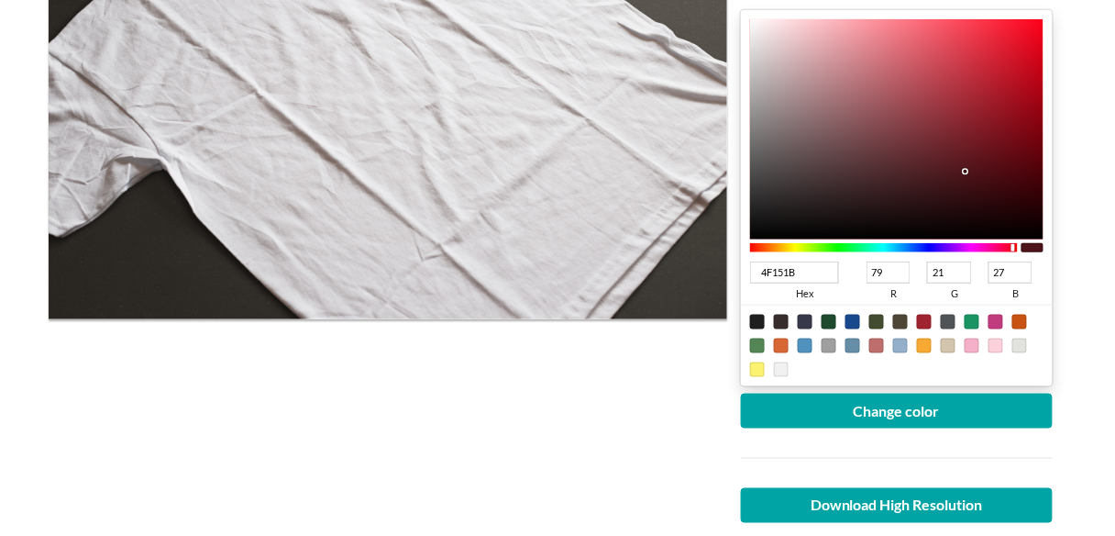
click at [914, 432] on div at bounding box center [896, 458] width 339 height 60
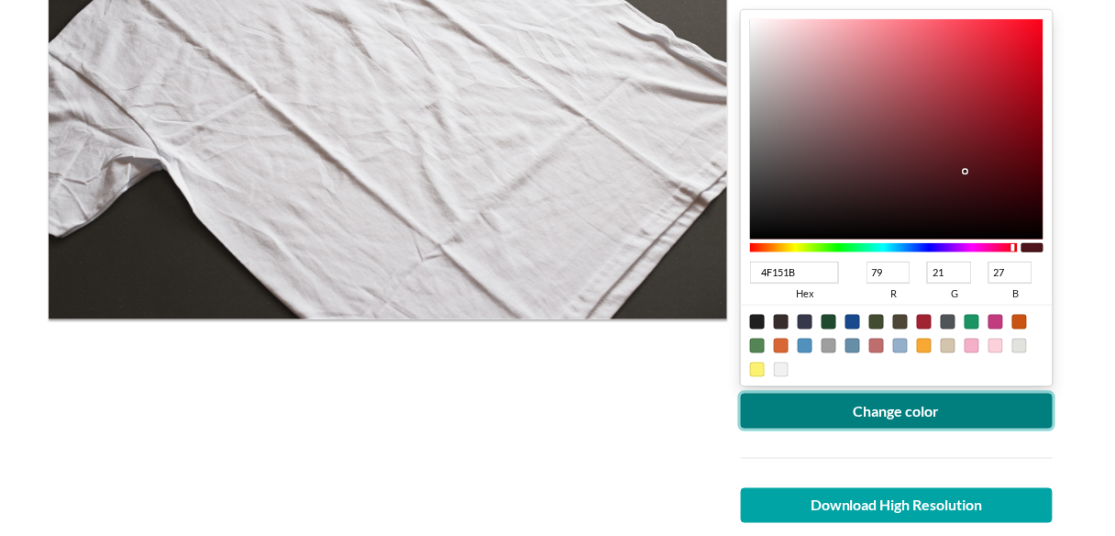
click at [799, 415] on button "Change color" at bounding box center [897, 410] width 312 height 35
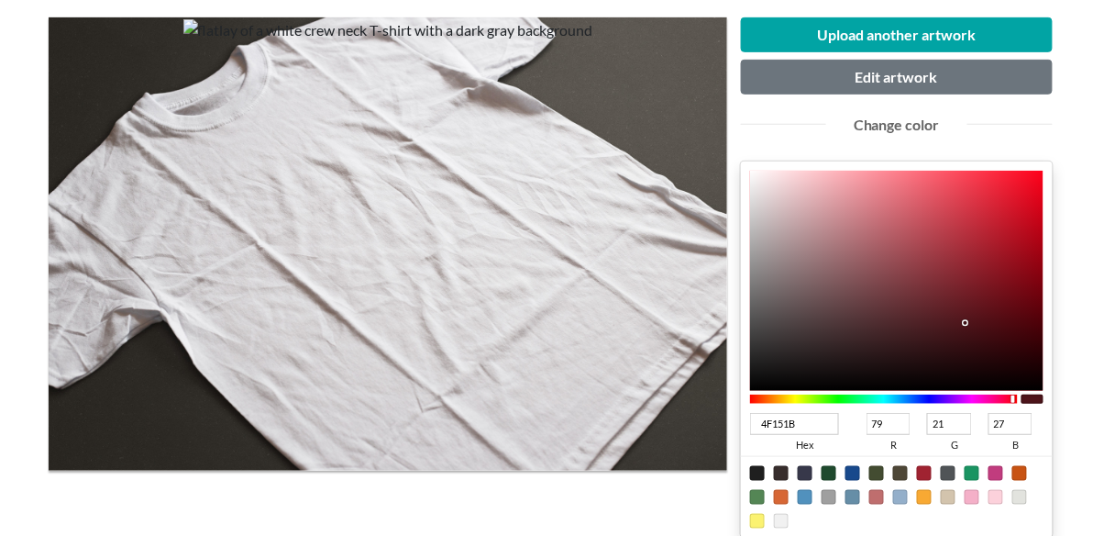
scroll to position [244, 0]
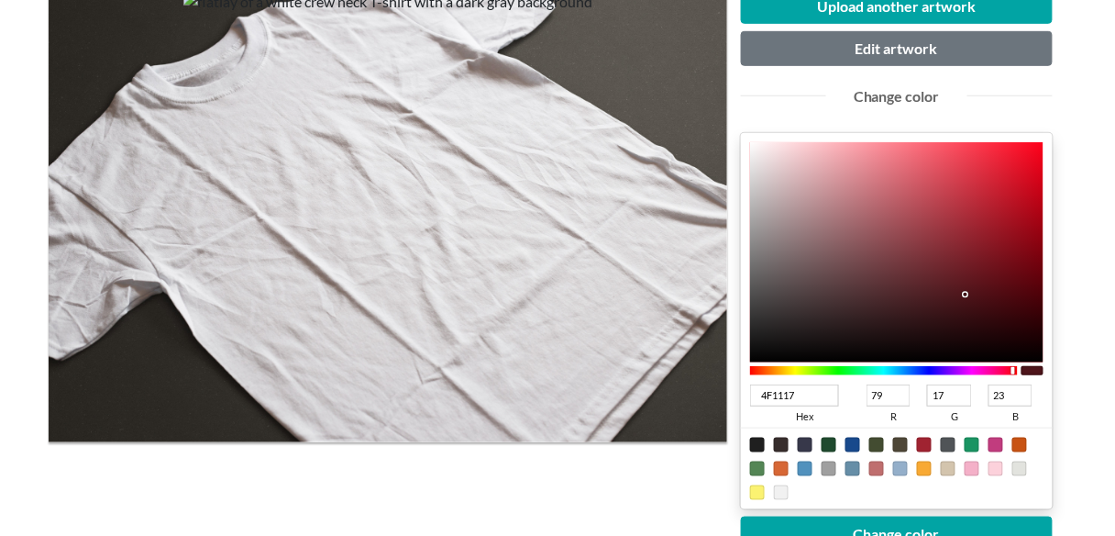
click at [981, 292] on div at bounding box center [896, 252] width 293 height 220
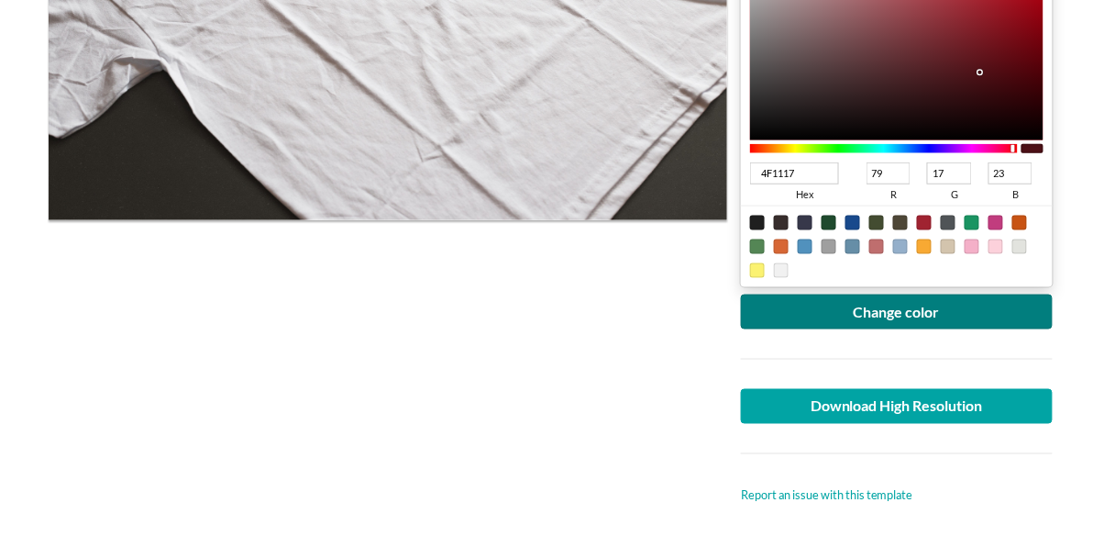
scroll to position [489, 0]
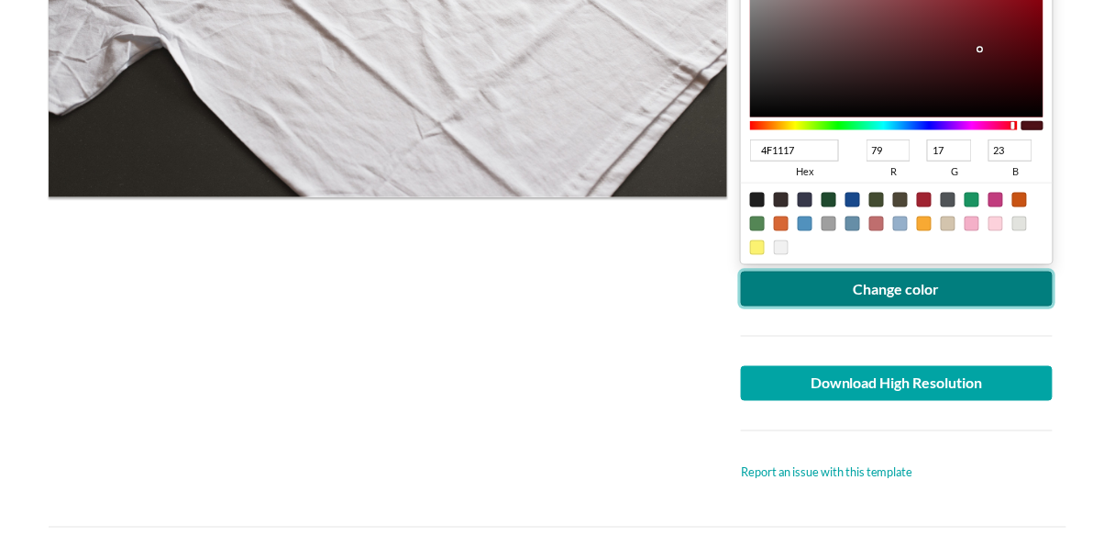
drag, startPoint x: 890, startPoint y: 270, endPoint x: 919, endPoint y: 261, distance: 29.6
click at [902, 265] on div "Upload another artwork Edit artwork Change color 4F1117 hex 79 r 17 g 23 b 100 …" at bounding box center [897, 113] width 312 height 738
click at [890, 273] on button "Change color" at bounding box center [897, 288] width 312 height 35
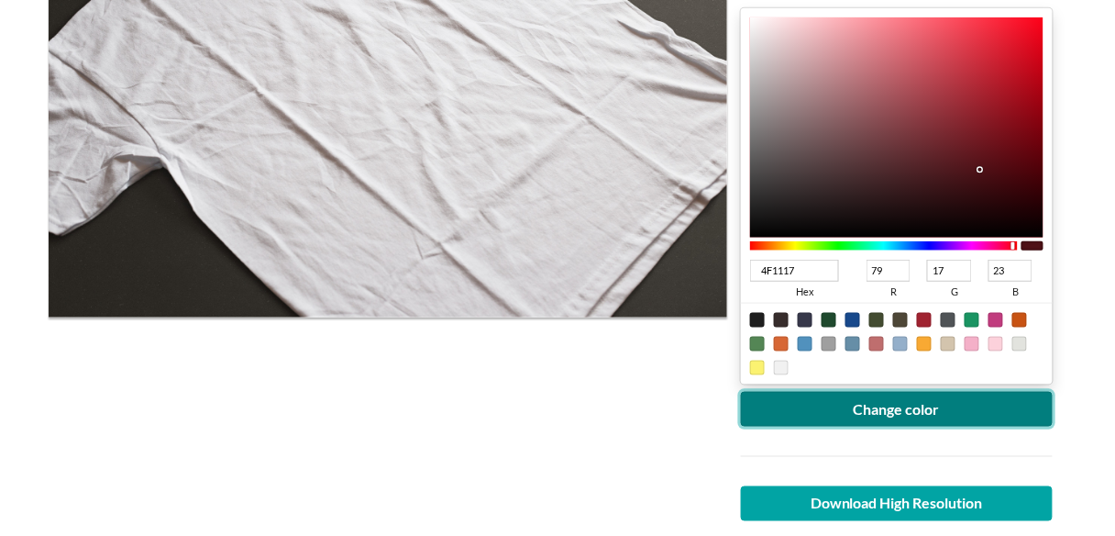
scroll to position [122, 0]
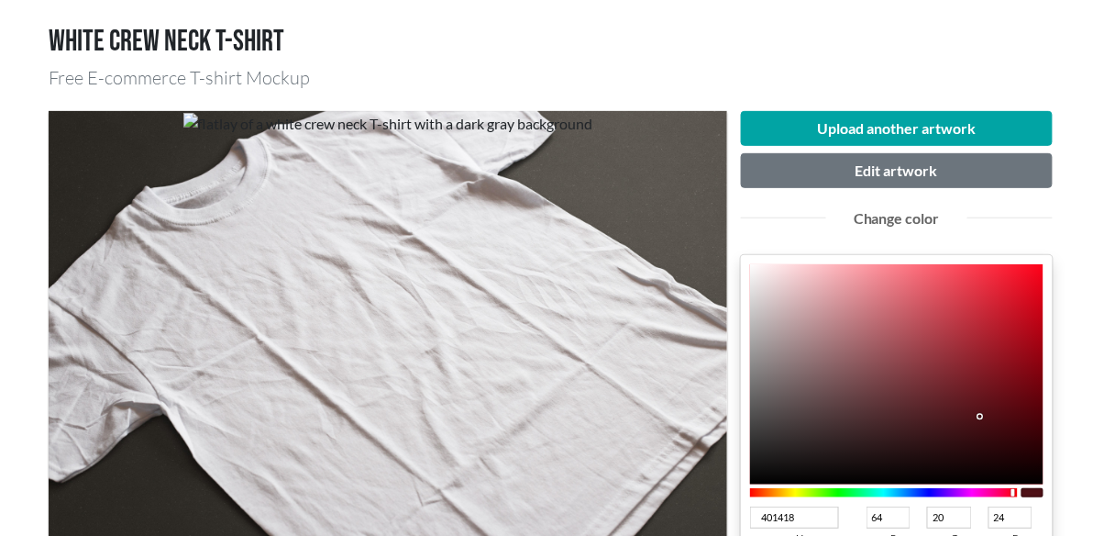
click at [954, 427] on div at bounding box center [896, 374] width 293 height 220
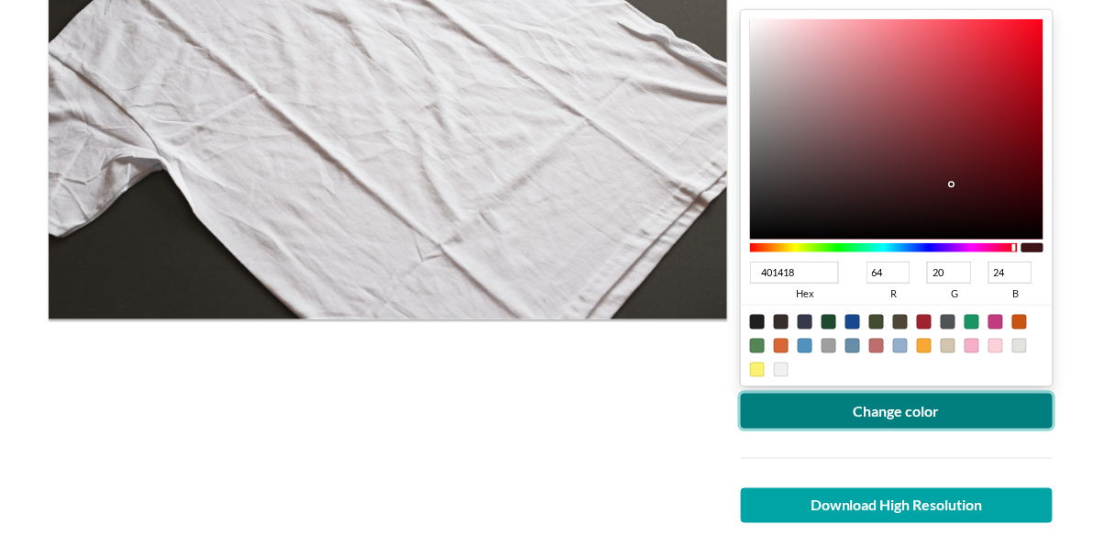
click at [774, 417] on button "Change color" at bounding box center [897, 410] width 312 height 35
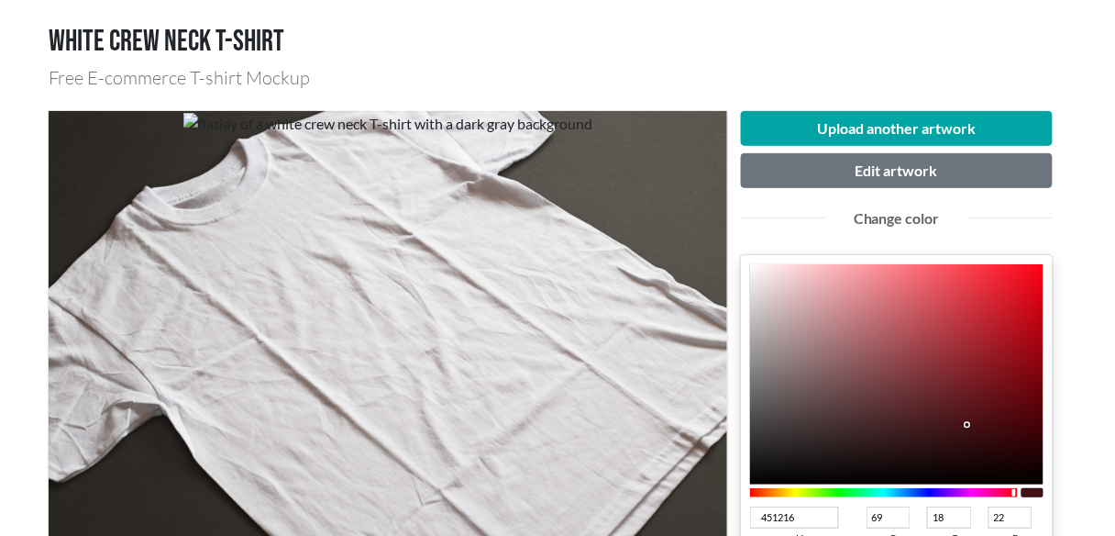
click at [967, 424] on div at bounding box center [896, 374] width 293 height 220
click at [962, 424] on div at bounding box center [896, 374] width 293 height 220
click at [968, 425] on div at bounding box center [896, 374] width 293 height 220
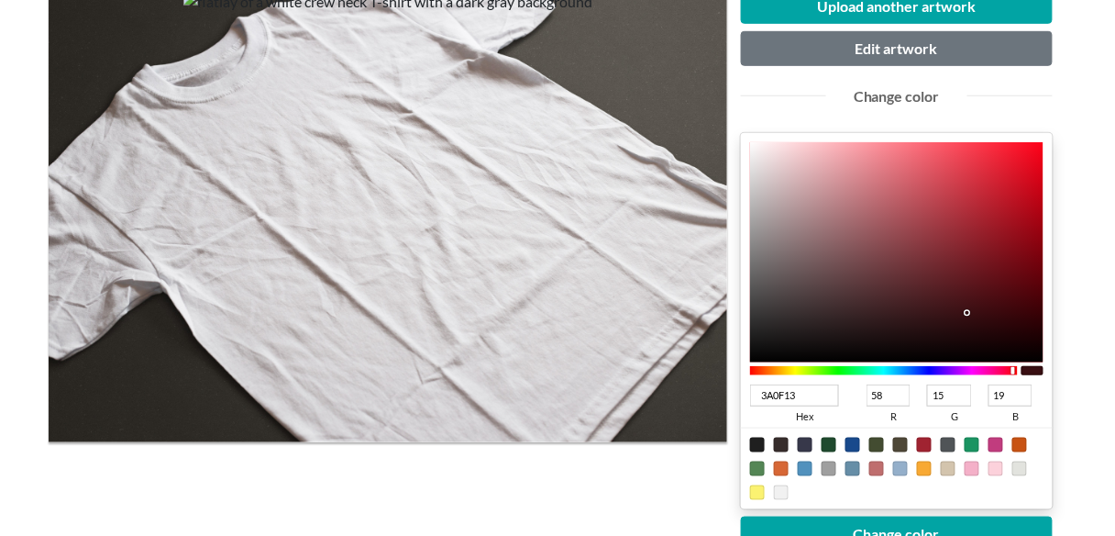
click at [966, 310] on div at bounding box center [896, 252] width 293 height 220
click at [961, 308] on div at bounding box center [896, 252] width 293 height 220
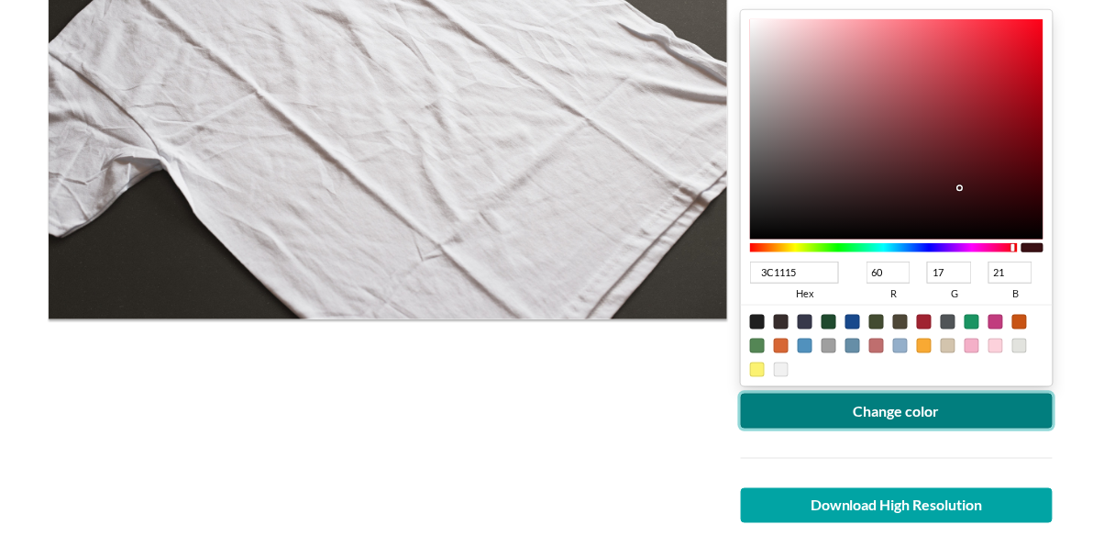
click at [905, 400] on button "Change color" at bounding box center [897, 410] width 312 height 35
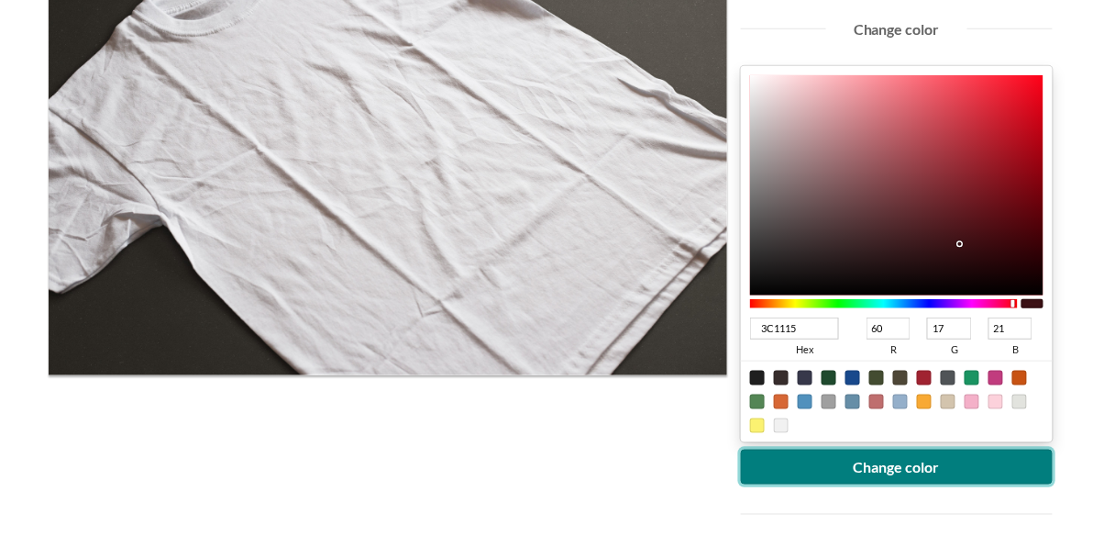
scroll to position [489, 0]
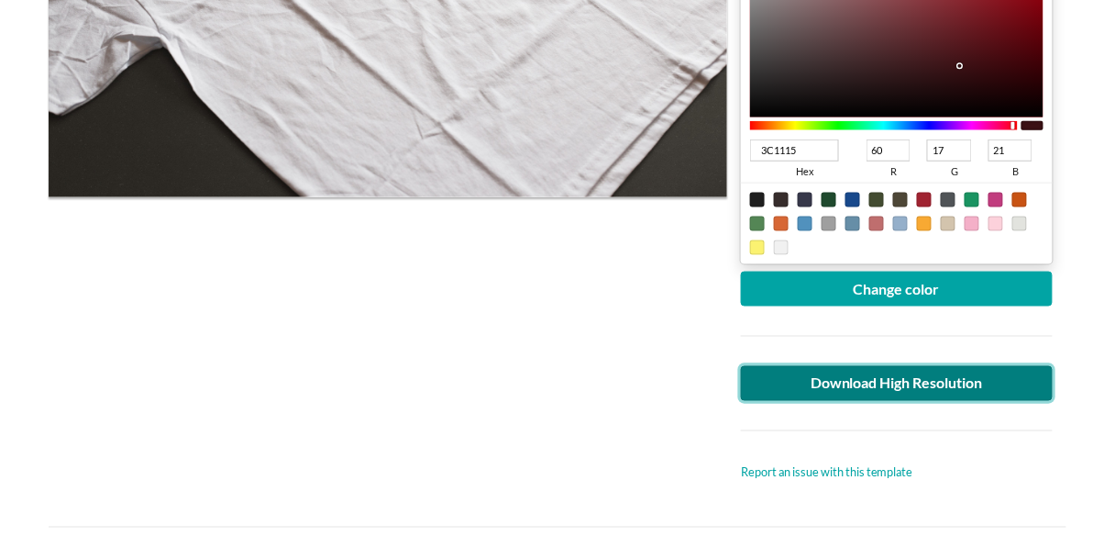
click at [938, 380] on link "Download High Resolution" at bounding box center [897, 383] width 312 height 35
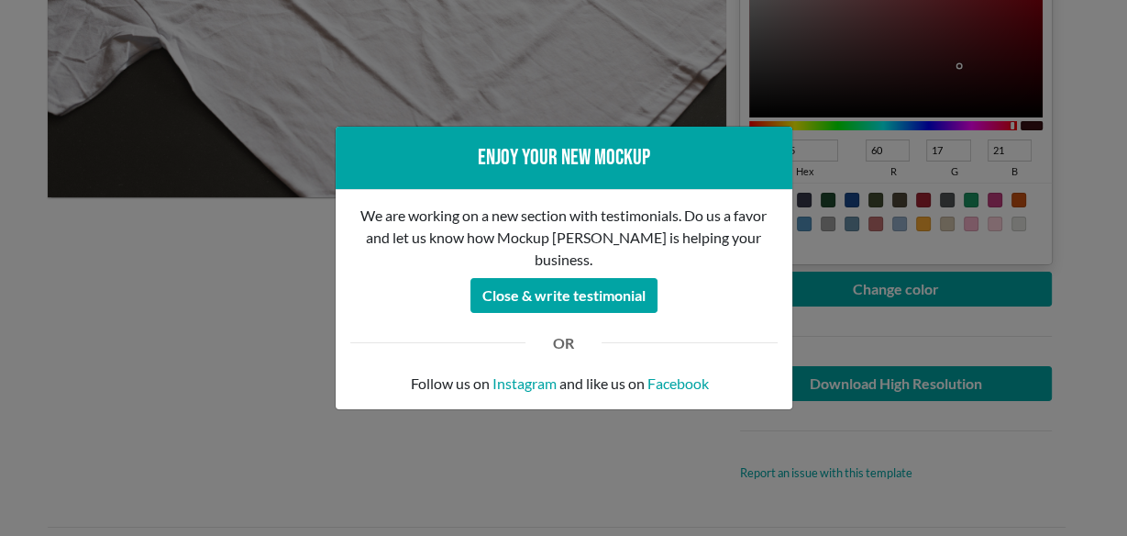
click at [66, 331] on div "Enjoy your new mockup We are working on a new section with testimonials. Do us …" at bounding box center [563, 268] width 1127 height 536
